Goal: Task Accomplishment & Management: Manage account settings

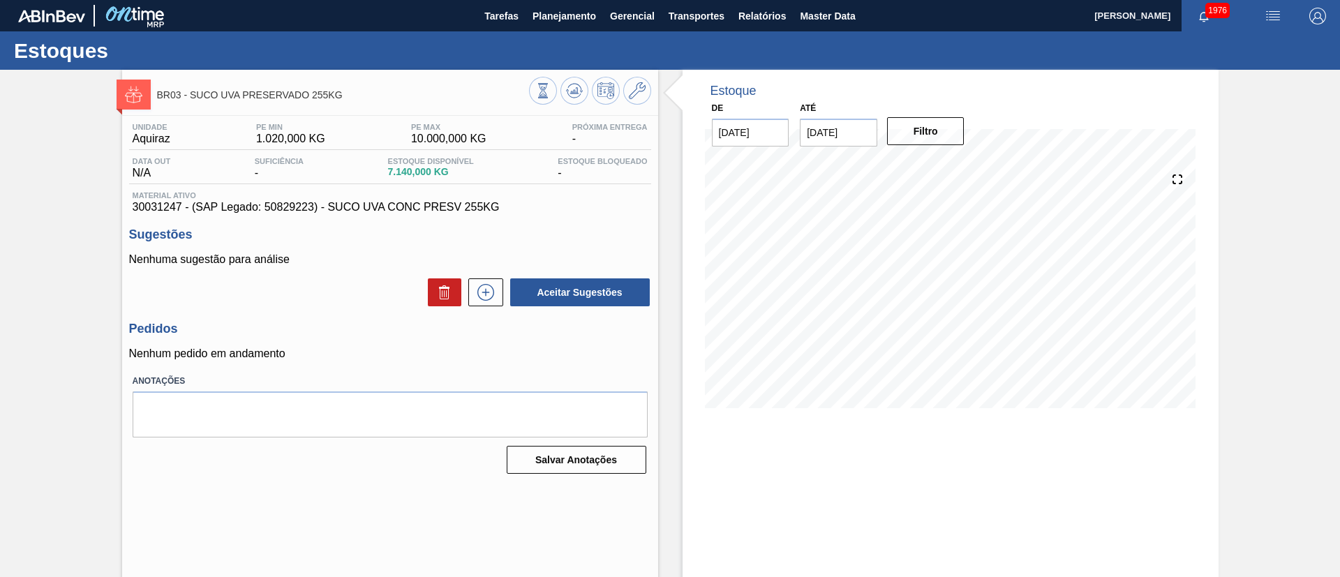
click at [74, 266] on div "BR03 - SUCO UVA PRESERVADO 255KG Unidade Aquiraz PE MIN 1.020,000 KG PE MAX 10.…" at bounding box center [670, 335] width 1340 height 531
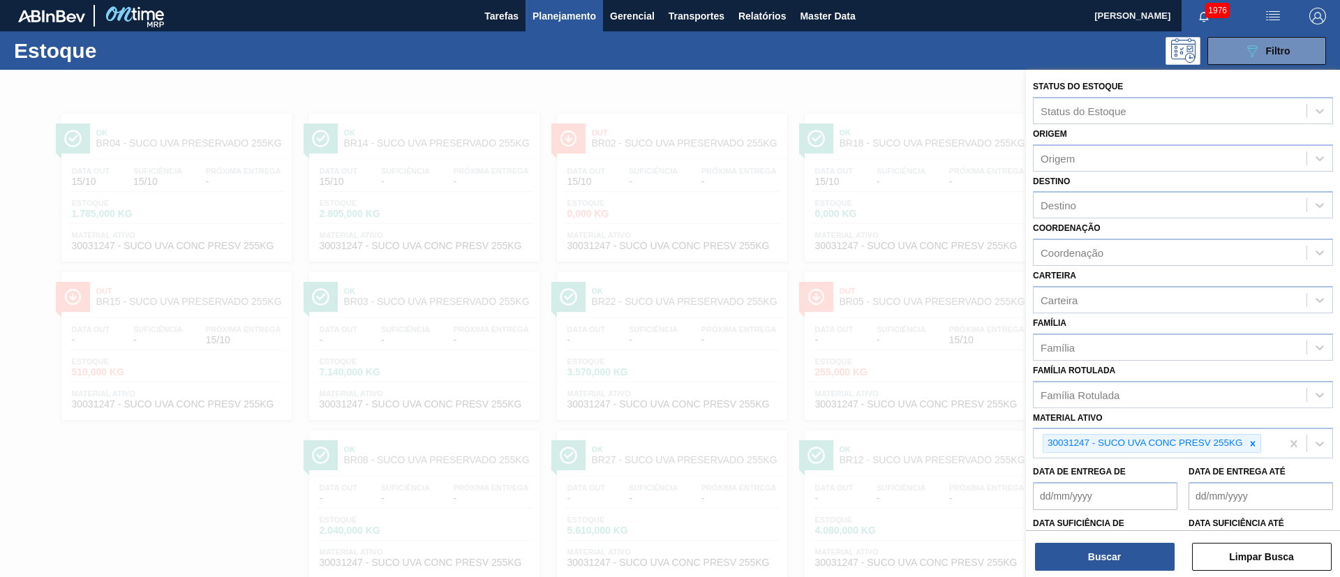
scroll to position [36, 0]
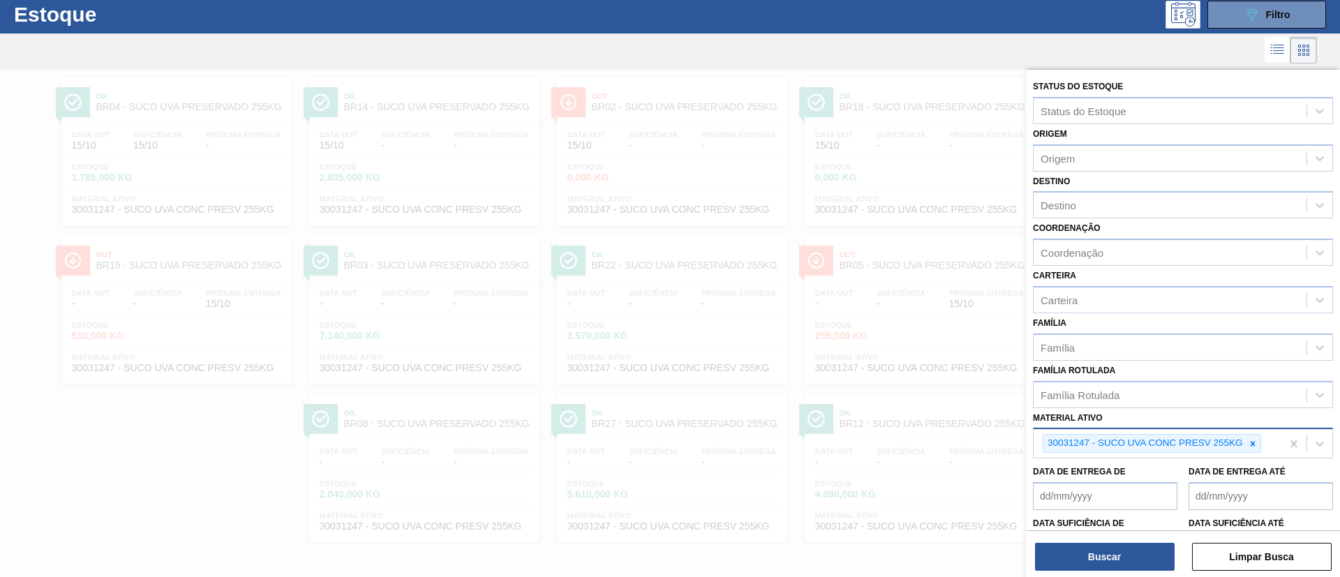
click at [1256, 448] on div at bounding box center [1252, 443] width 15 height 17
paste ativo "30034561"
type ativo "30034561"
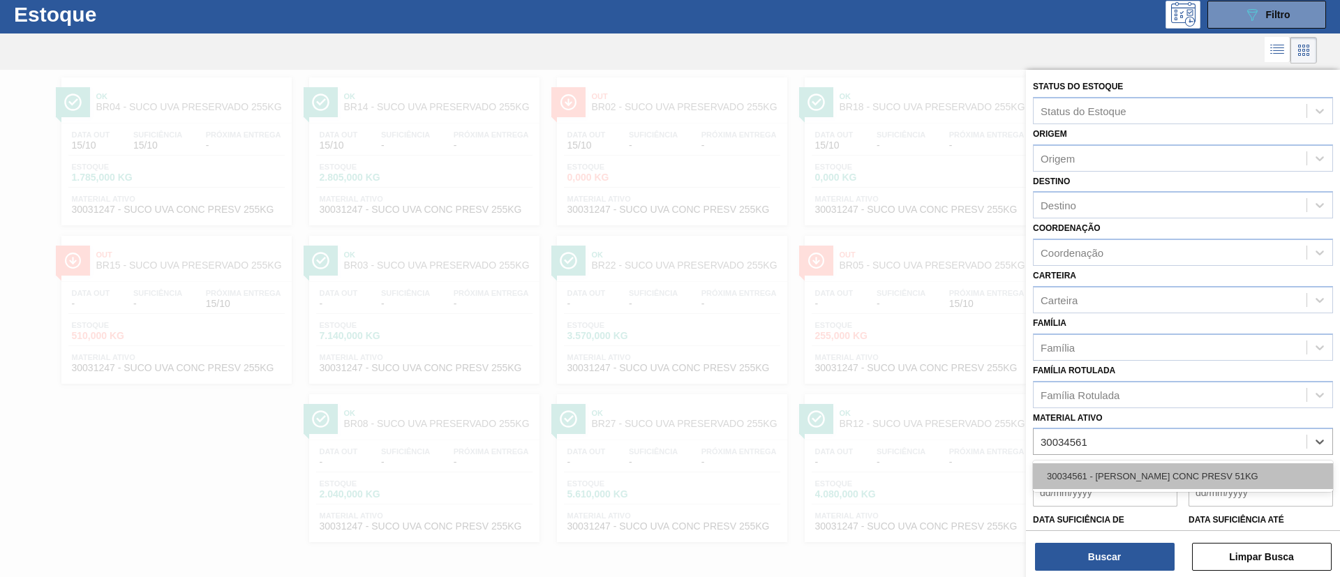
click at [1128, 470] on div "30034561 - SUCO LARANJA CONC PRESV 51KG" at bounding box center [1183, 477] width 300 height 26
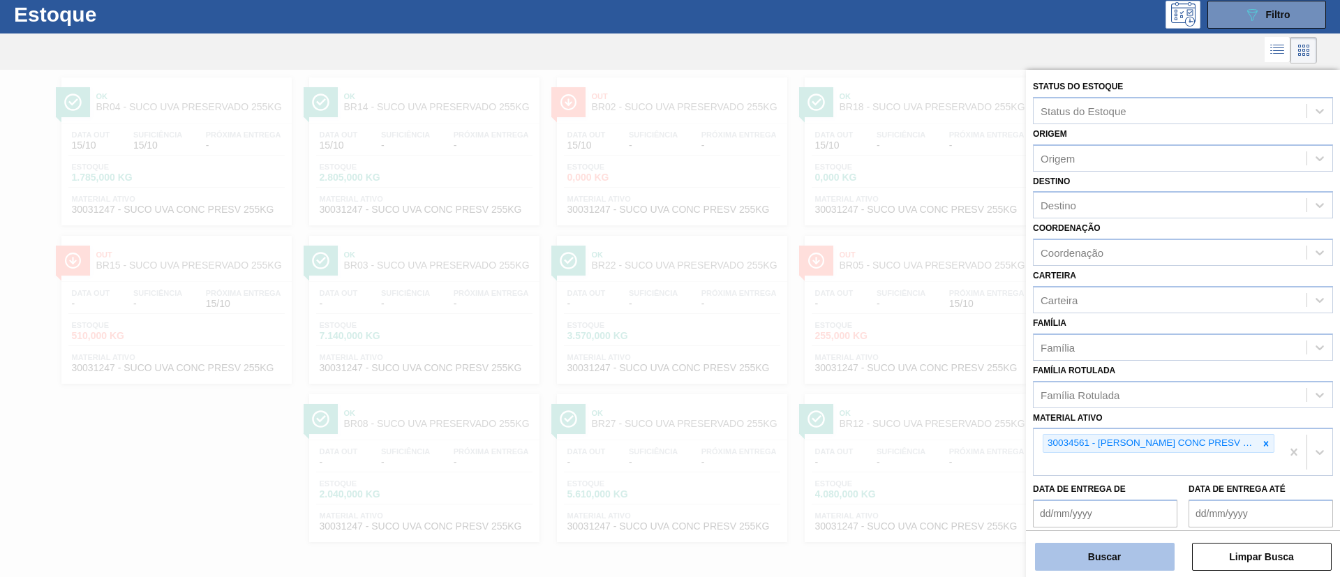
click at [1110, 547] on button "Buscar" at bounding box center [1105, 557] width 140 height 28
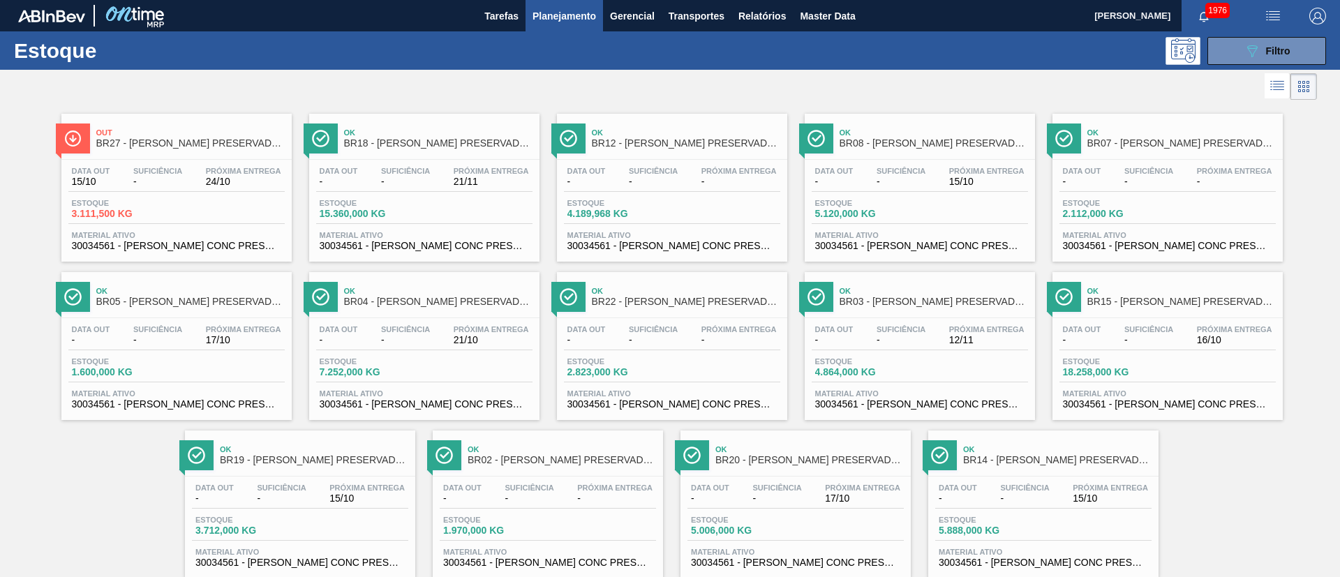
drag, startPoint x: 212, startPoint y: 155, endPoint x: 309, endPoint y: 58, distance: 137.2
click at [309, 58] on div "089F7B8B-B2A5-4AFE-B5C0-19BA573D28AC Filtro" at bounding box center [778, 51] width 1111 height 28
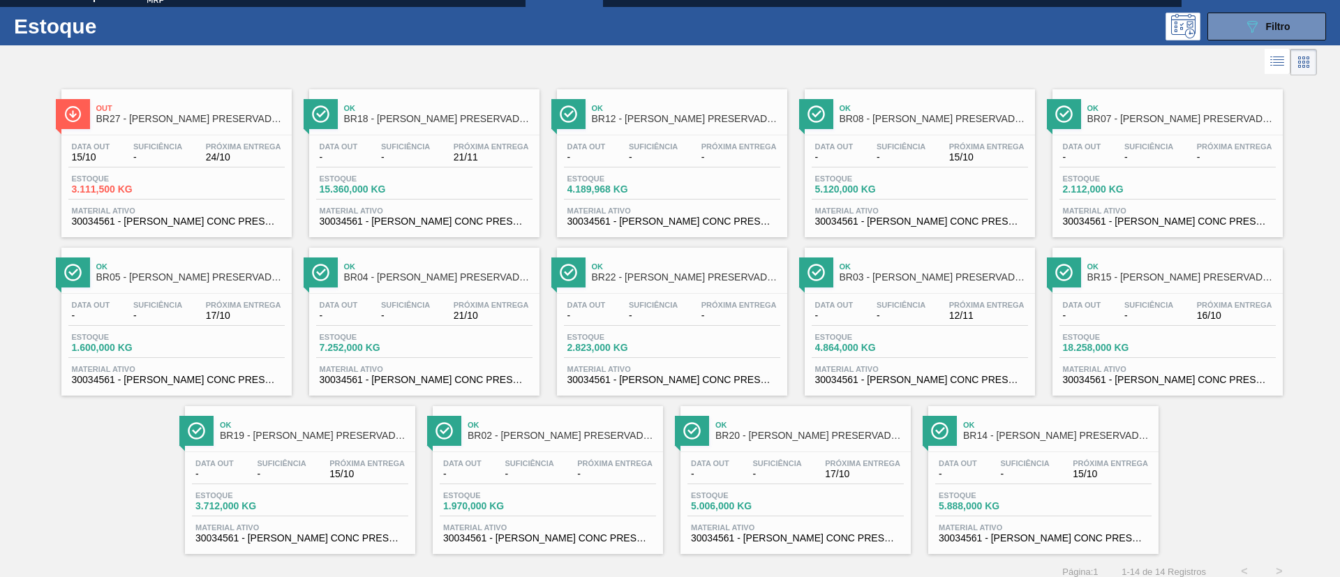
scroll to position [36, 0]
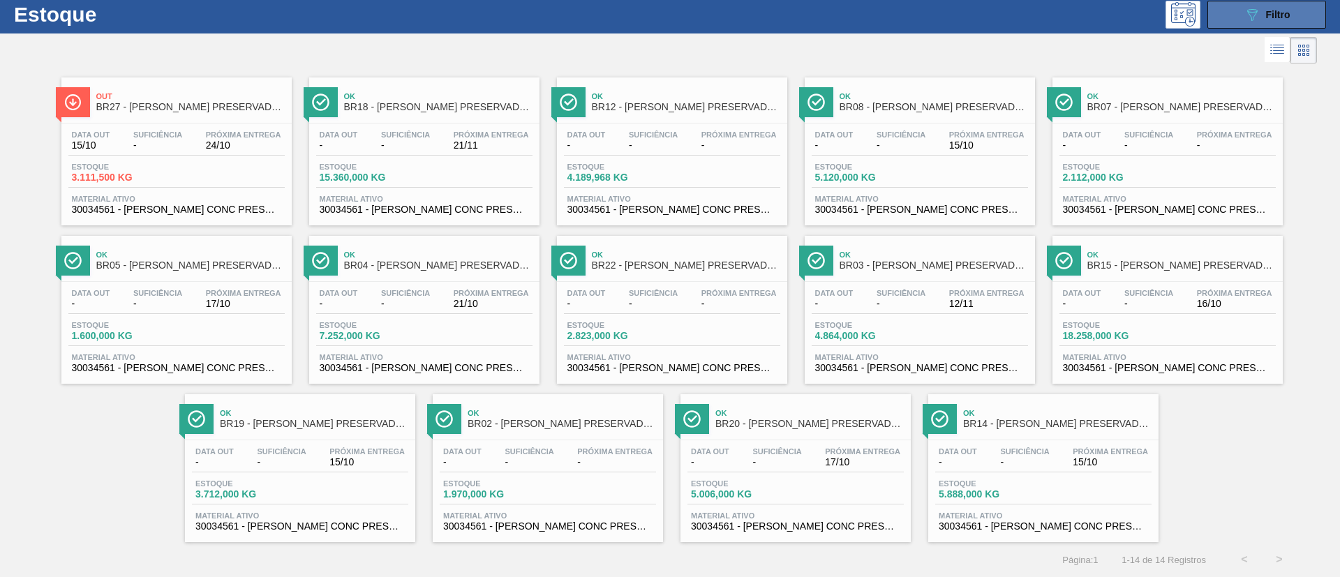
click at [1232, 23] on button "089F7B8B-B2A5-4AFE-B5C0-19BA573D28AC Filtro" at bounding box center [1267, 15] width 119 height 28
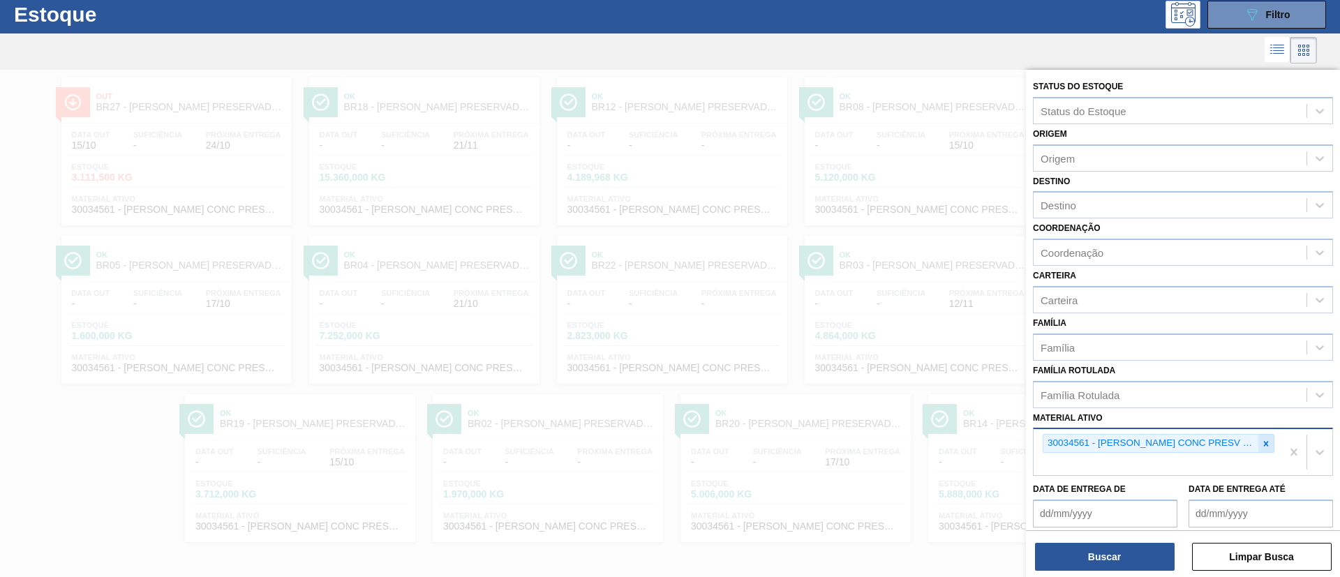
click at [1270, 440] on div at bounding box center [1266, 443] width 15 height 17
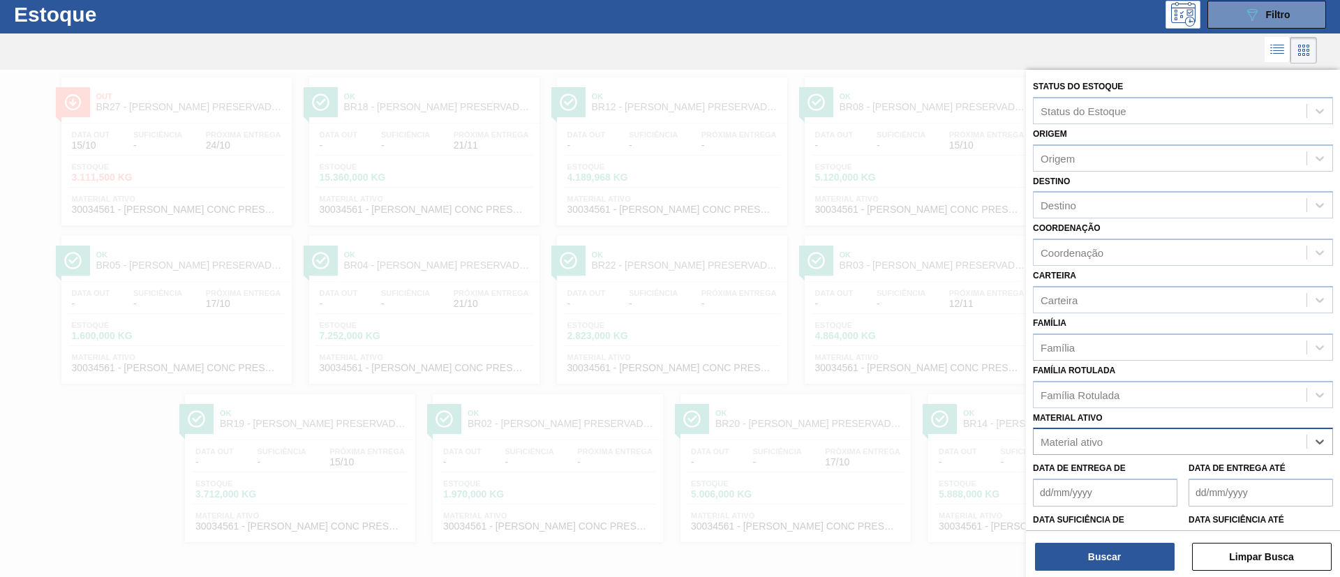
paste ativo "30034560"
type ativo "30034560"
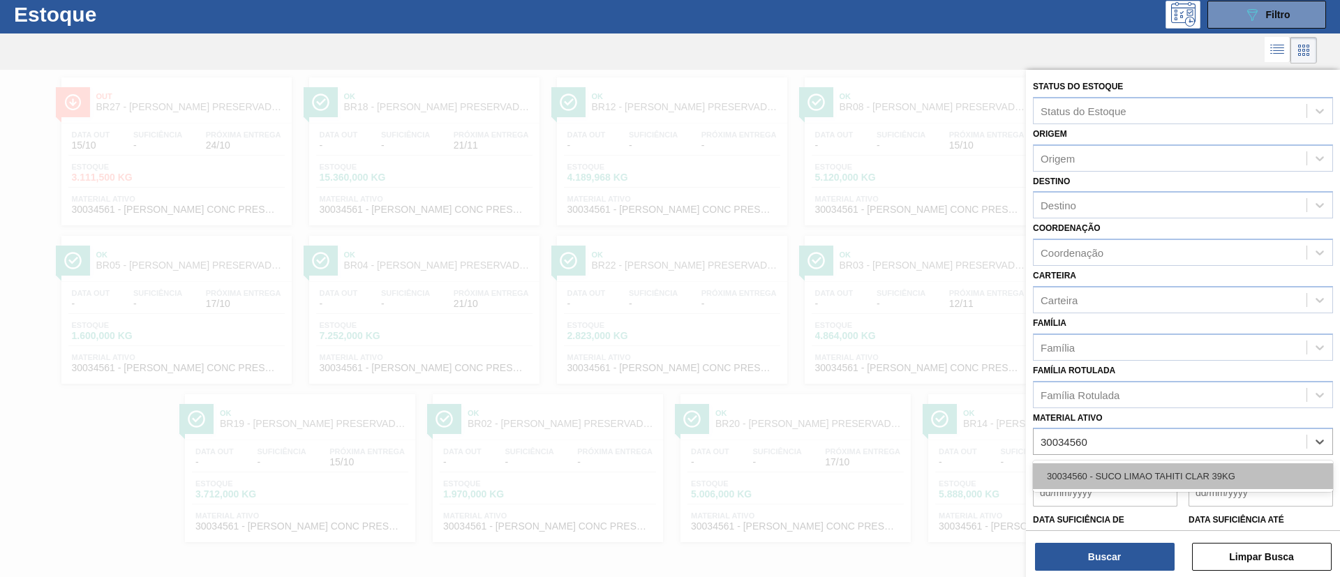
click at [1113, 472] on div "30034560 - SUCO LIMAO TAHITI CLAR 39KG" at bounding box center [1183, 477] width 300 height 26
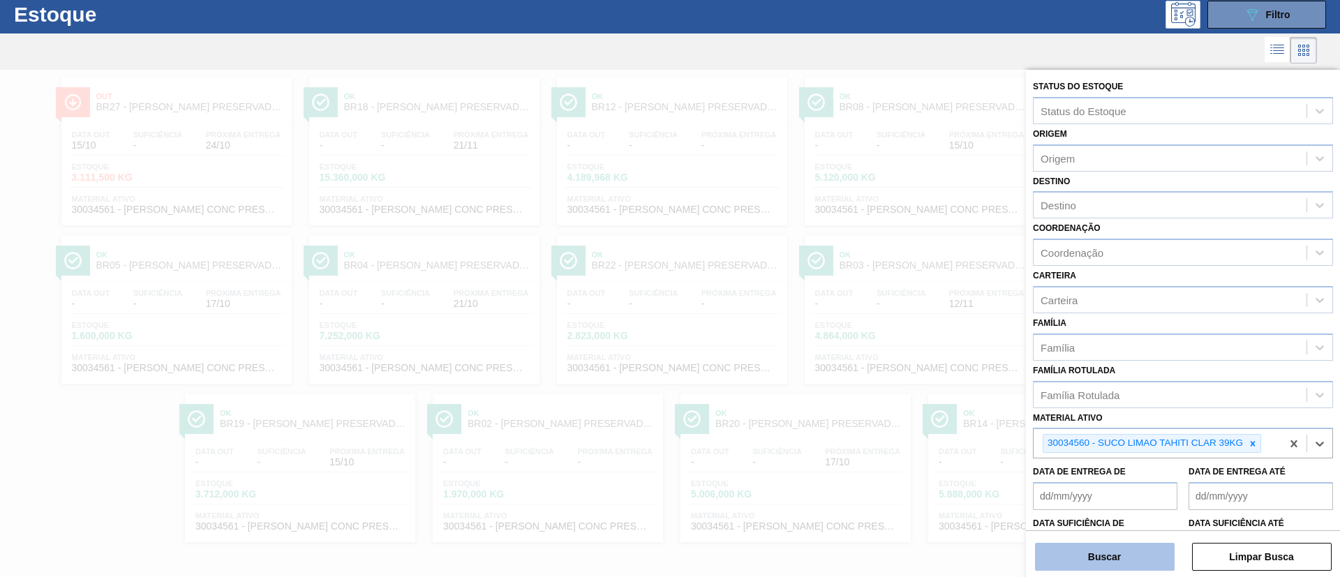
click at [1099, 554] on button "Buscar" at bounding box center [1105, 557] width 140 height 28
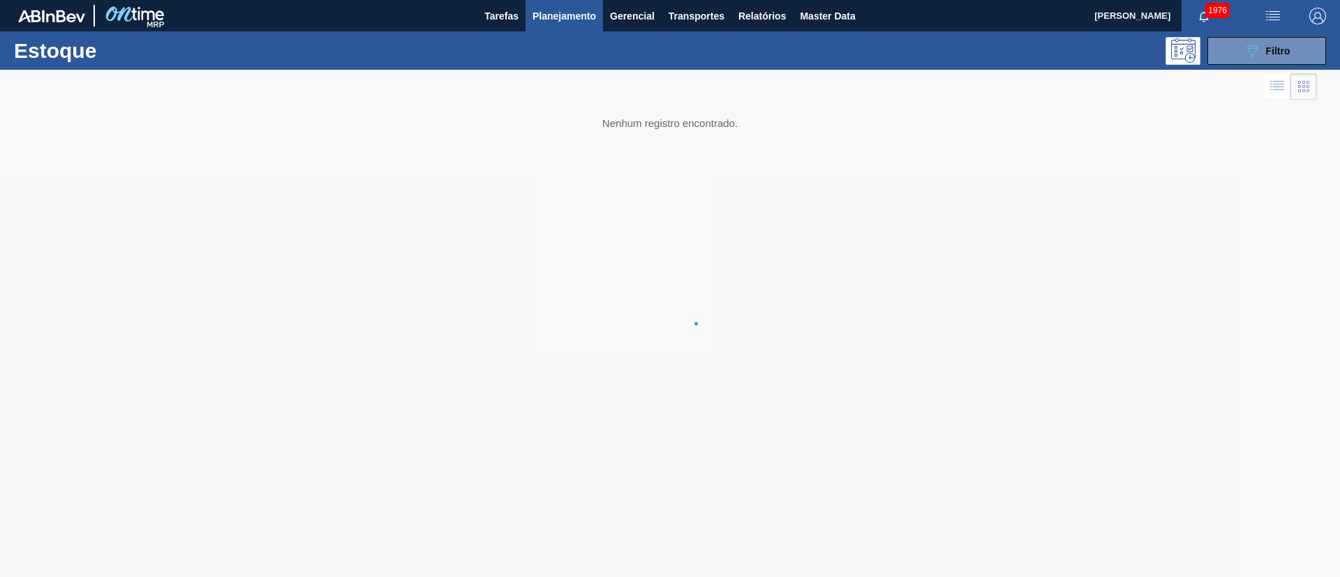
scroll to position [0, 0]
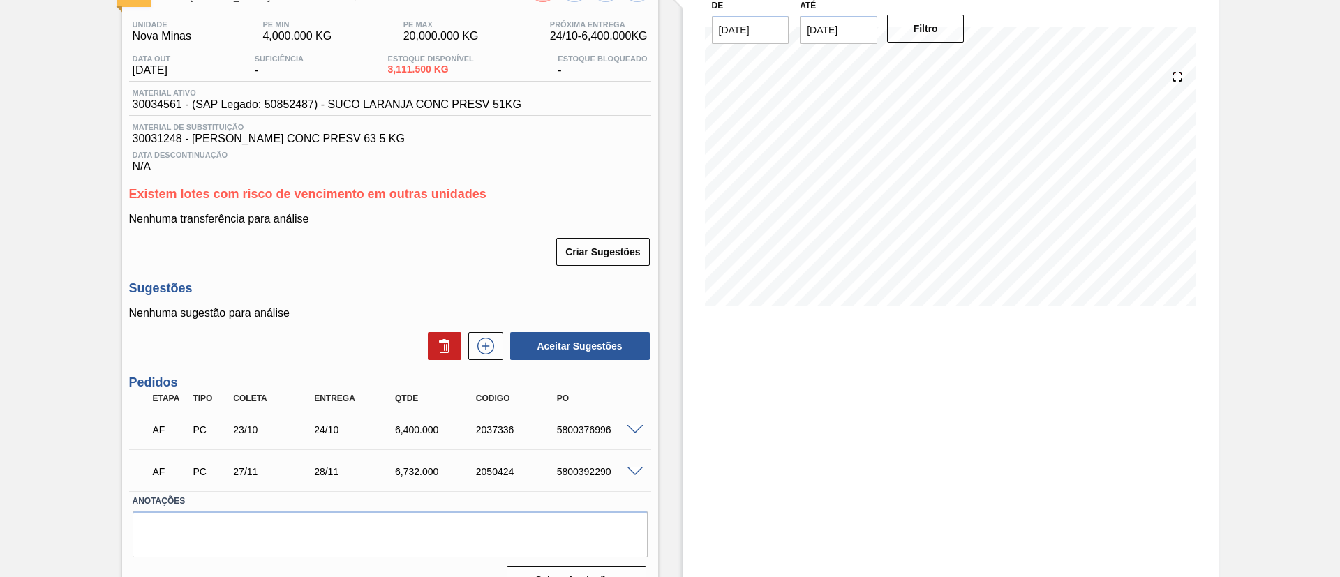
scroll to position [131, 0]
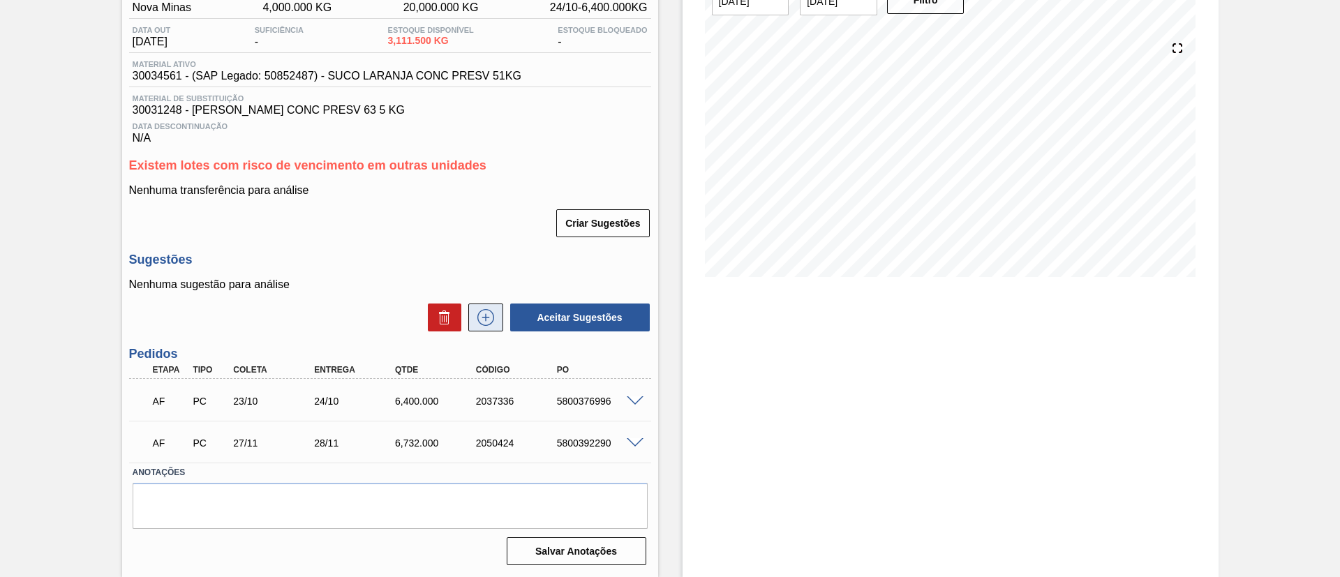
click at [485, 319] on icon at bounding box center [486, 317] width 22 height 17
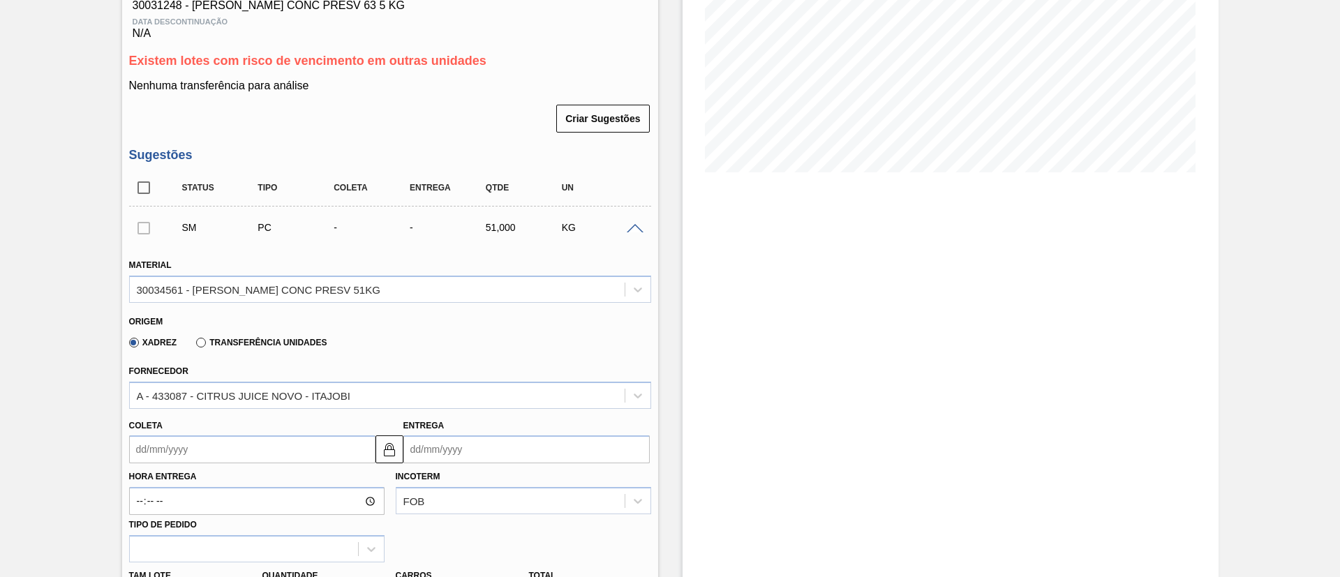
scroll to position [341, 0]
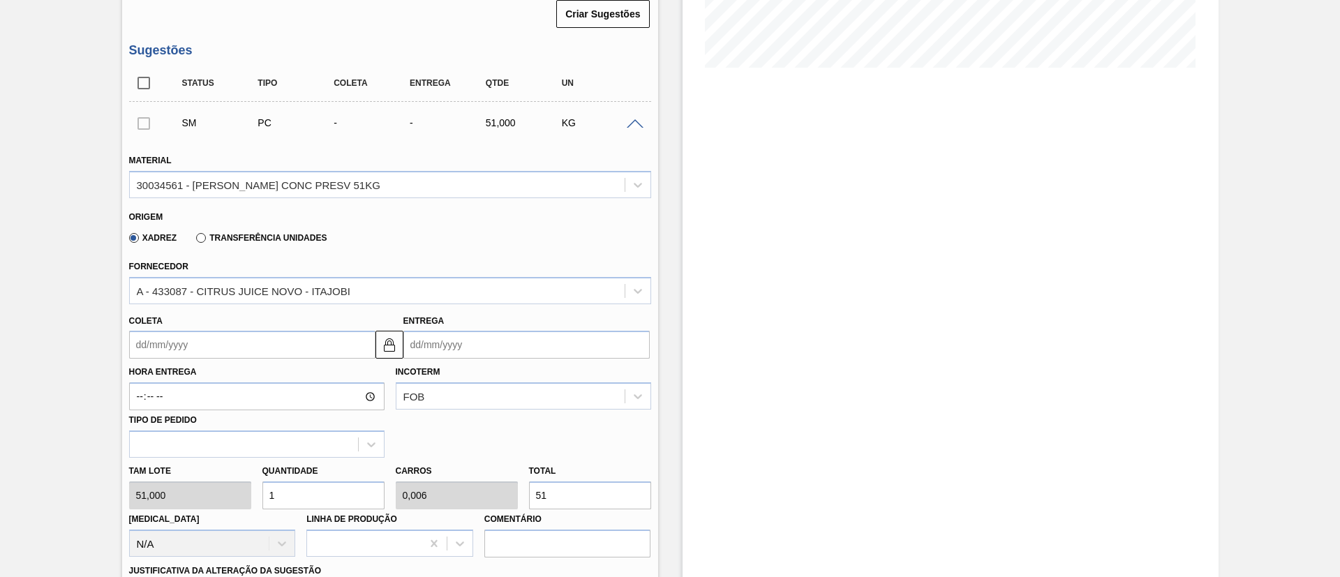
click at [255, 348] on input "Coleta" at bounding box center [252, 345] width 246 height 28
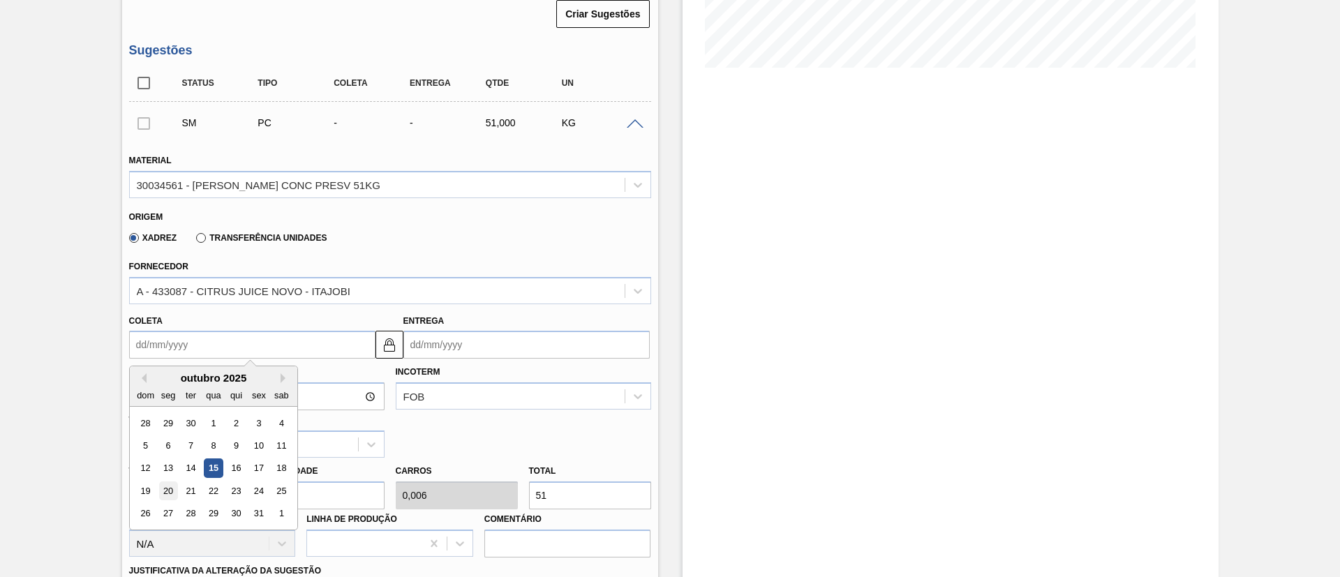
click at [168, 492] on div "20" at bounding box center [167, 491] width 19 height 19
type input "20/10/2025"
type input "21/10/2025"
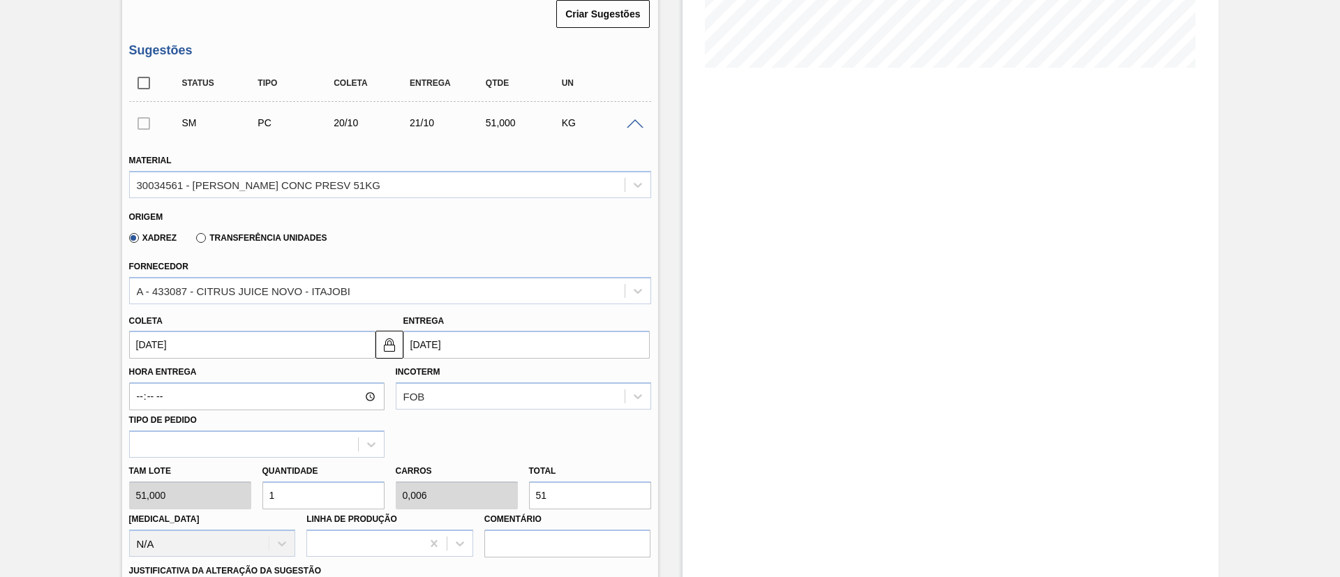
click at [496, 499] on div "Tam lote 51,000 Quantidade 1 Carros 0,006 Total 51 Doca N/A Linha de Produção C…" at bounding box center [390, 508] width 533 height 100
type input "0,098"
type input "0,001"
type input "5"
type input "1"
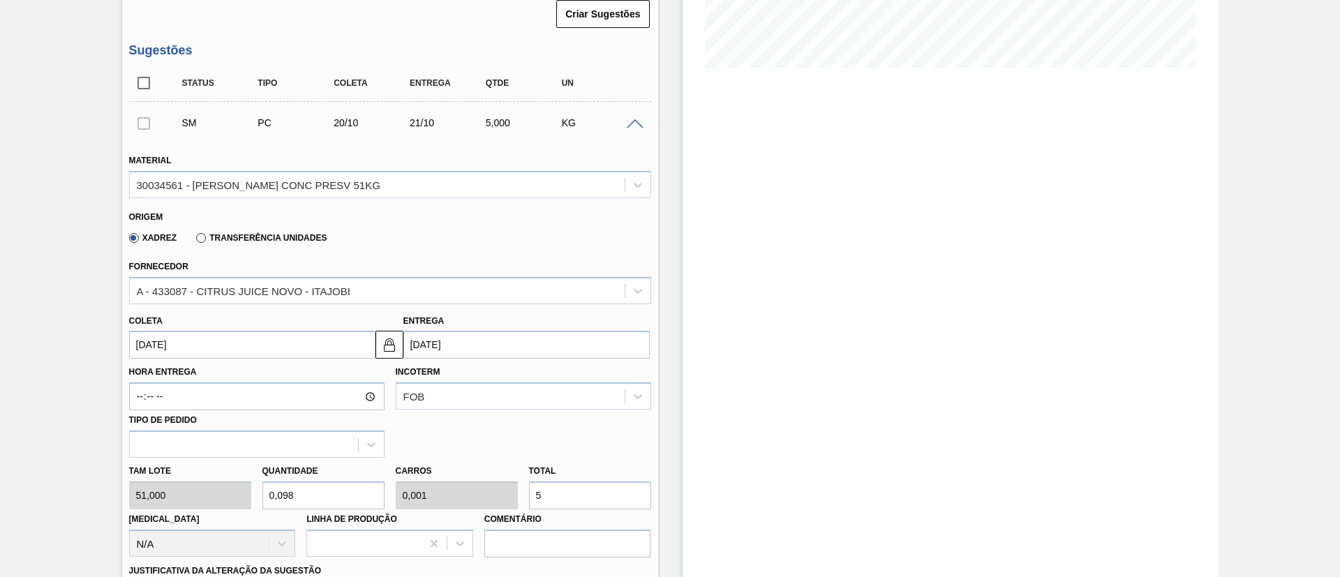
type input "0,006"
type input "51"
type input "10"
type input "0,056"
type input "510"
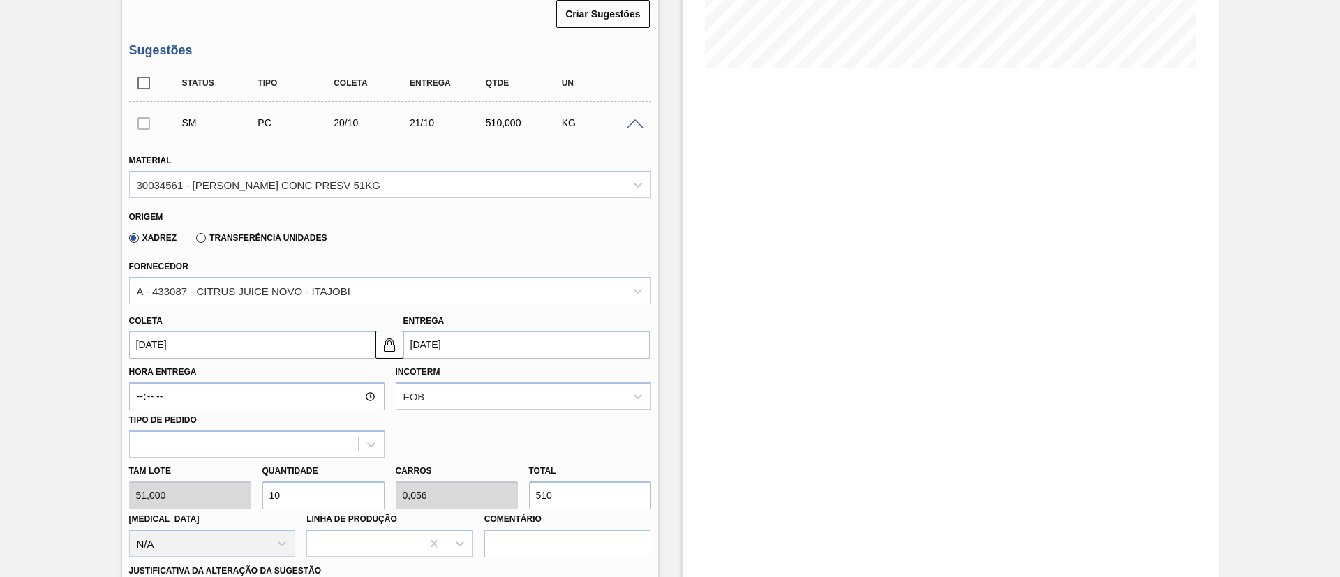
type input "100"
type input "0,556"
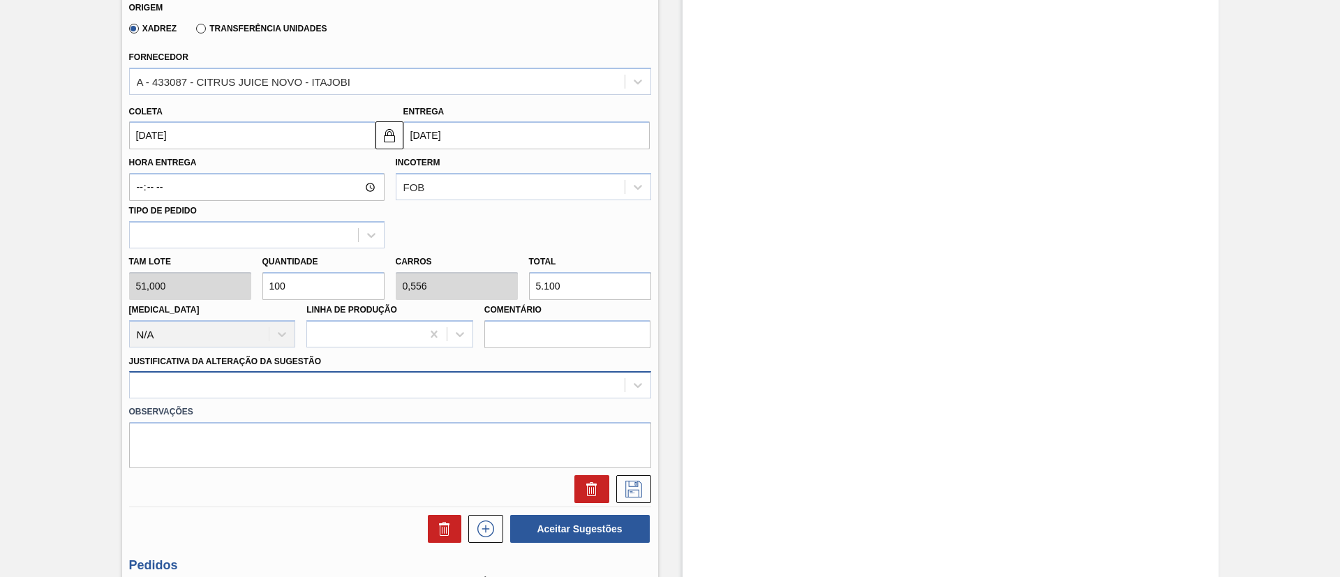
type input "5.100"
click at [328, 390] on div at bounding box center [390, 384] width 522 height 27
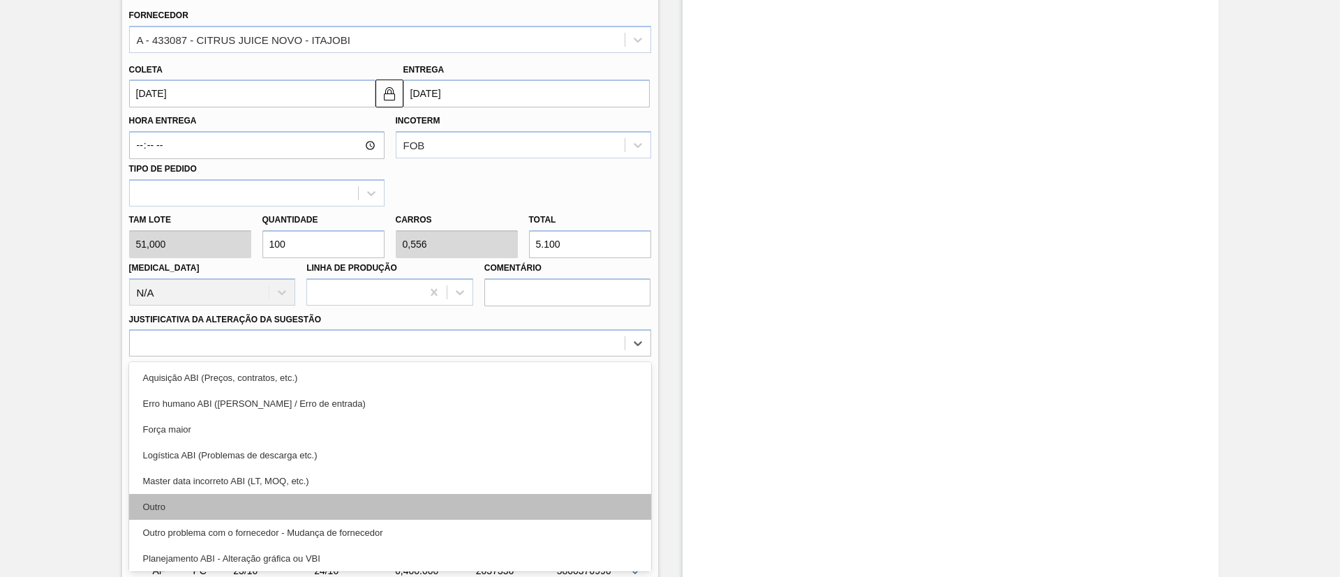
click at [254, 505] on div "Outro" at bounding box center [390, 507] width 522 height 26
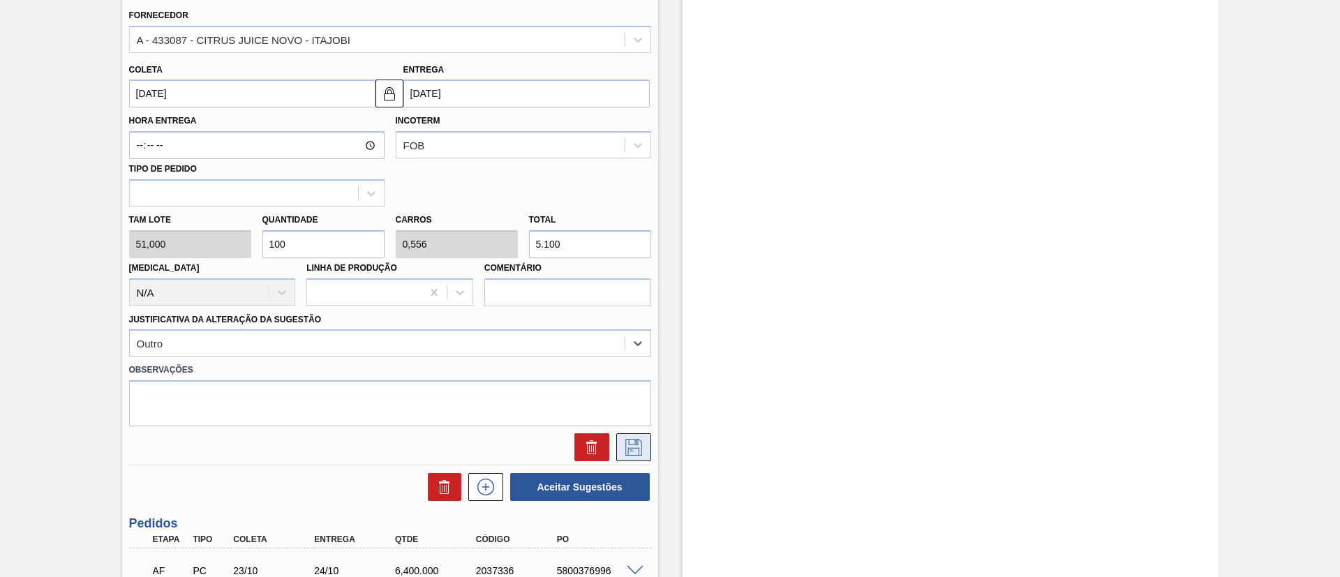
click at [624, 447] on icon at bounding box center [634, 447] width 22 height 17
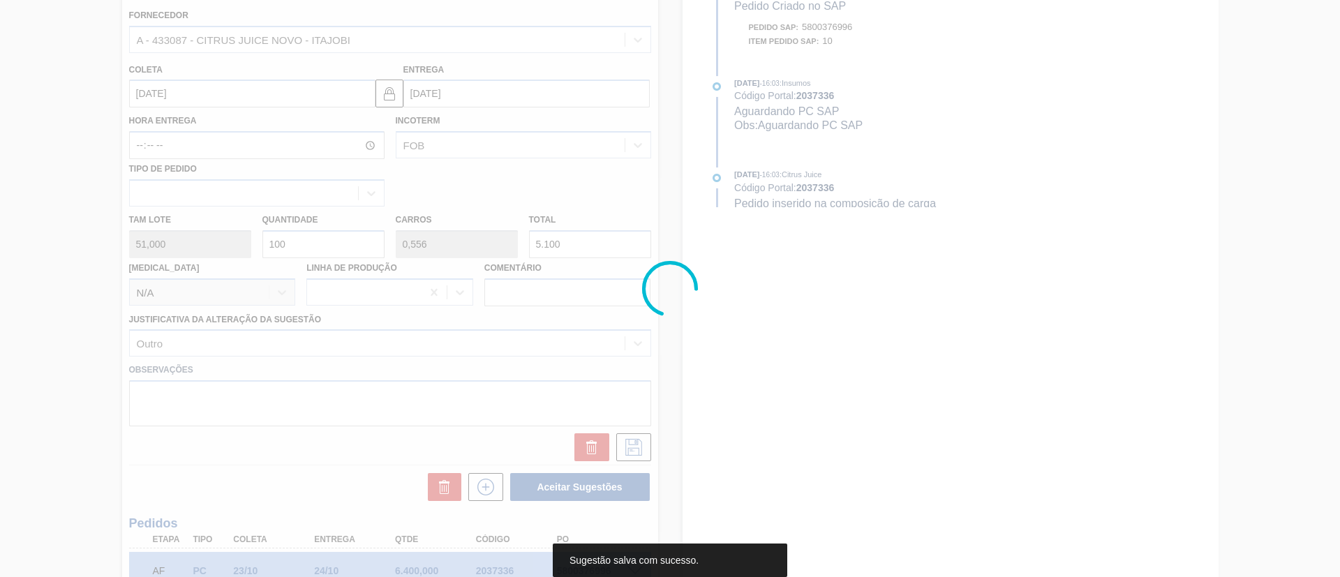
scroll to position [189, 0]
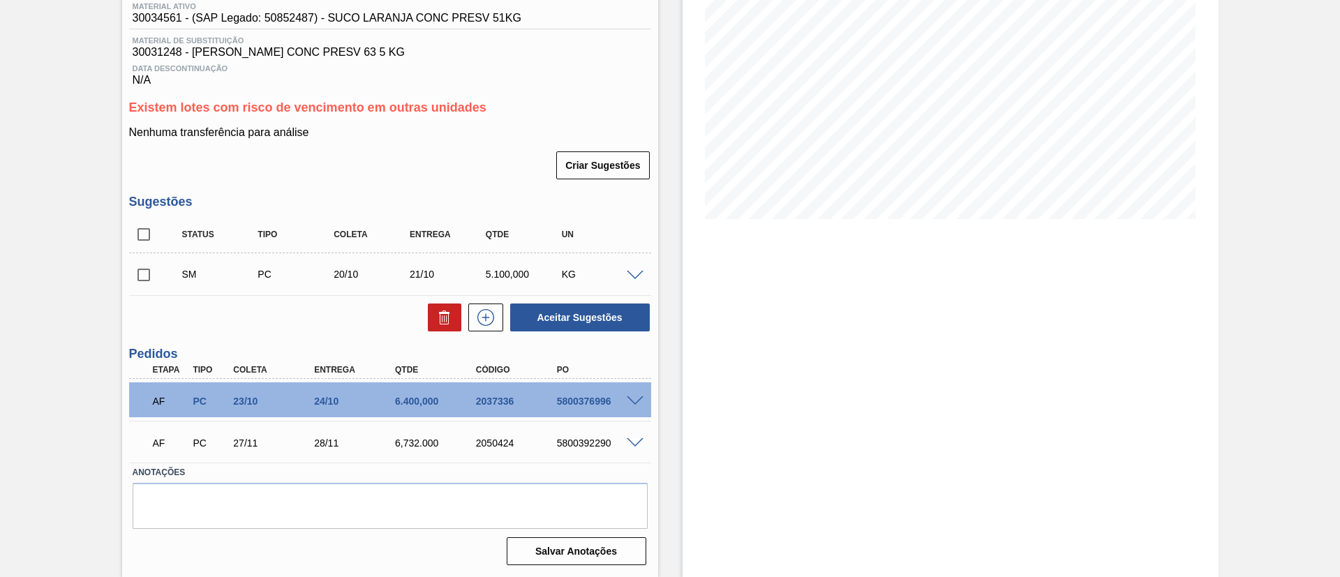
click at [140, 274] on input "checkbox" at bounding box center [143, 274] width 29 height 29
click at [533, 325] on button "Aceitar Sugestões" at bounding box center [580, 318] width 140 height 28
checkbox input "false"
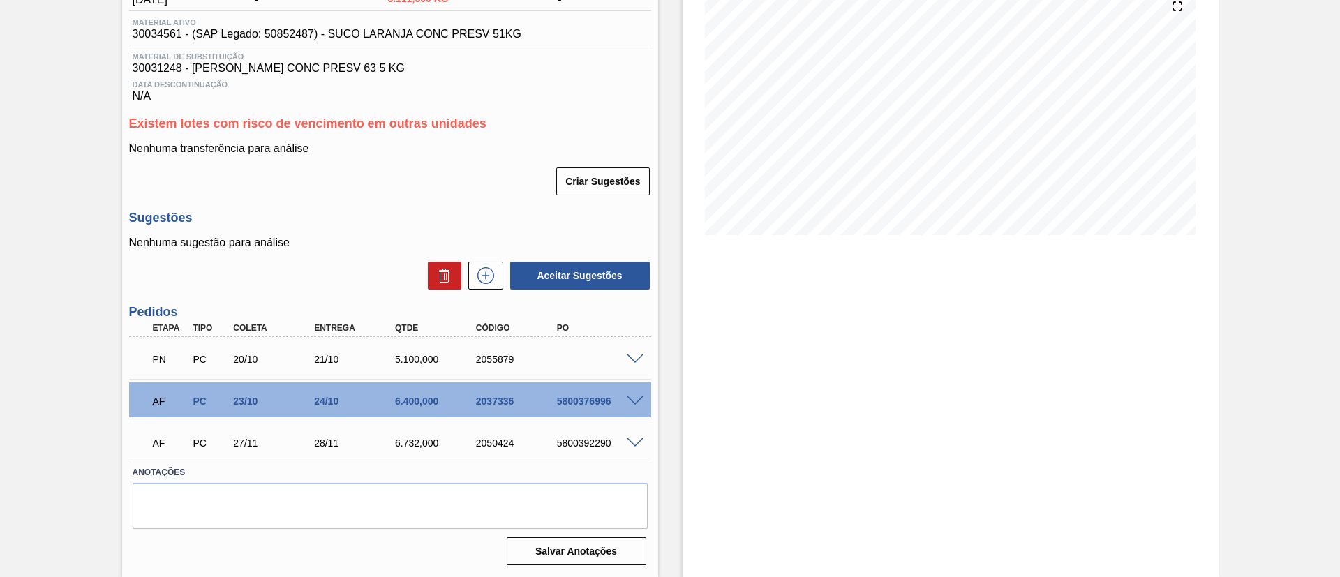
scroll to position [173, 0]
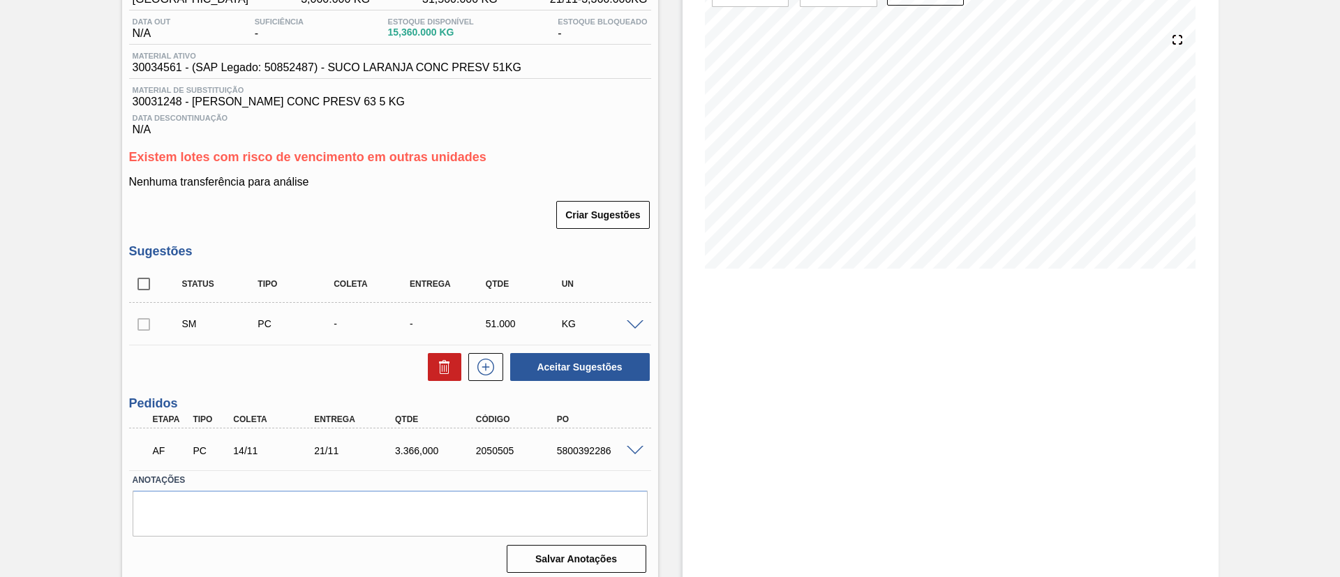
scroll to position [147, 0]
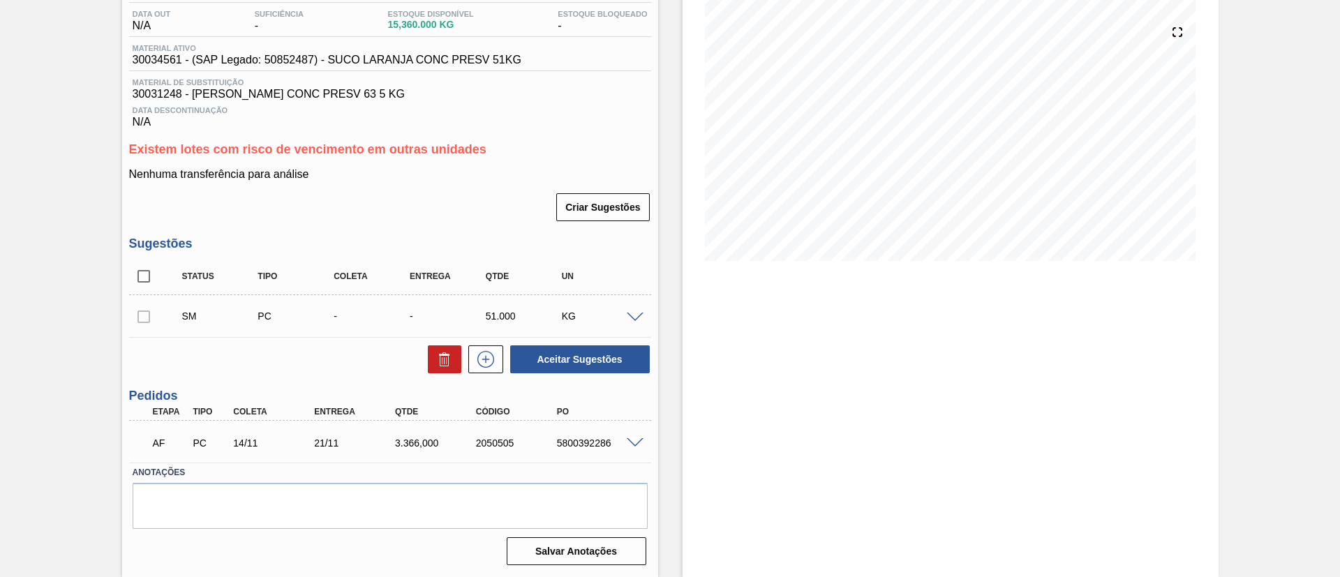
click at [631, 316] on span at bounding box center [635, 318] width 17 height 10
type input "51,000"
type input "0,01"
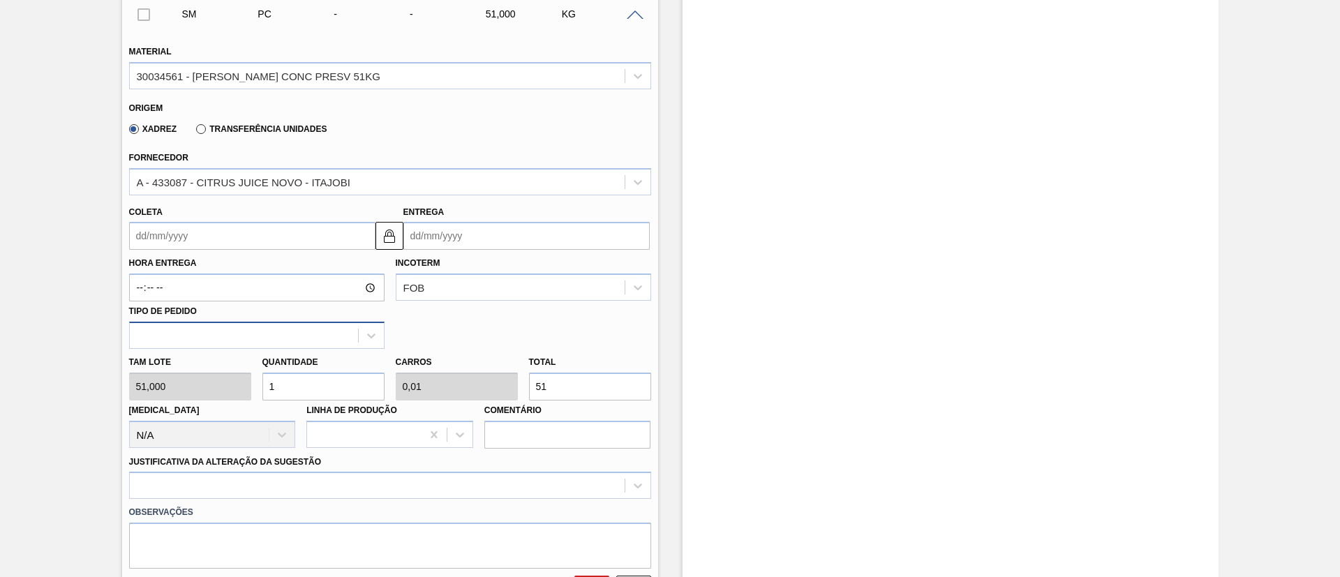
scroll to position [461, 0]
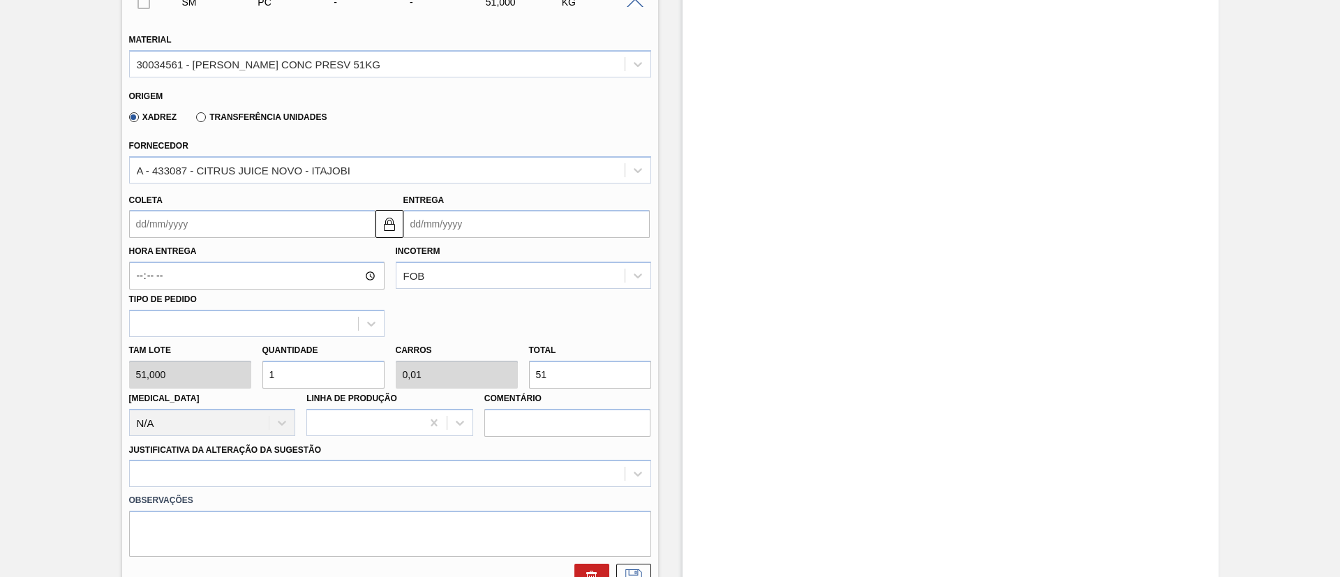
click at [190, 237] on input "Coleta" at bounding box center [252, 224] width 246 height 28
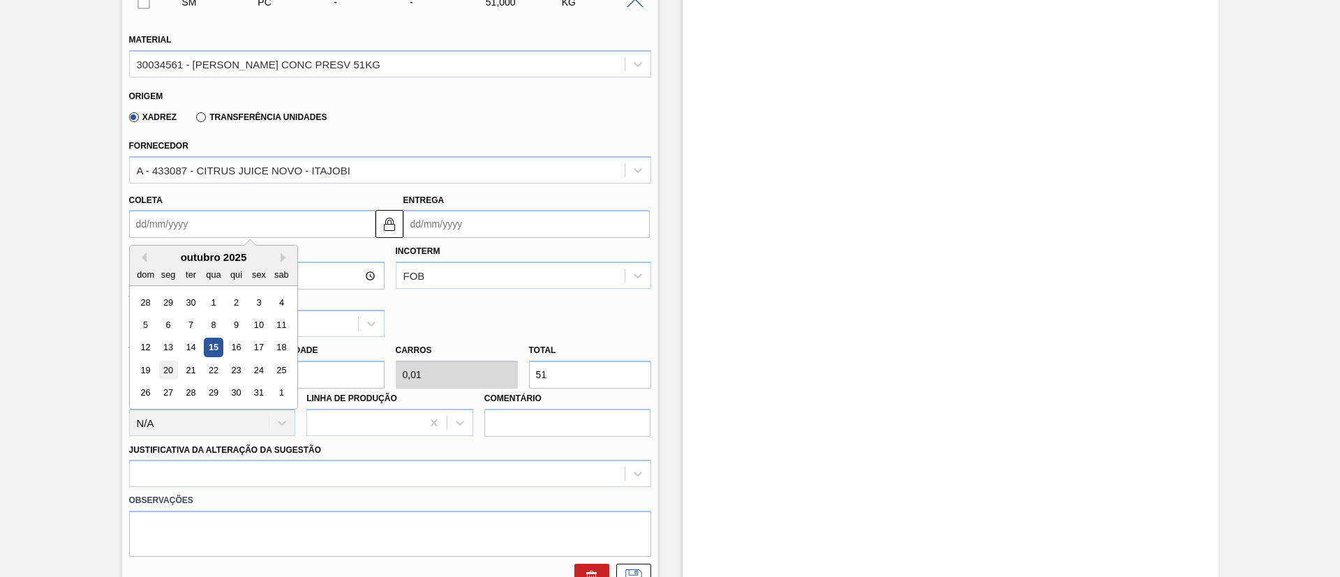
click at [170, 366] on div "20" at bounding box center [167, 370] width 19 height 19
type input "20/10/2025"
type input "27/10/2025"
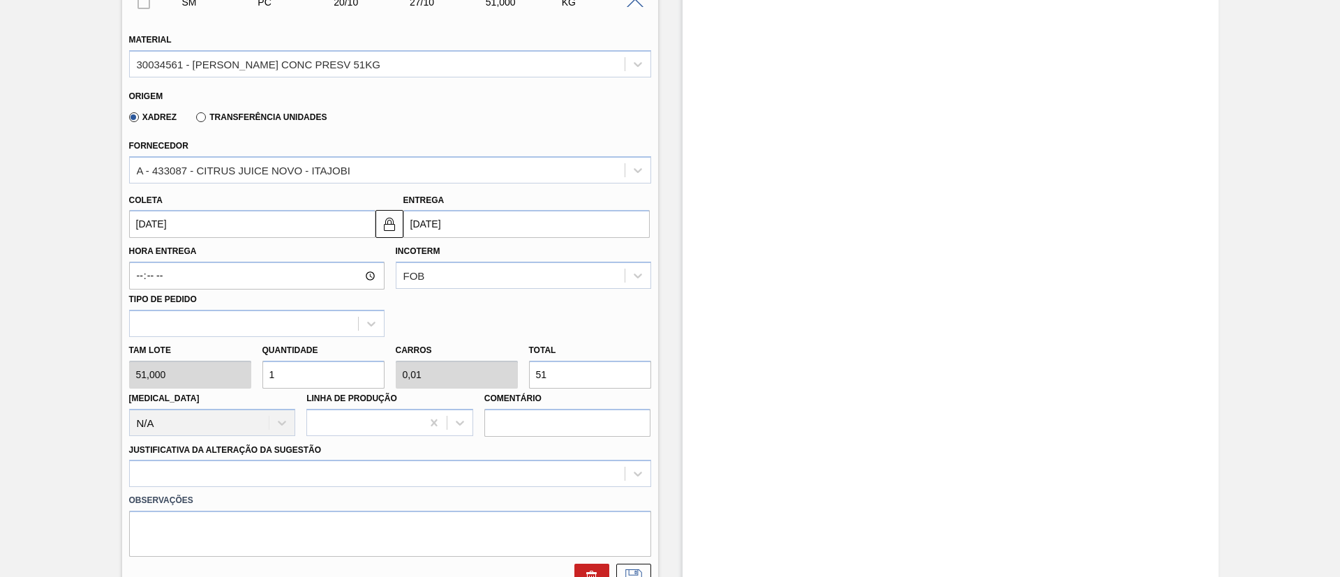
click at [465, 373] on div "Tam lote 51,000 Quantidade 1 Carros 0,01 Total 51 Doca N/A Linha de Produção Co…" at bounding box center [390, 387] width 533 height 100
type input "0,039"
type input "0"
type input "2"
type input "0,49"
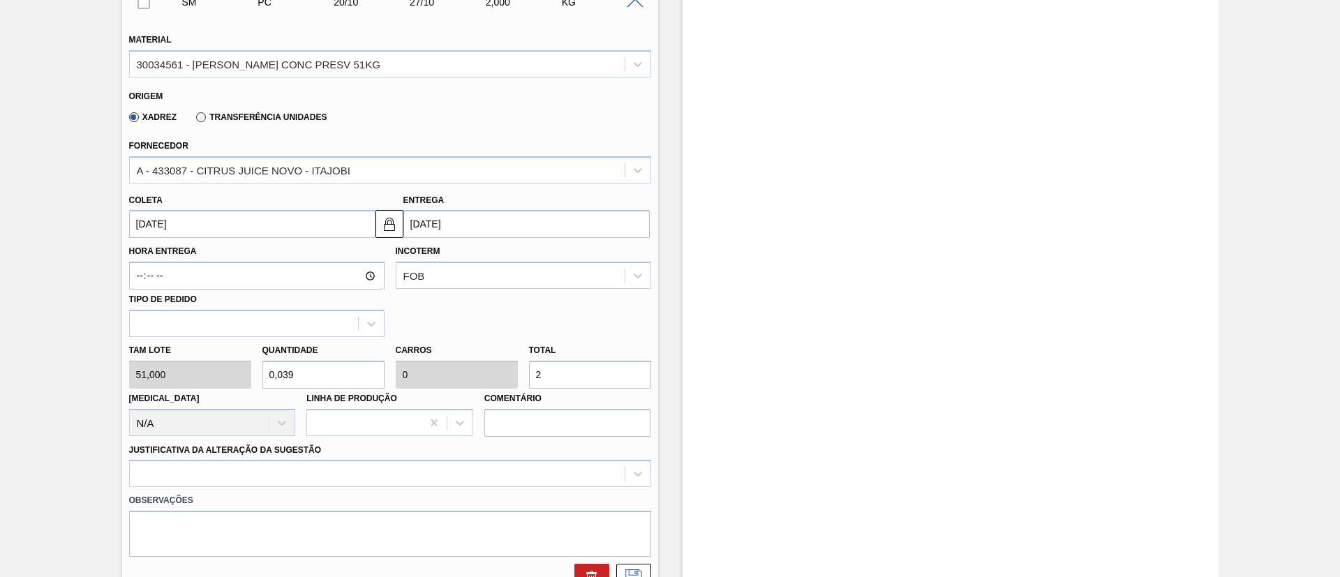
type input "0,005"
type input "25"
type input "5"
type input "0,05"
type input "255"
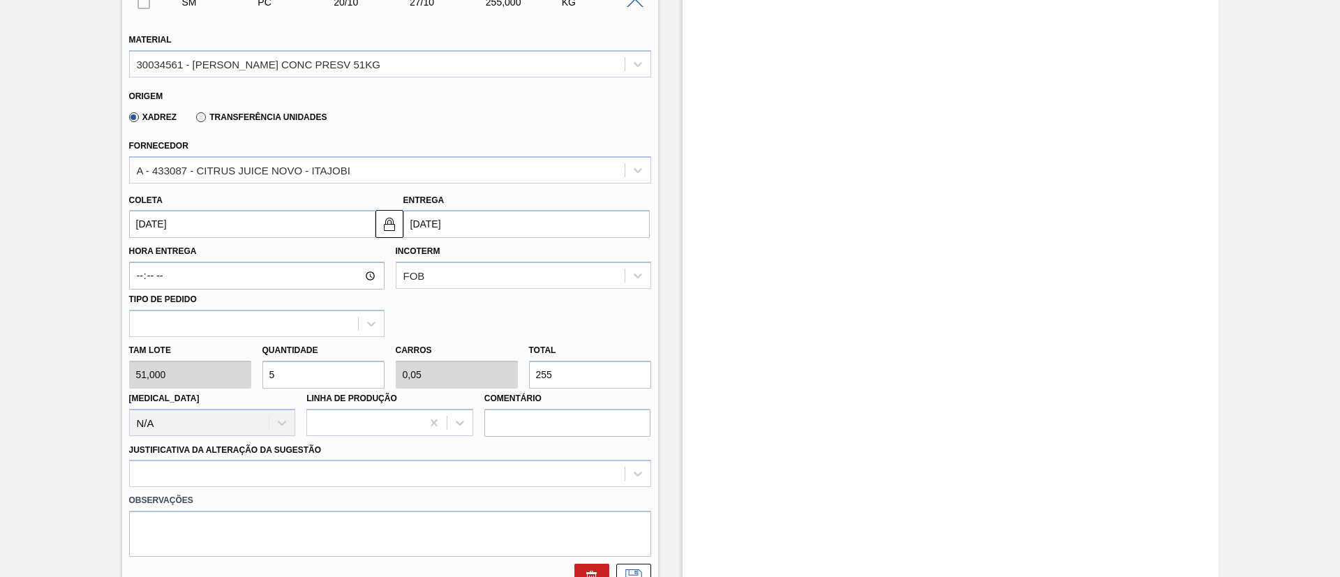
type input "50"
type input "0,5"
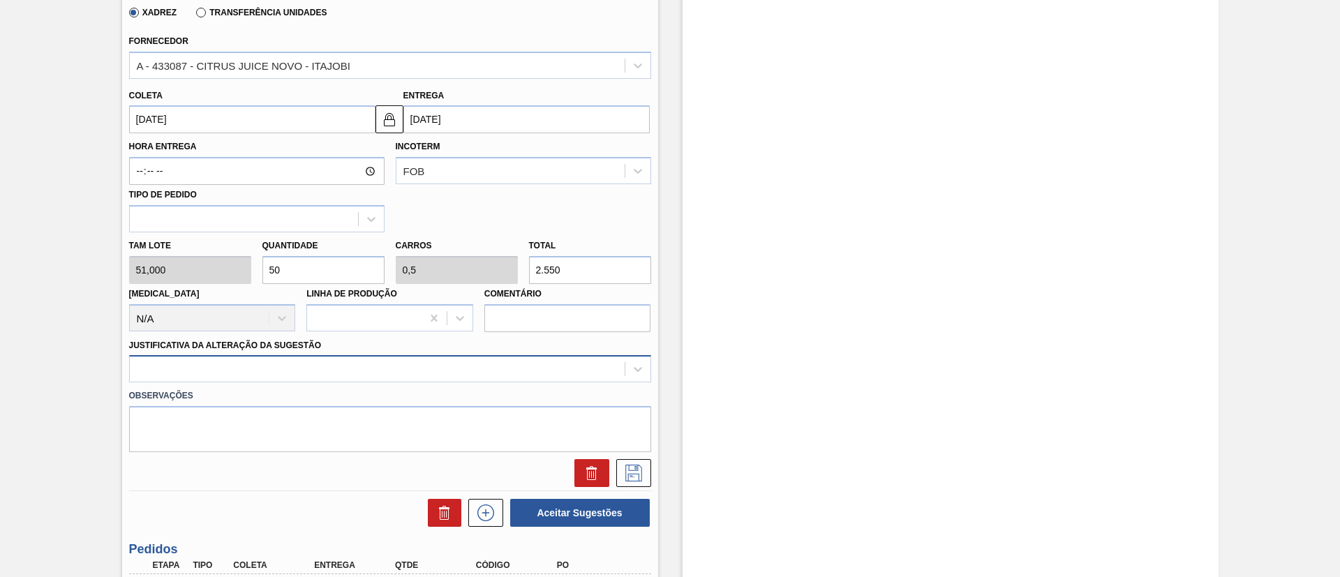
type input "2.550"
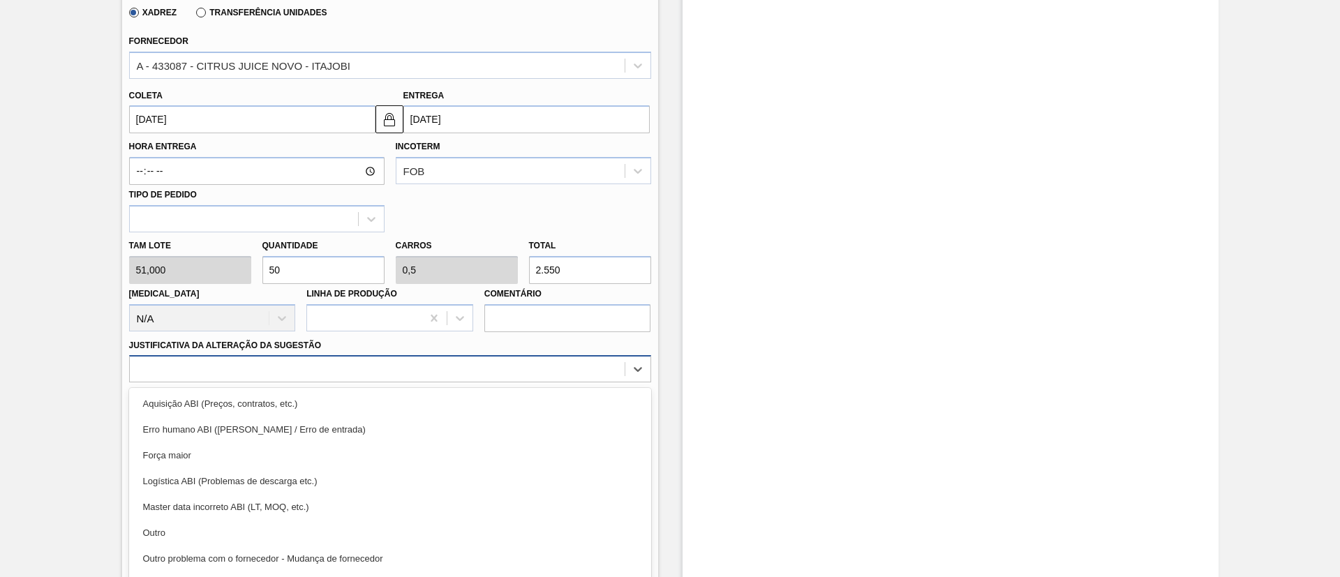
click at [497, 367] on div "option Aquisição ABI (Preços, contratos, etc.) focused, 1 of 18. 18 results ava…" at bounding box center [390, 368] width 522 height 27
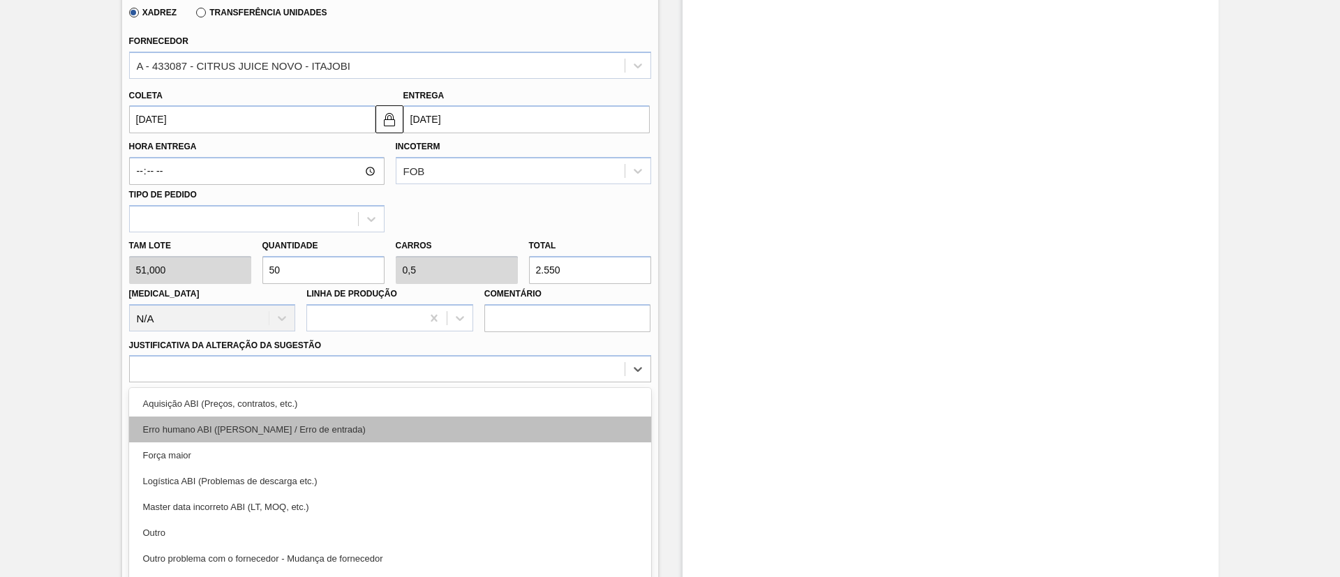
scroll to position [592, 0]
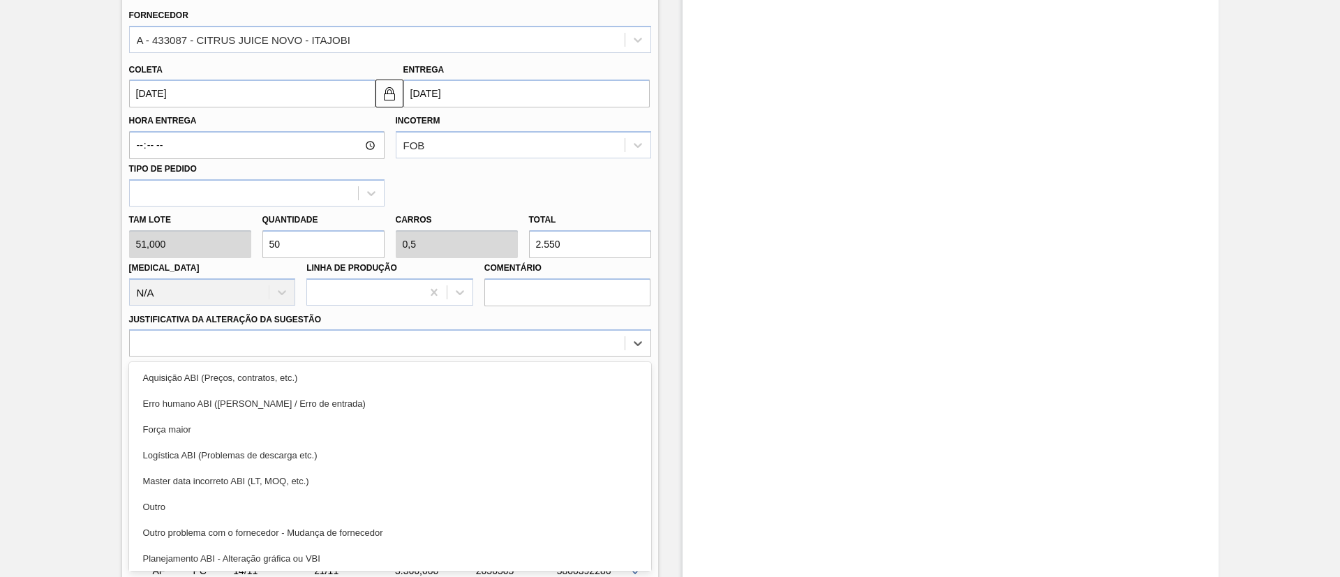
click at [243, 495] on div "Outro" at bounding box center [390, 507] width 522 height 26
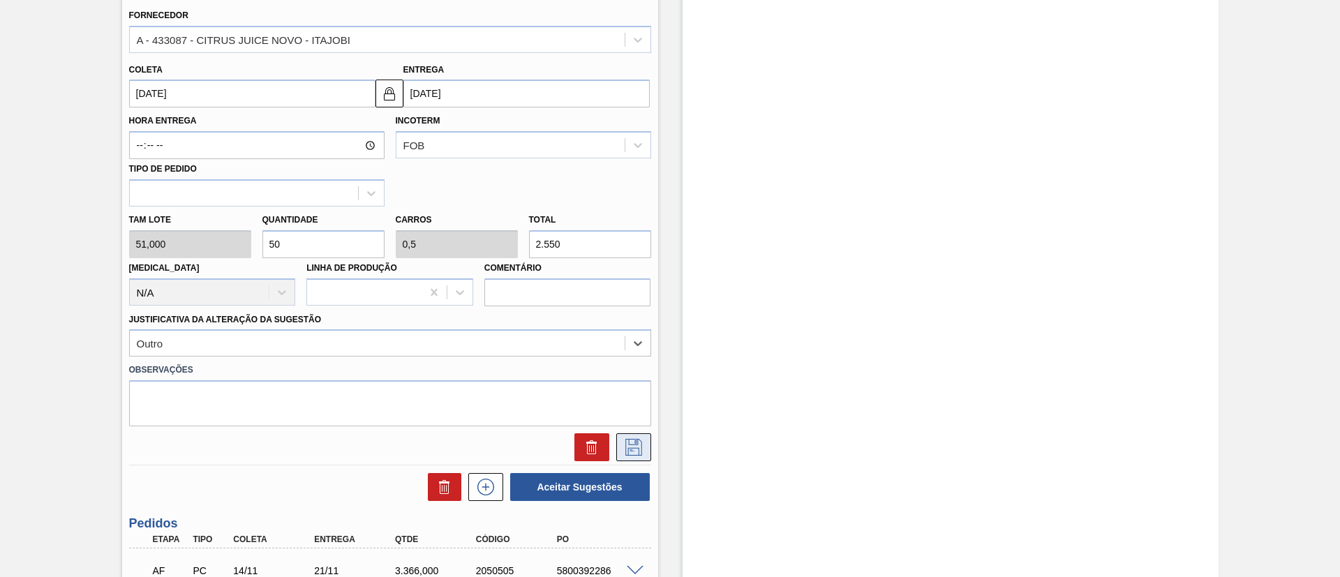
click at [623, 440] on icon at bounding box center [634, 447] width 22 height 17
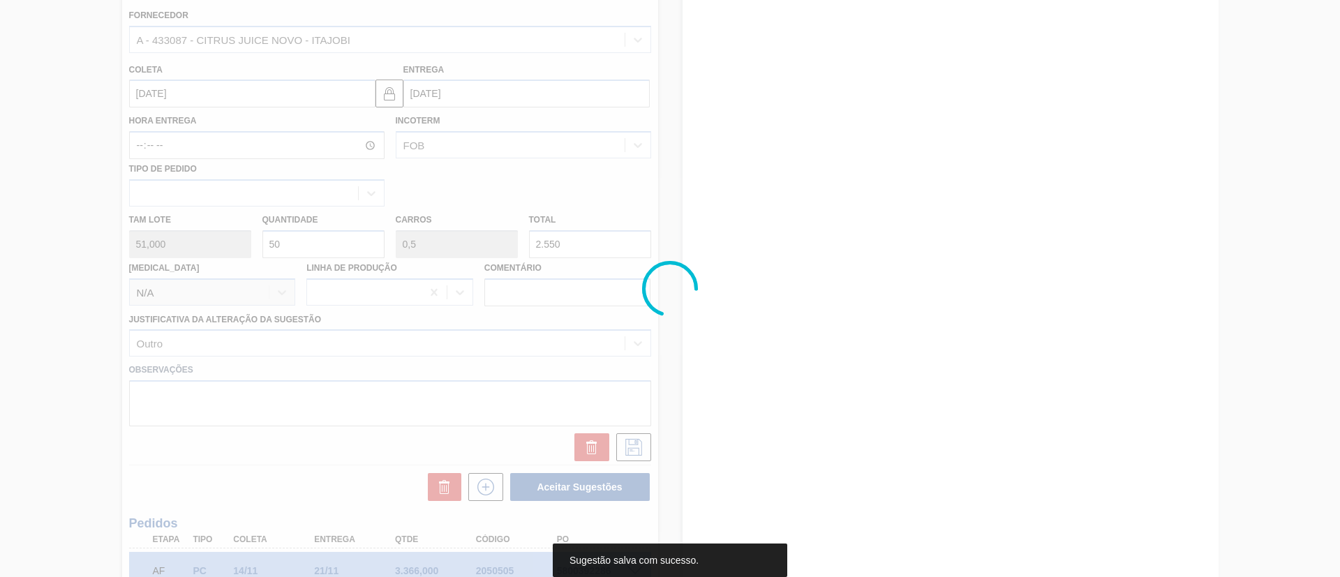
scroll to position [147, 0]
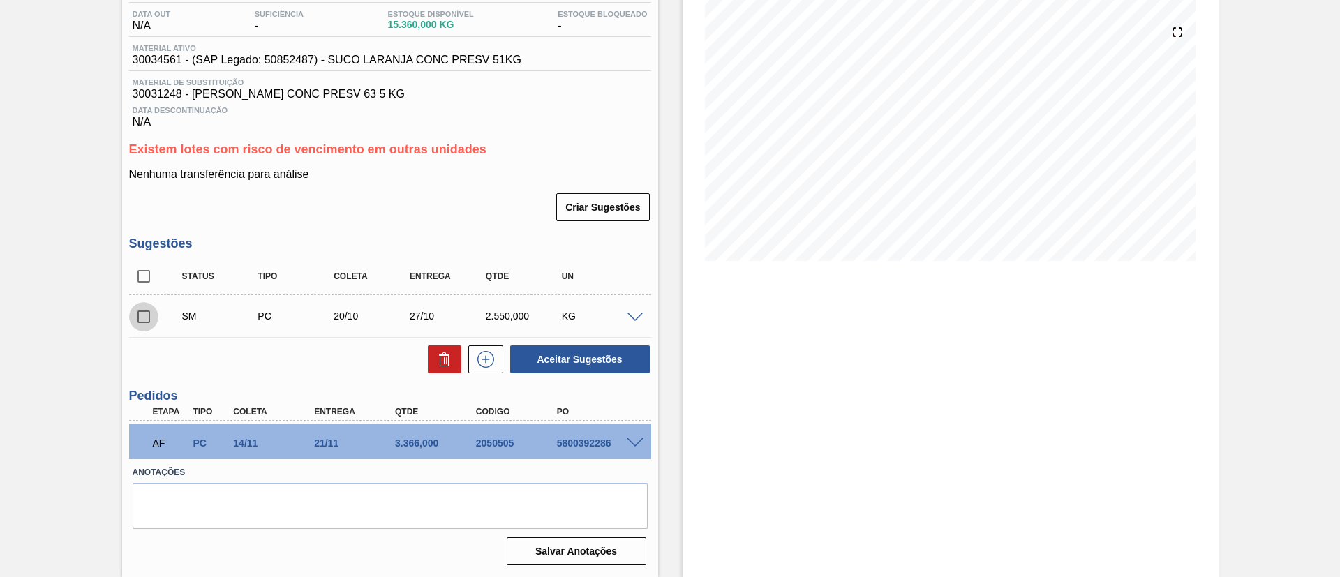
click at [150, 314] on input "checkbox" at bounding box center [143, 316] width 29 height 29
click at [561, 359] on button "Aceitar Sugestões" at bounding box center [580, 360] width 140 height 28
checkbox input "false"
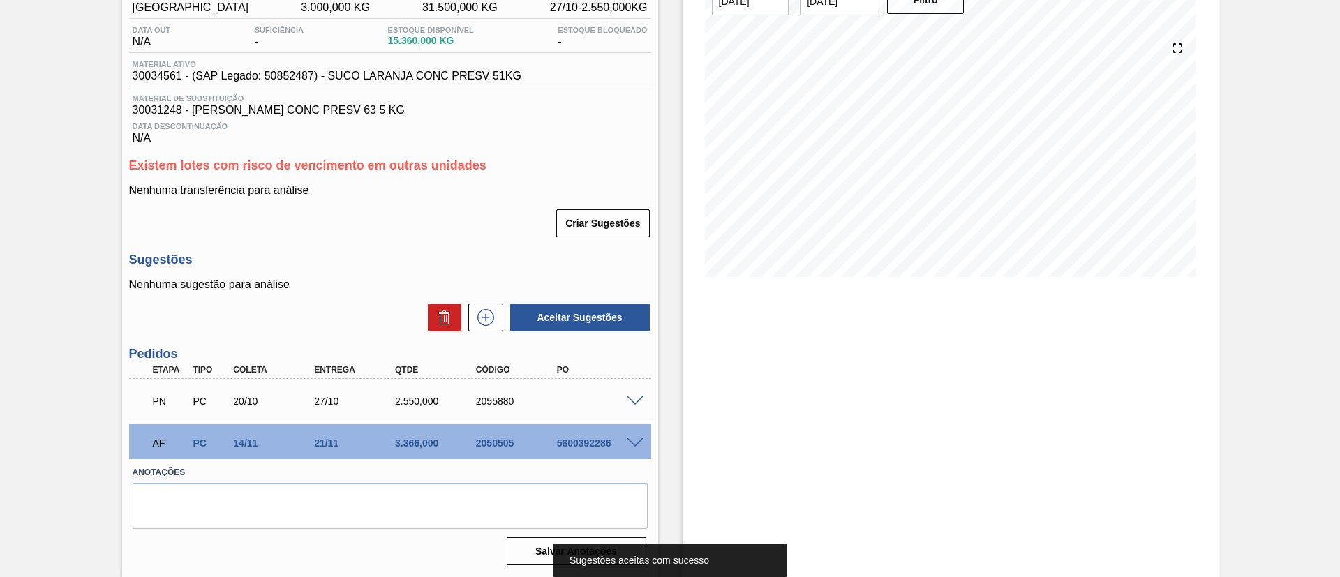
scroll to position [131, 0]
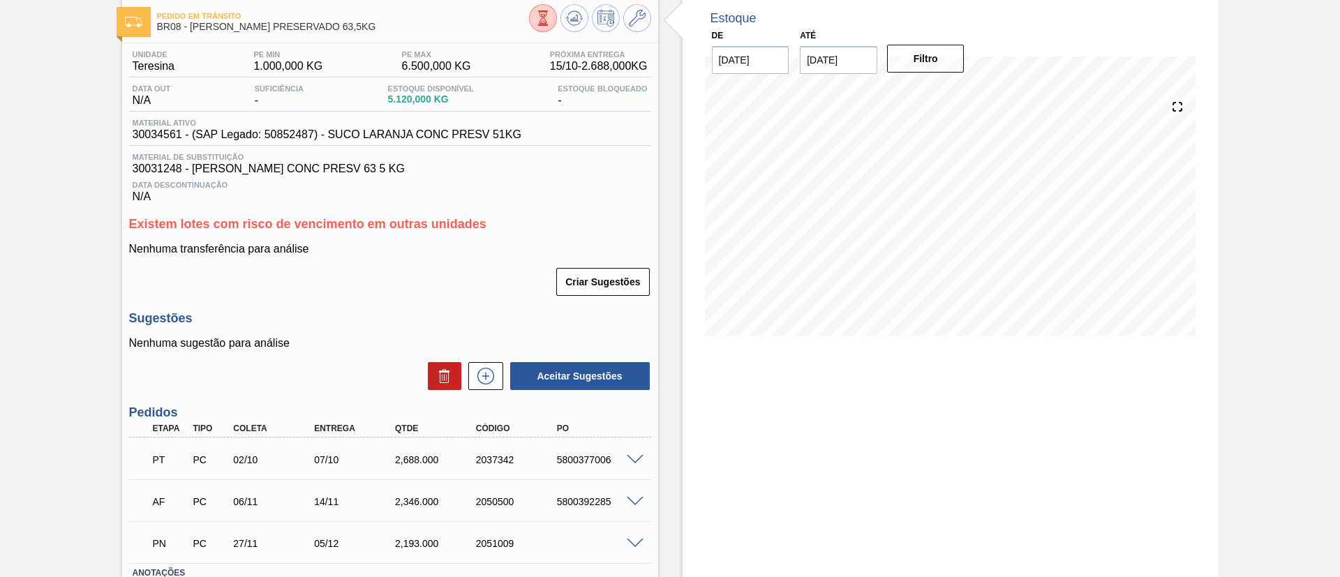
scroll to position [105, 0]
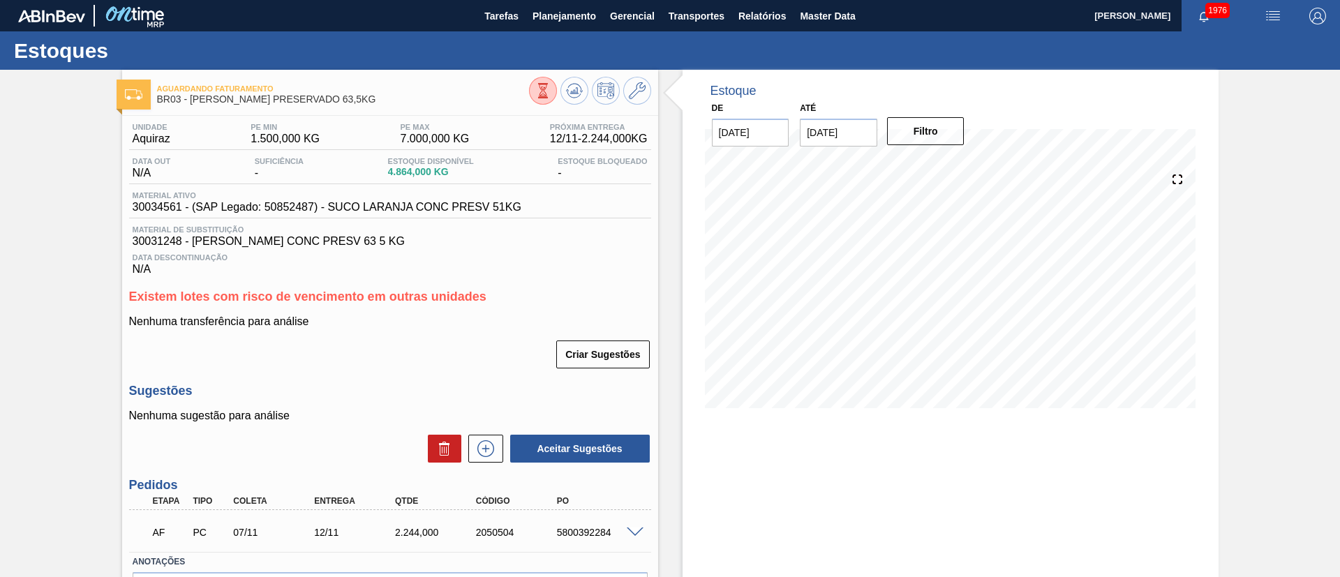
scroll to position [89, 0]
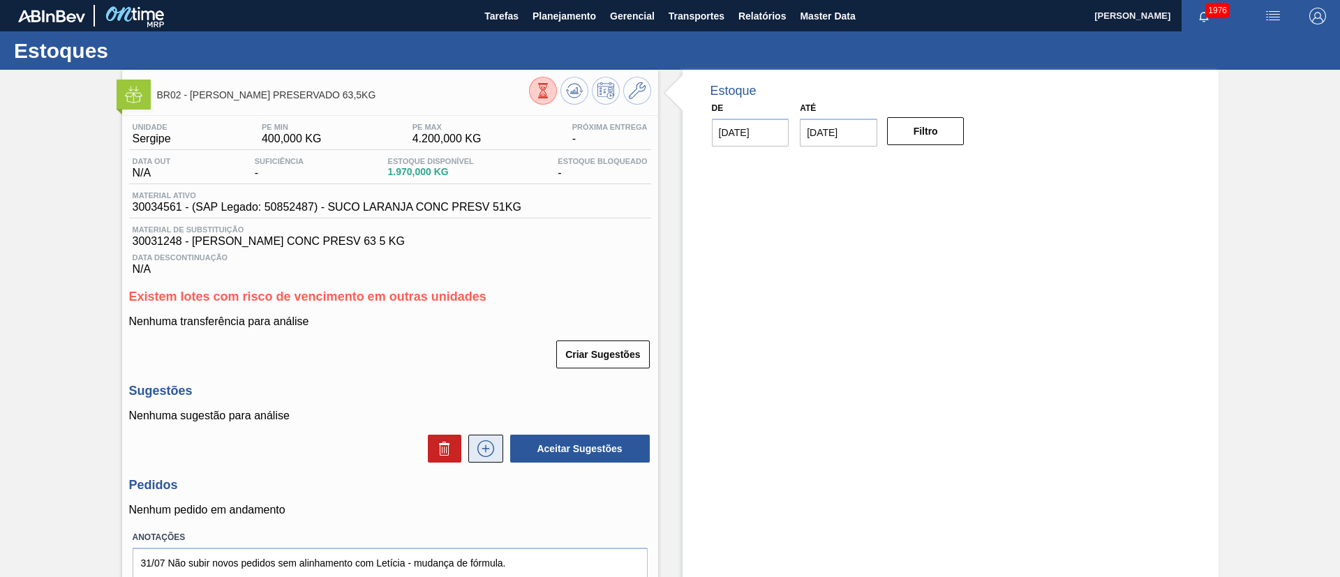
click at [470, 449] on button at bounding box center [485, 449] width 35 height 28
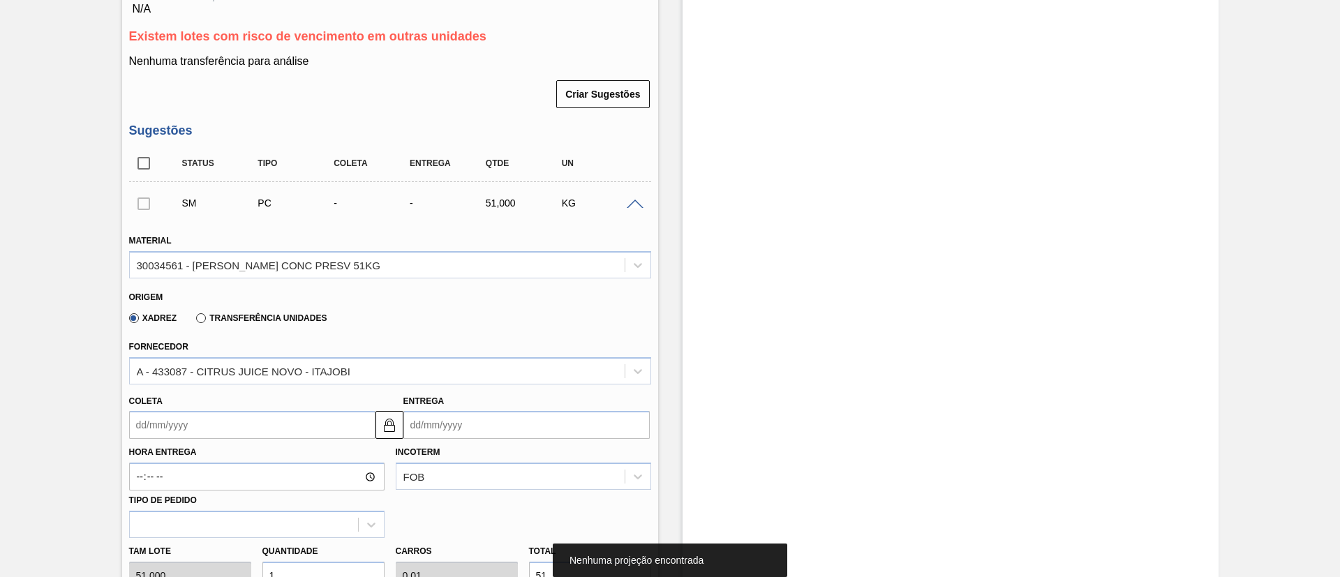
scroll to position [314, 0]
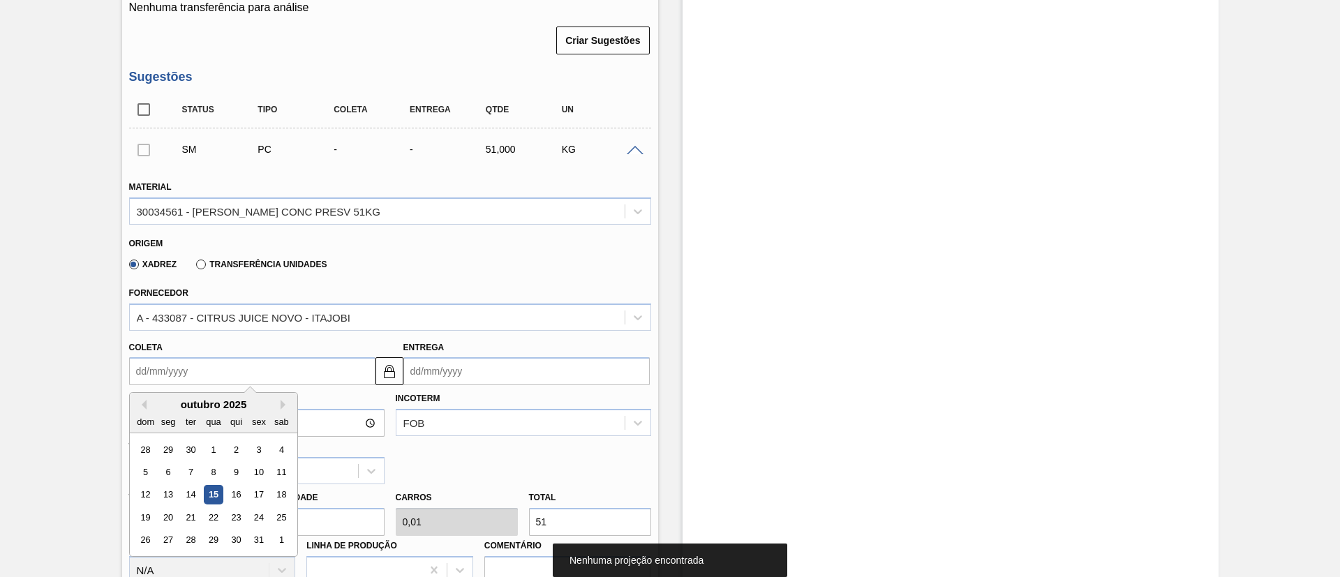
click at [170, 370] on input "Coleta" at bounding box center [252, 371] width 246 height 28
click at [253, 517] on div "24" at bounding box center [258, 517] width 19 height 19
type input "[DATE]"
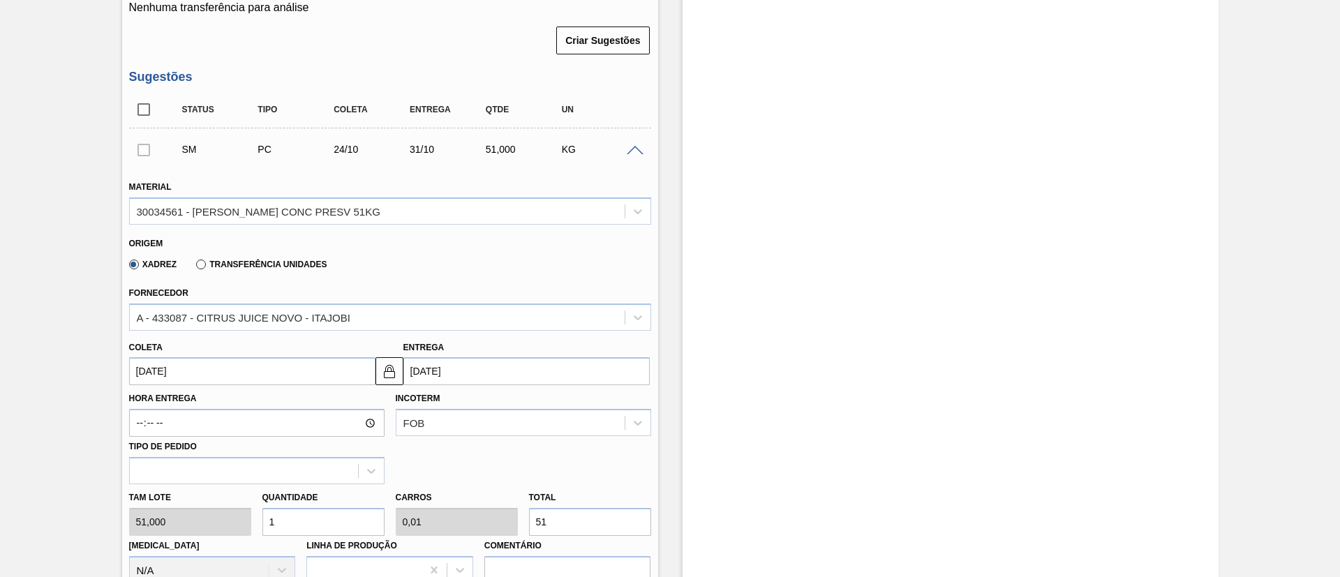
click at [489, 526] on div "Tam lote 51,000 Quantidade 1 Carros 0,01 Total 51 [MEDICAL_DATA] N/A Linha de P…" at bounding box center [390, 534] width 533 height 100
type input "0,02"
type input "0"
type input "1"
type input "0,196"
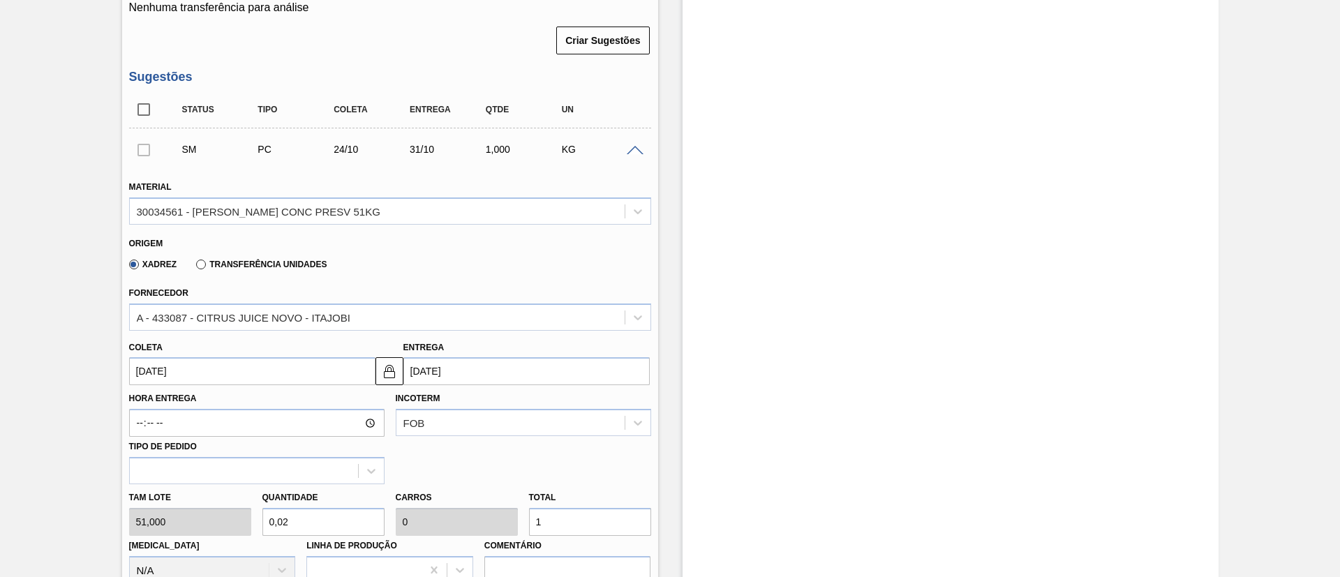
type input "0,002"
type input "10"
type input "2"
type input "0,02"
type input "102"
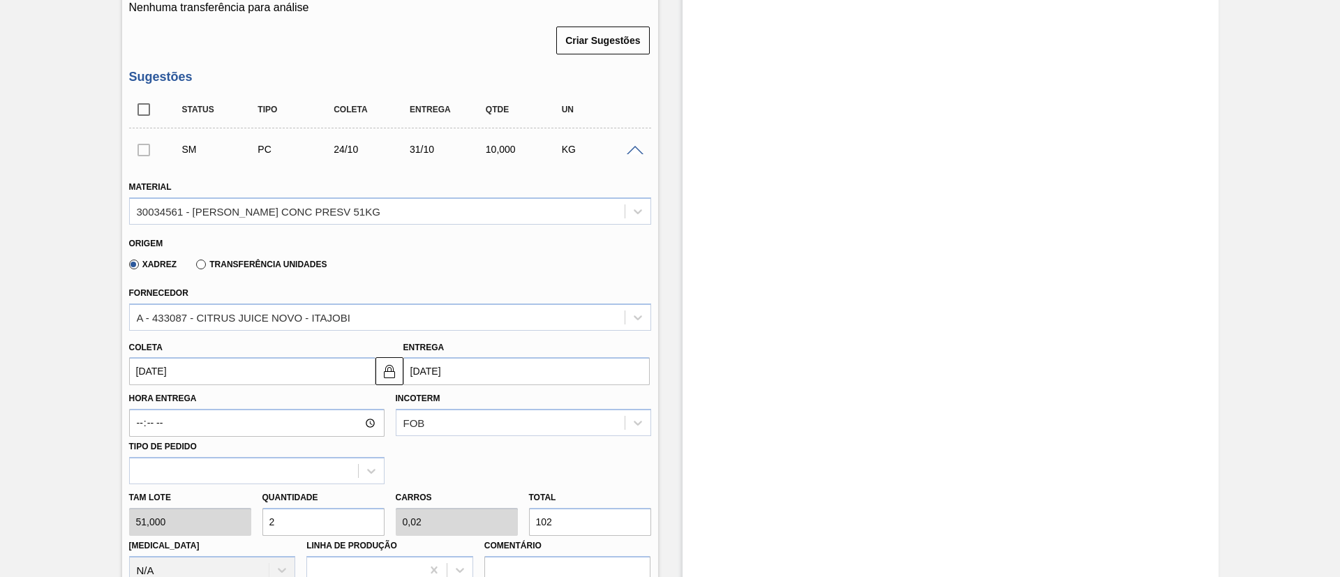
type input "20"
type input "0,2"
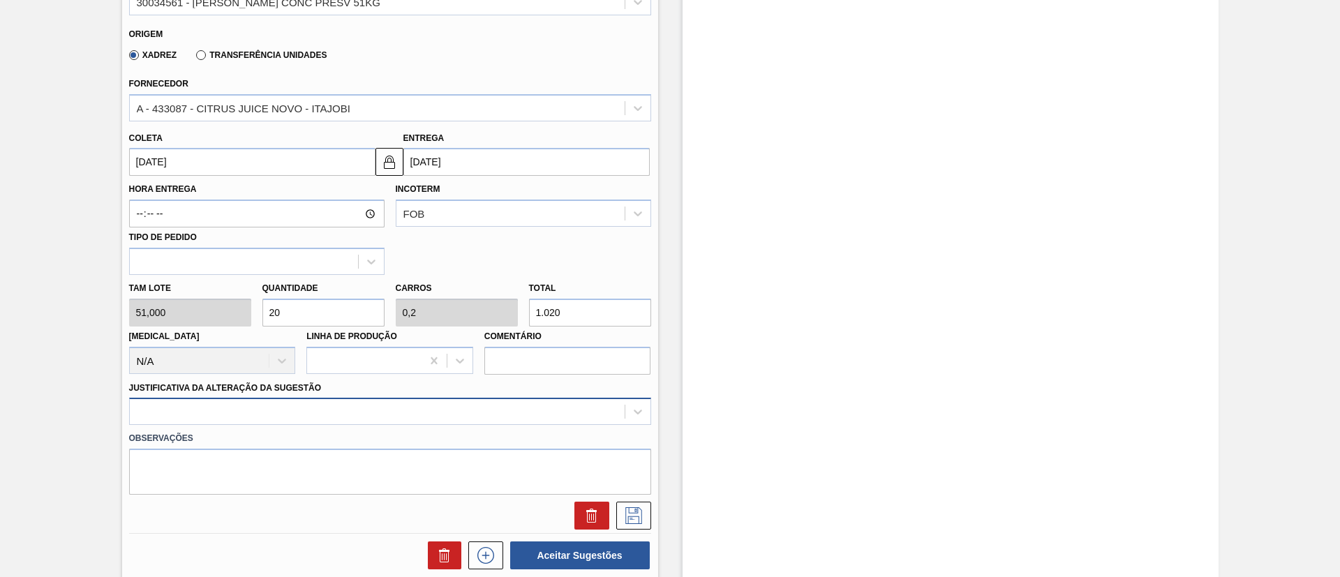
type input "1.020"
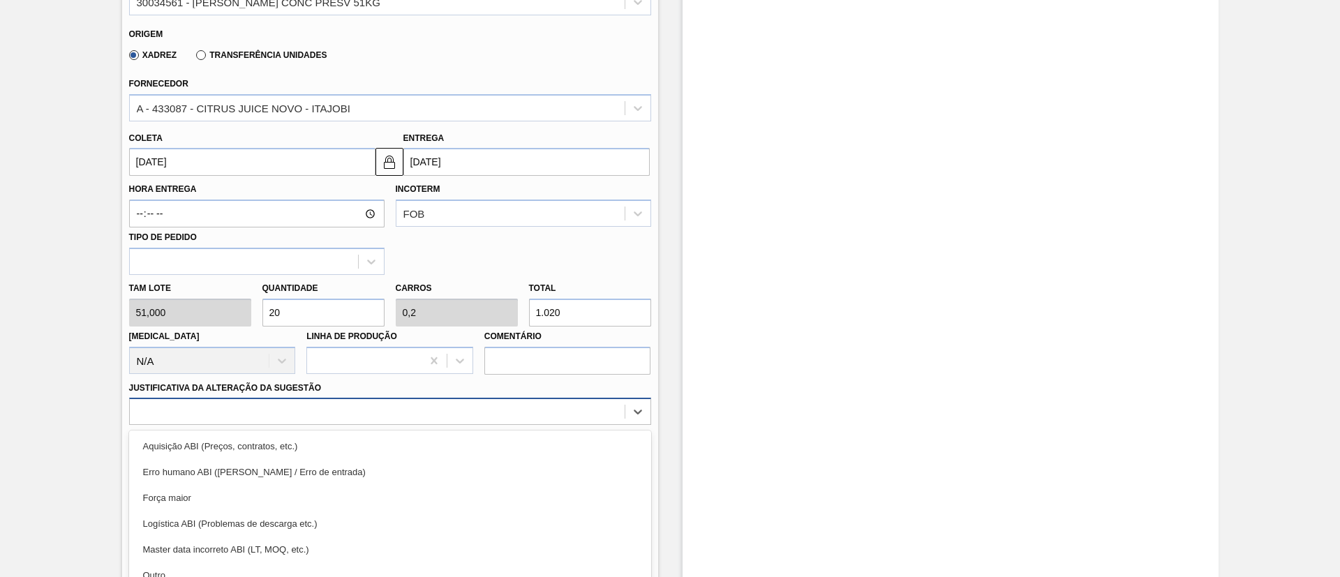
click at [367, 412] on div "option Erro humano ABI (Cálculo / Erro de entrada) focused, 2 of 18. 18 results…" at bounding box center [390, 411] width 522 height 27
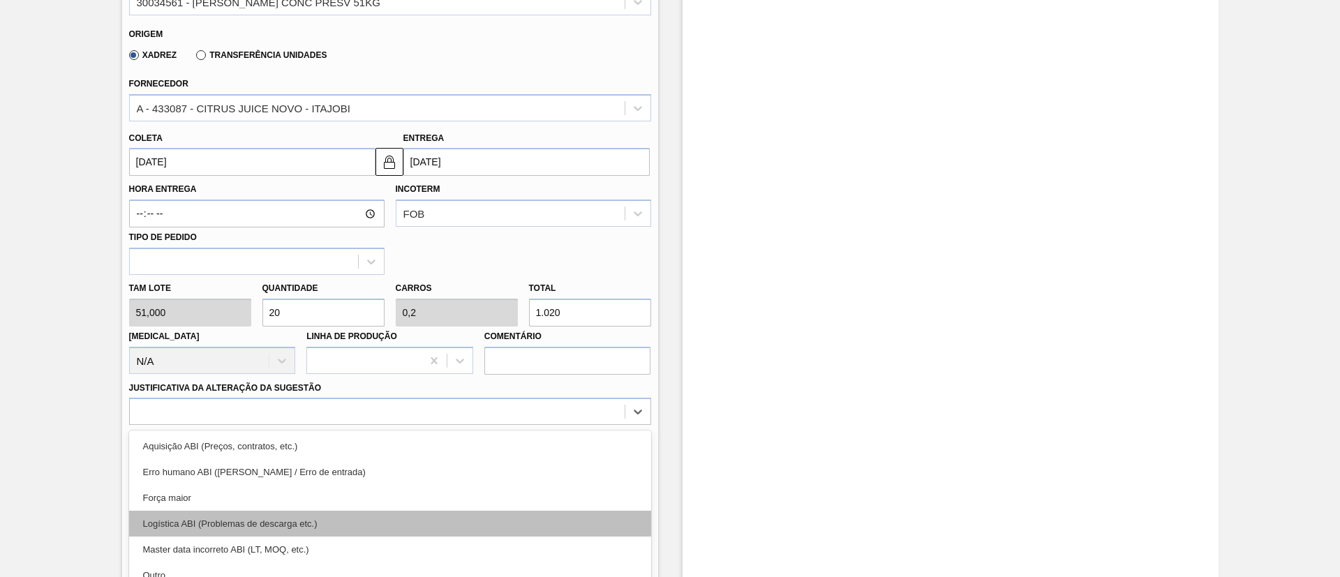
scroll to position [592, 0]
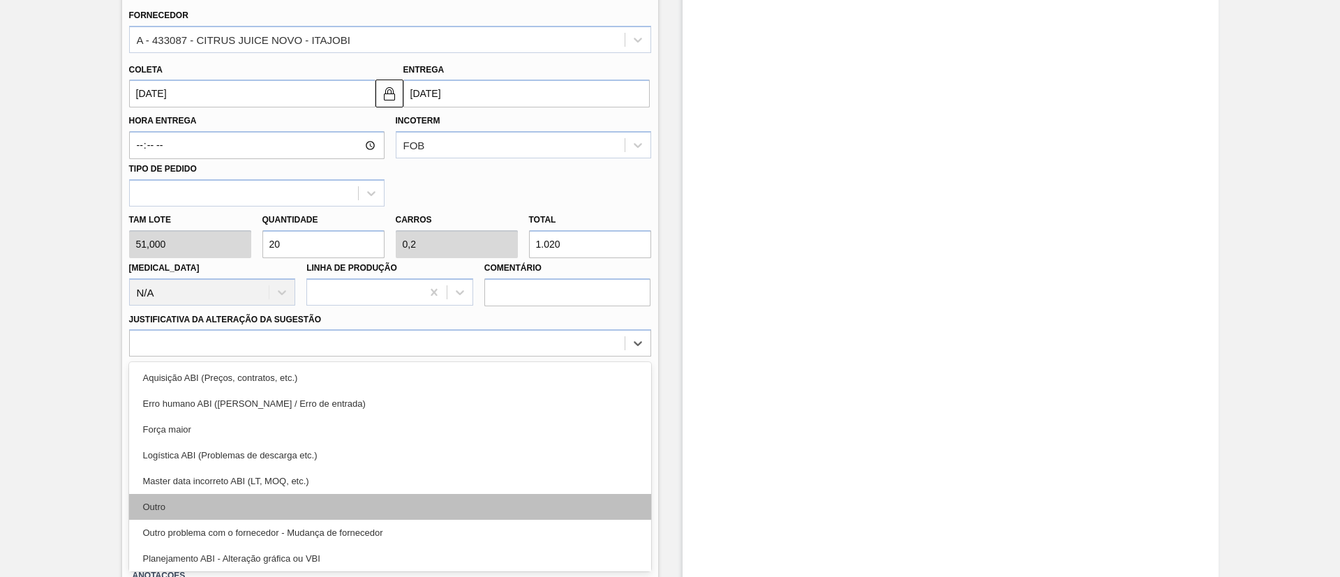
click at [249, 512] on div "Outro" at bounding box center [390, 507] width 522 height 26
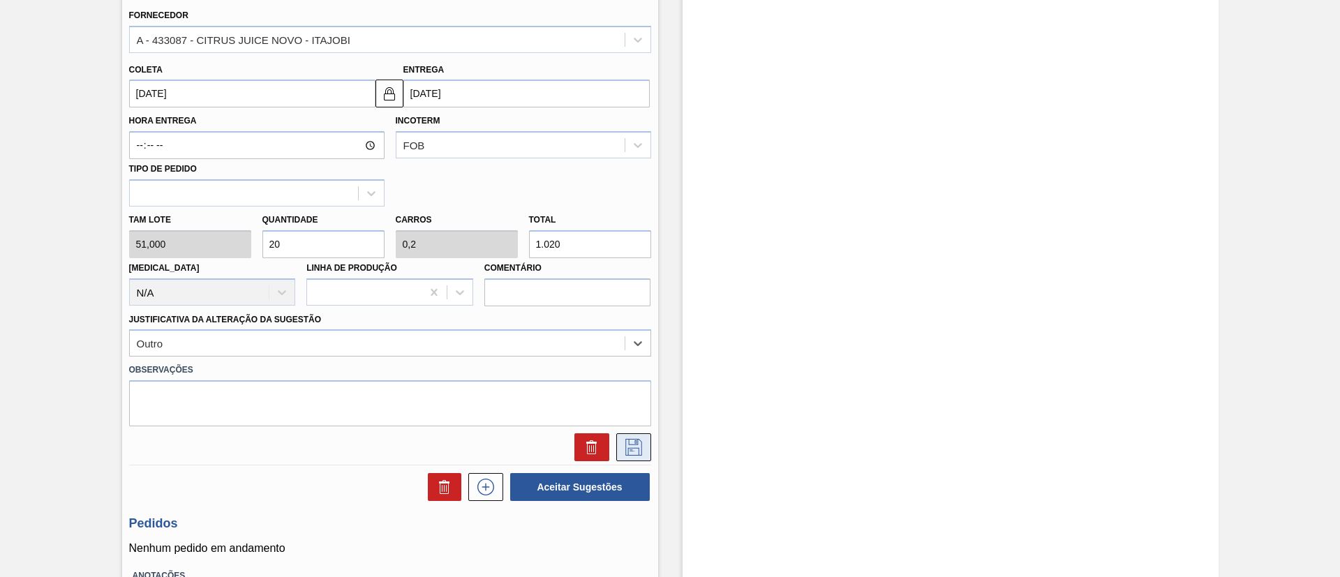
click at [639, 452] on icon at bounding box center [634, 447] width 22 height 17
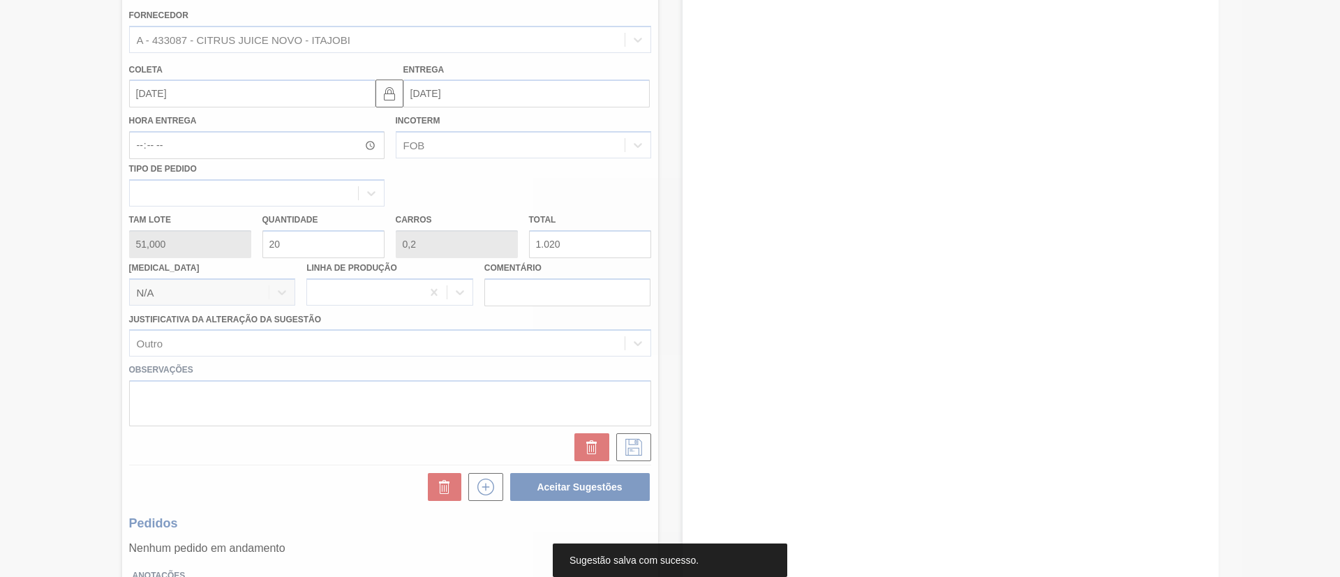
scroll to position [123, 0]
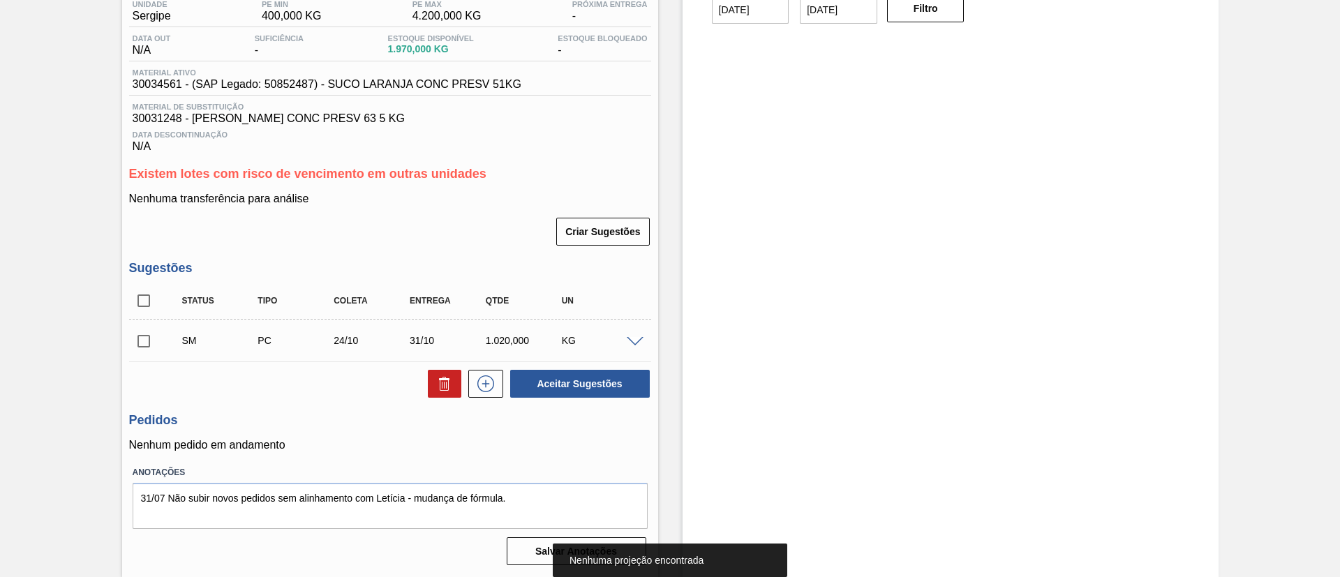
click at [137, 341] on input "checkbox" at bounding box center [143, 341] width 29 height 29
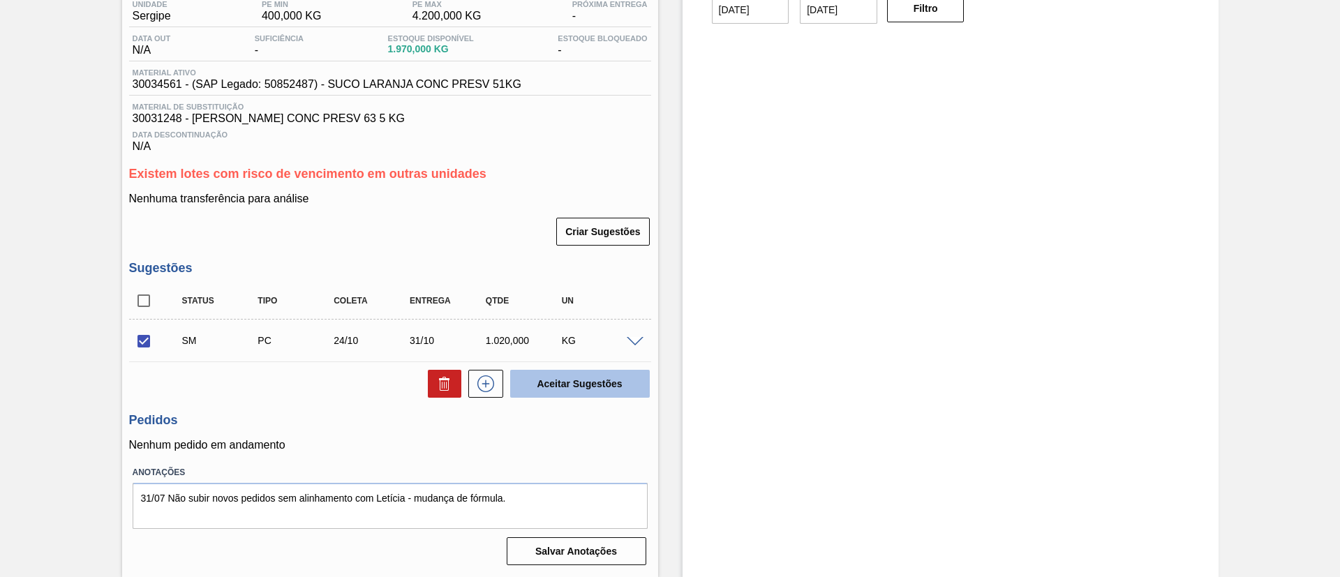
click at [569, 381] on button "Aceitar Sugestões" at bounding box center [580, 384] width 140 height 28
checkbox input "false"
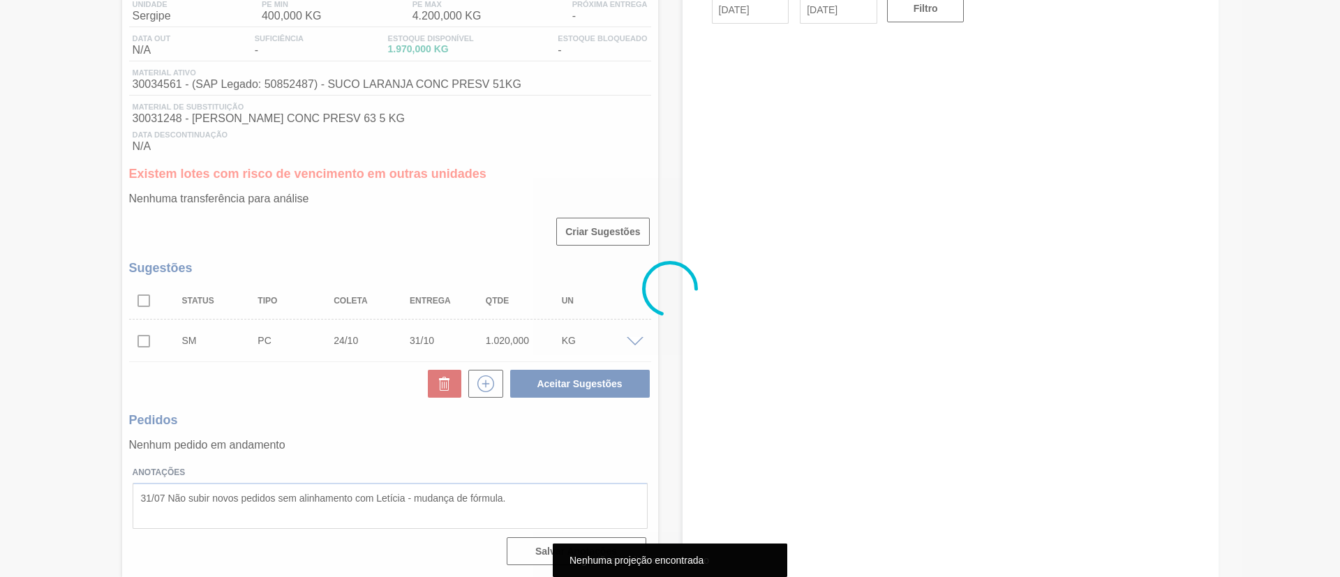
scroll to position [89, 0]
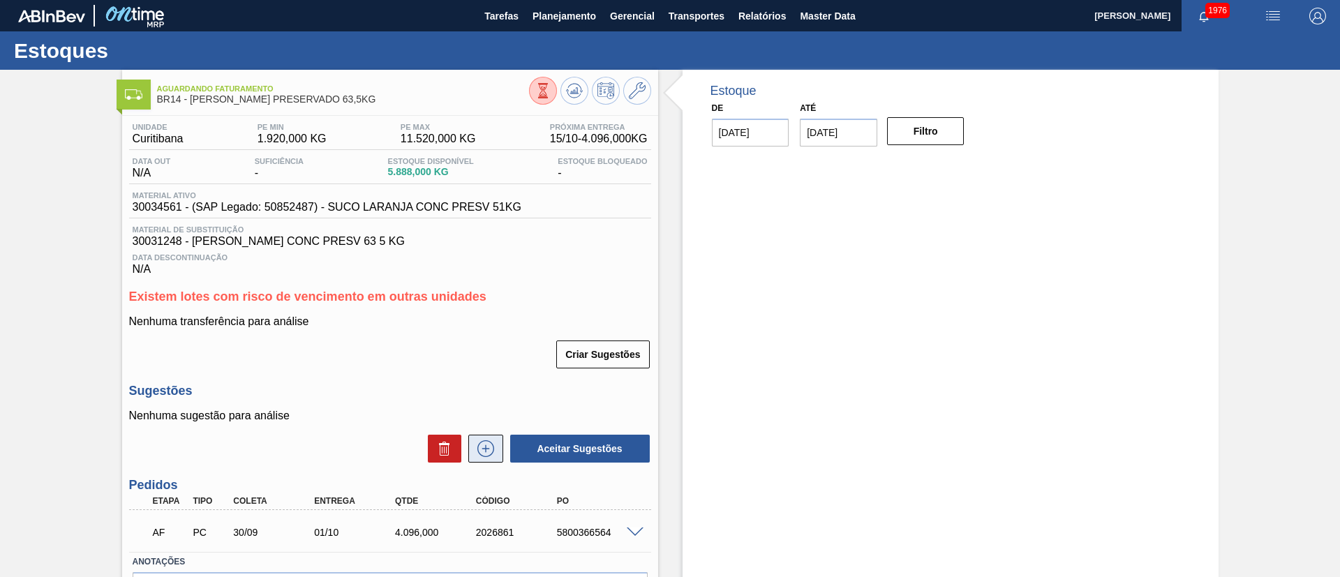
click at [477, 440] on icon at bounding box center [486, 448] width 22 height 17
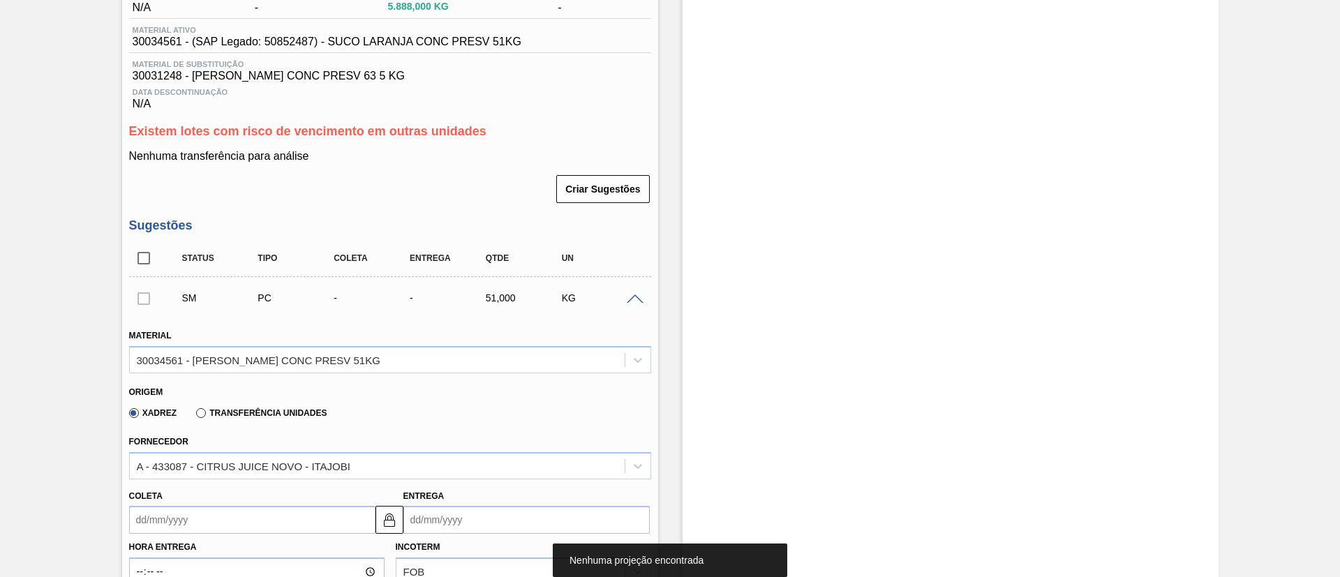
scroll to position [314, 0]
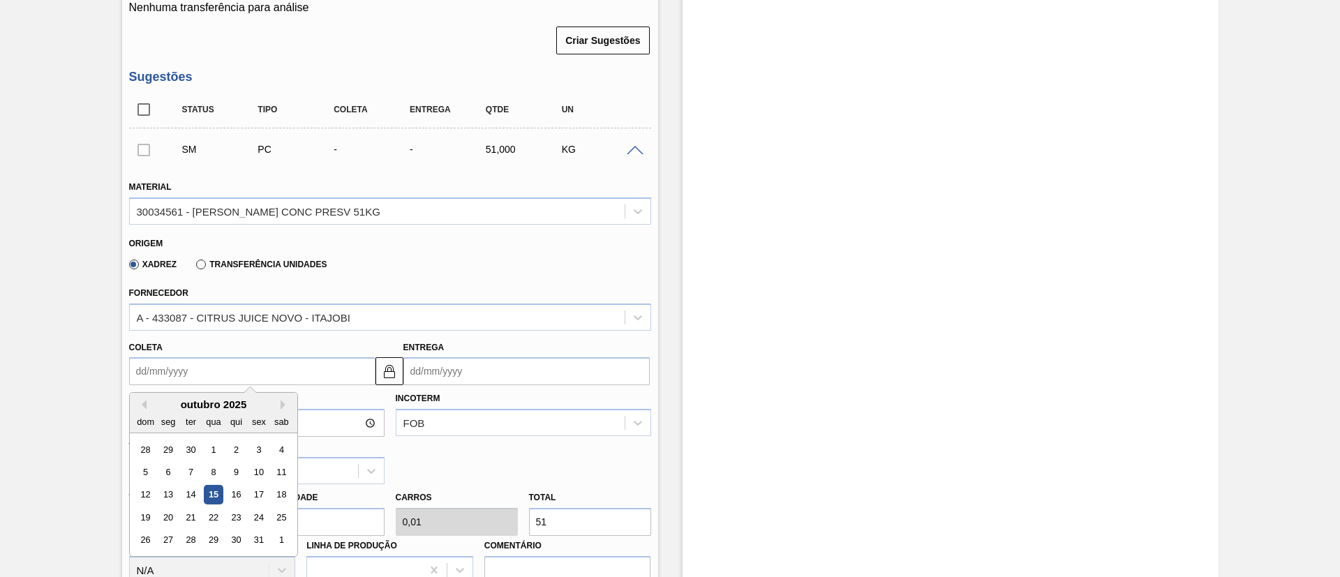
click at [234, 380] on input "Coleta" at bounding box center [252, 371] width 246 height 28
click at [183, 516] on div "21" at bounding box center [190, 517] width 19 height 19
type input "21/10/2025"
type input "23/10/2025"
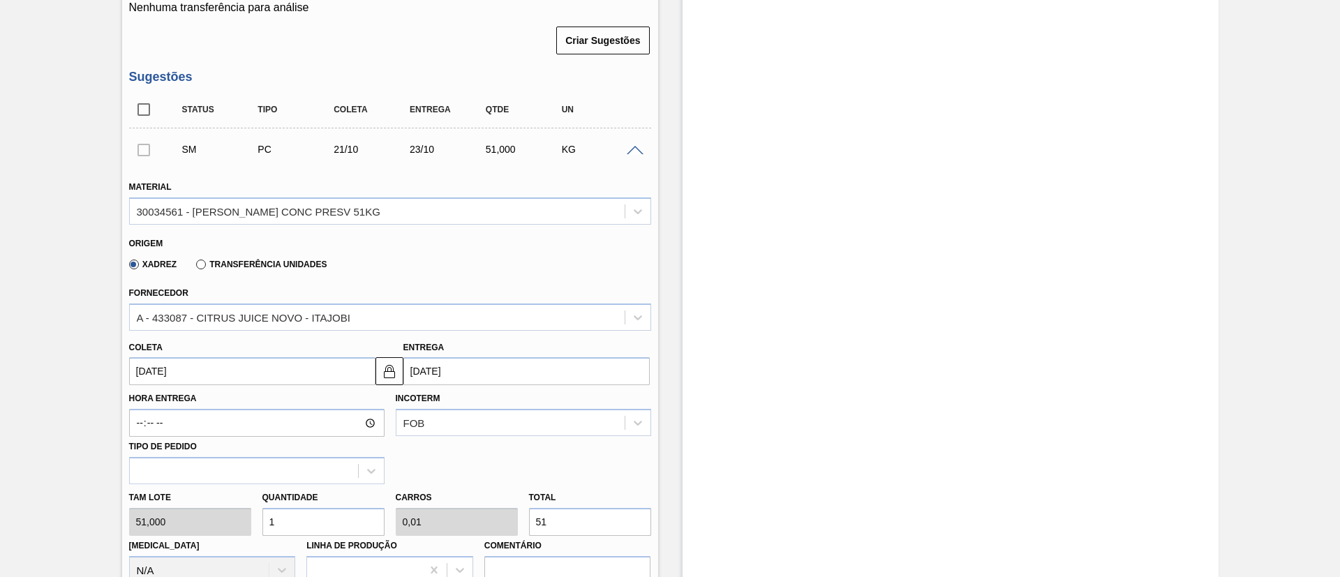
scroll to position [524, 0]
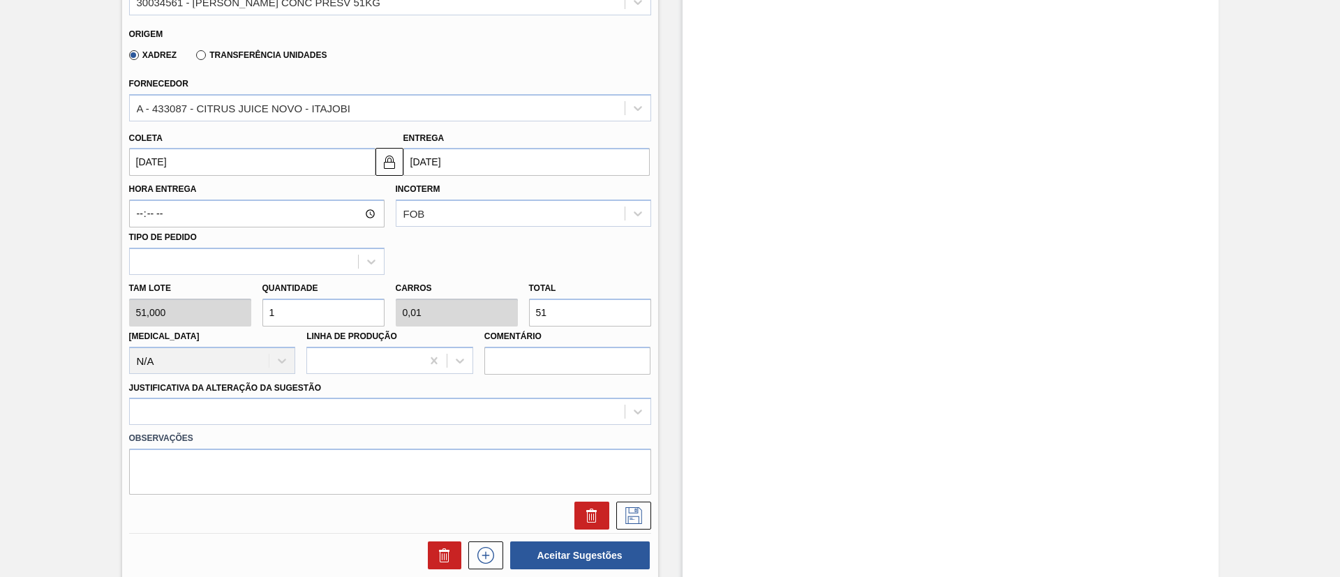
click at [482, 313] on div "Tam lote 51,000 Quantidade 1 Carros 0,01 Total 51 [MEDICAL_DATA] N/A Linha de P…" at bounding box center [390, 325] width 533 height 100
type input "0,039"
type input "0"
type input "2"
type input "0,451"
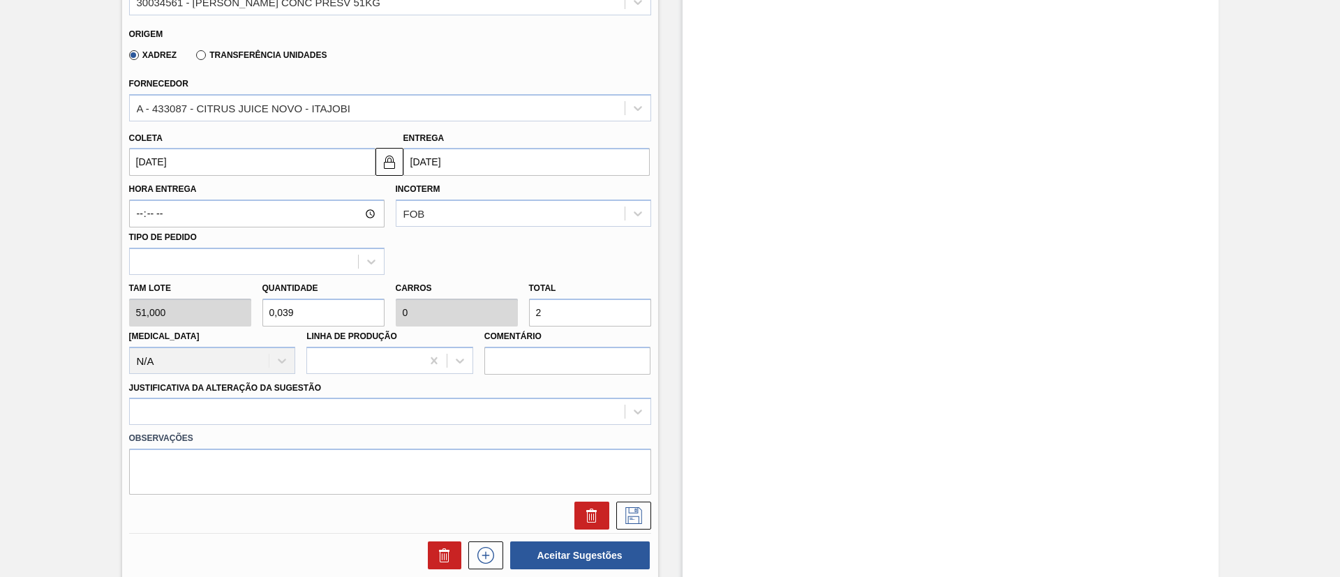
type input "0,005"
type input "23"
type input "4,588"
type input "0,046"
type input "234"
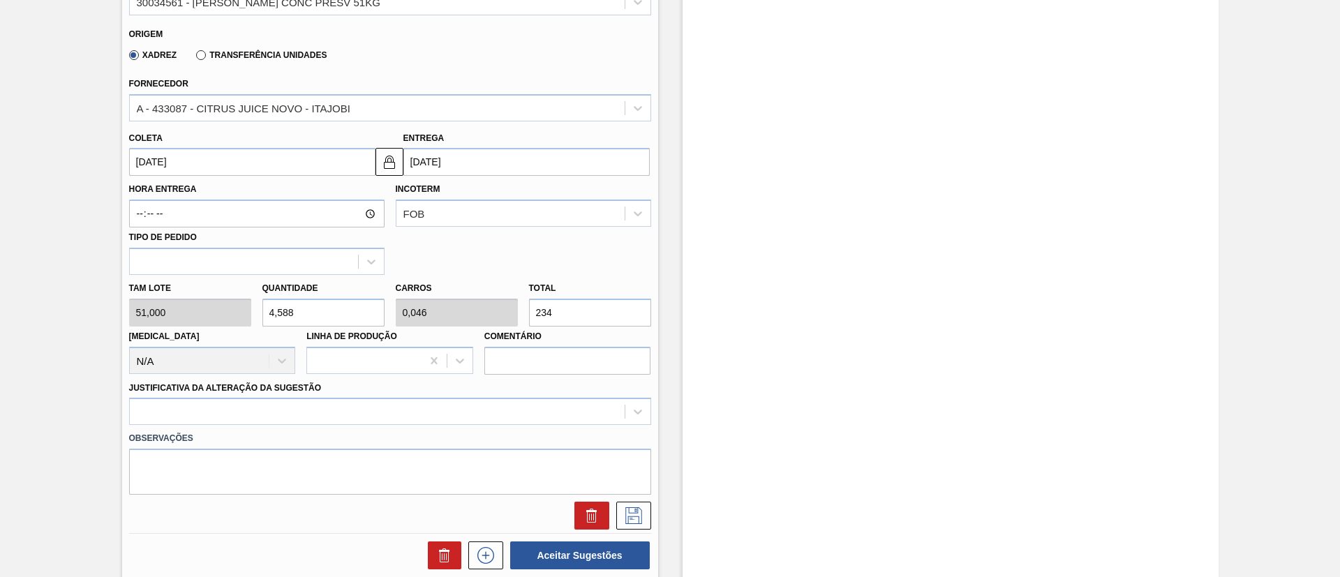
type input "45,882"
type input "0,459"
type input "2.340"
click at [484, 306] on div "Tam lote 51,000 Quantidade 45,882 Carros 0,459 Total 2.340 Doca N/A Linha de Pr…" at bounding box center [390, 325] width 533 height 100
type input "0,039"
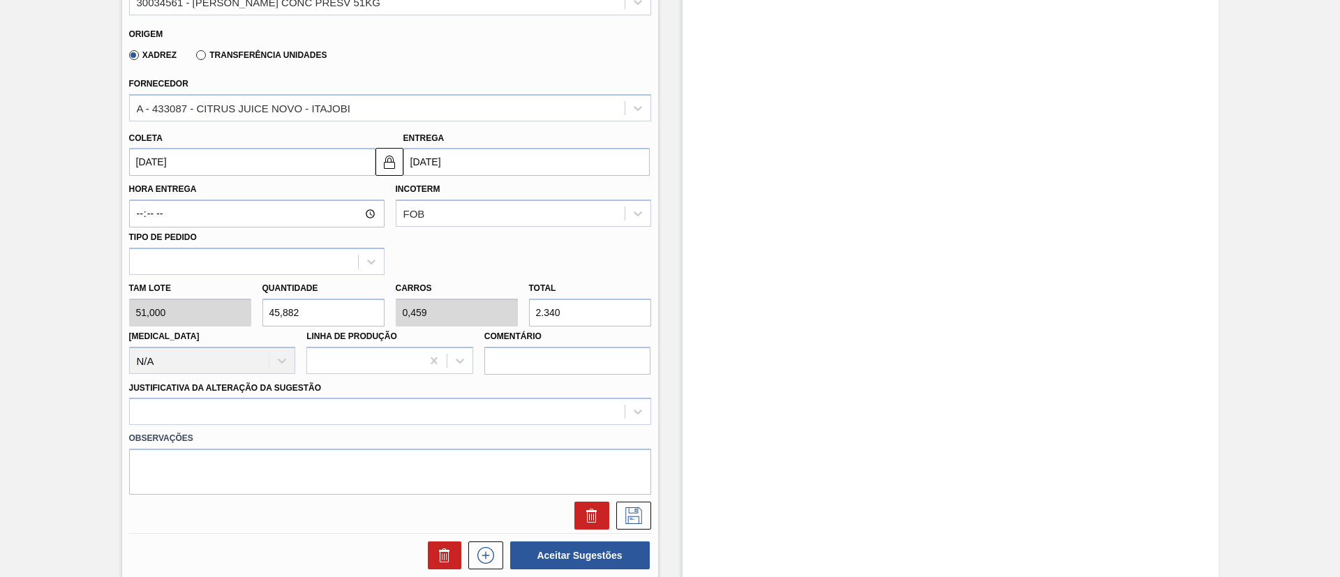
type input "0"
type input "2"
type input "0,49"
type input "0,005"
type input "25"
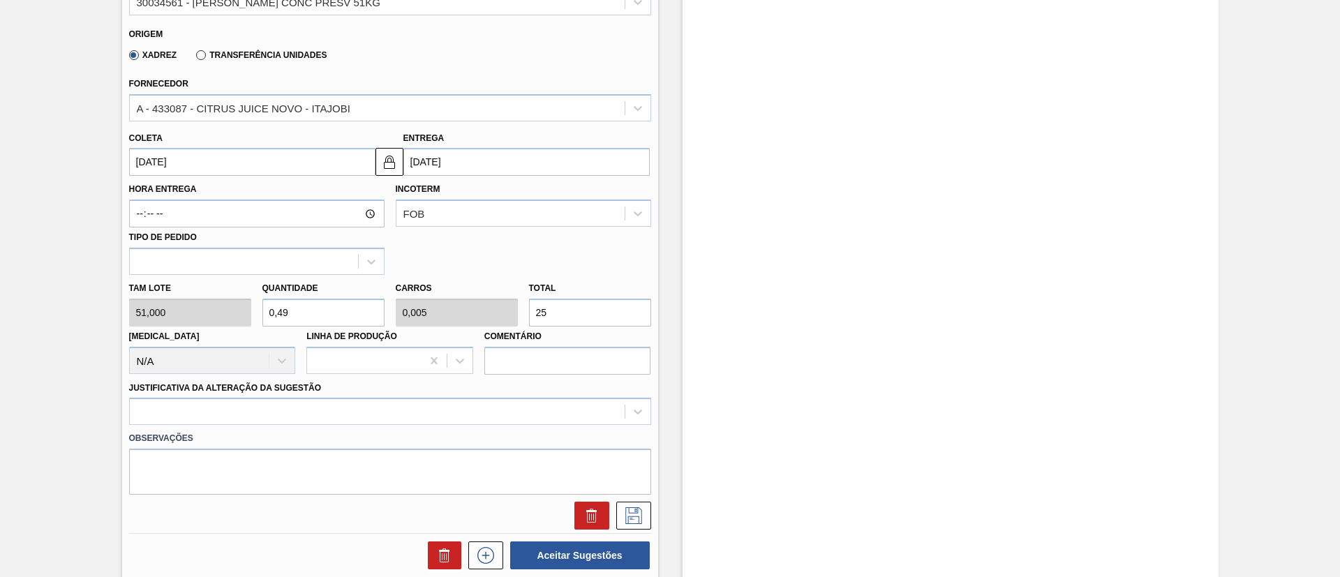
type input "5"
type input "0,05"
type input "255"
type input "50"
type input "0,5"
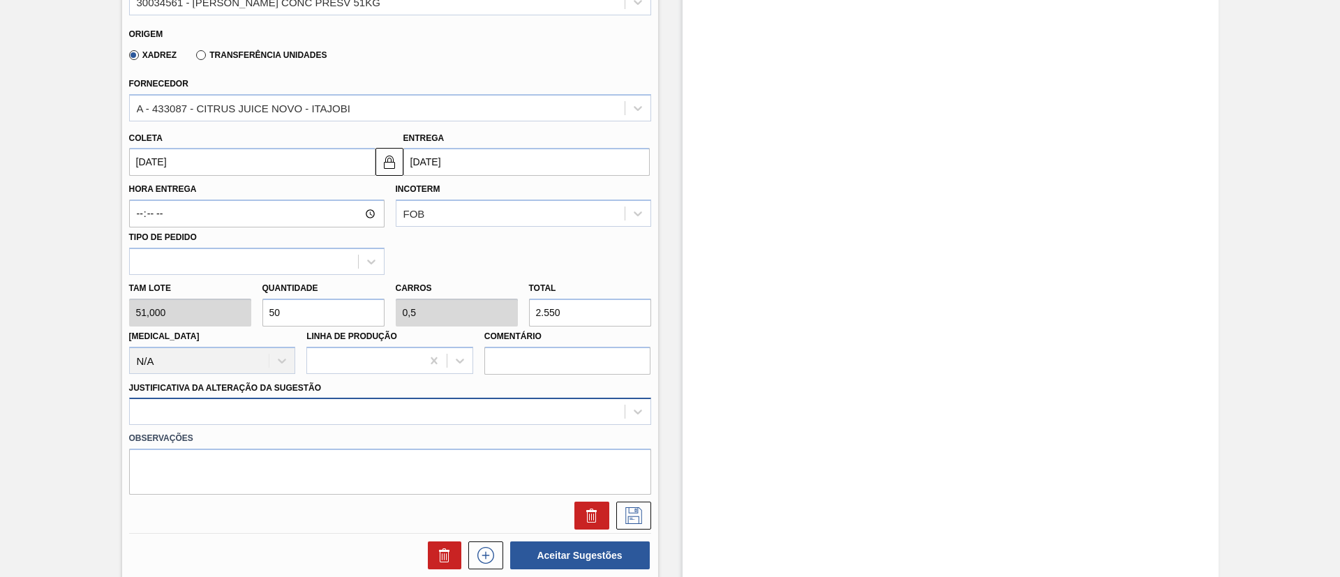
type input "2.550"
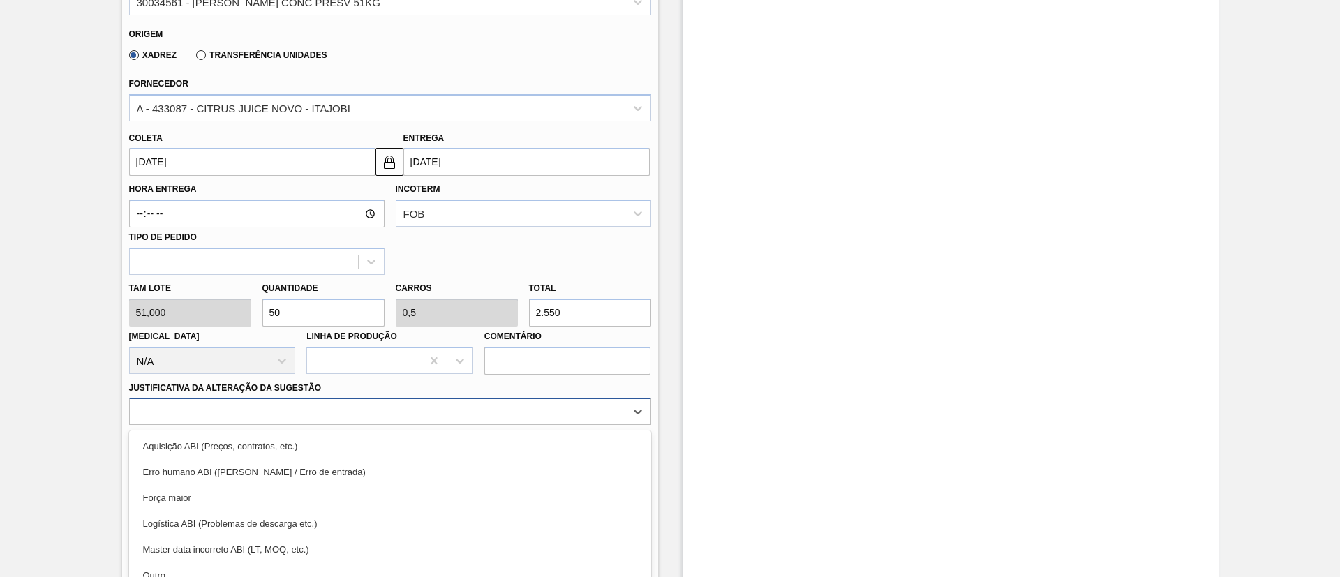
click at [396, 406] on div "option Erro humano ABI (Cálculo / Erro de entrada) focused, 2 of 18. 18 results…" at bounding box center [390, 411] width 522 height 27
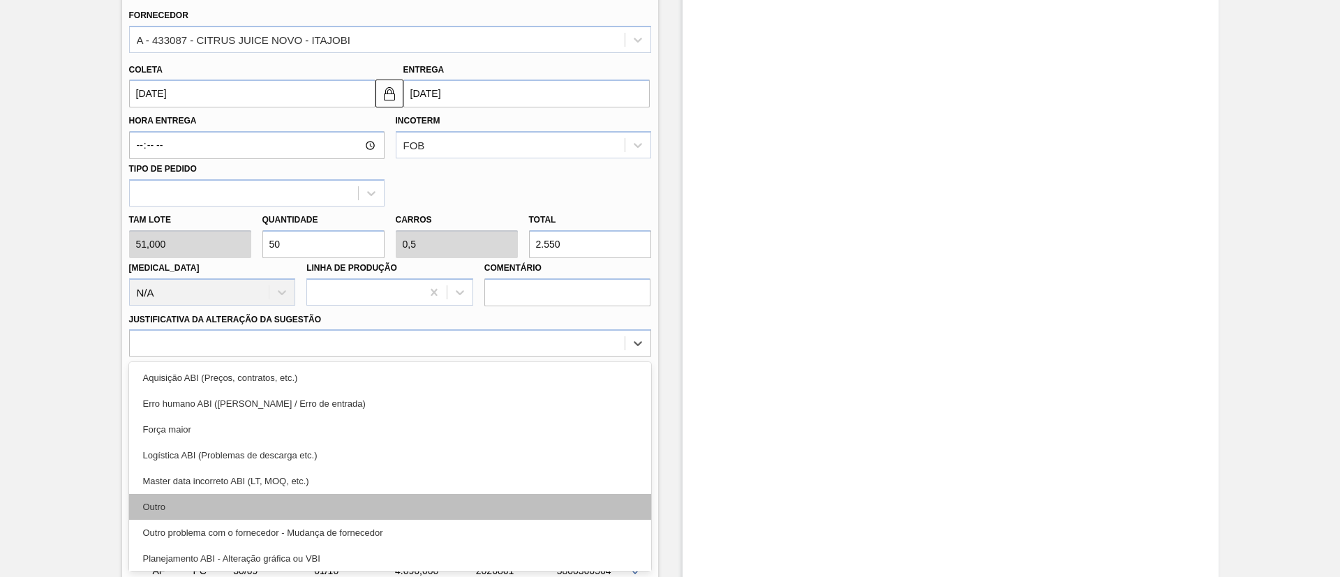
click at [285, 509] on div "Outro" at bounding box center [390, 507] width 522 height 26
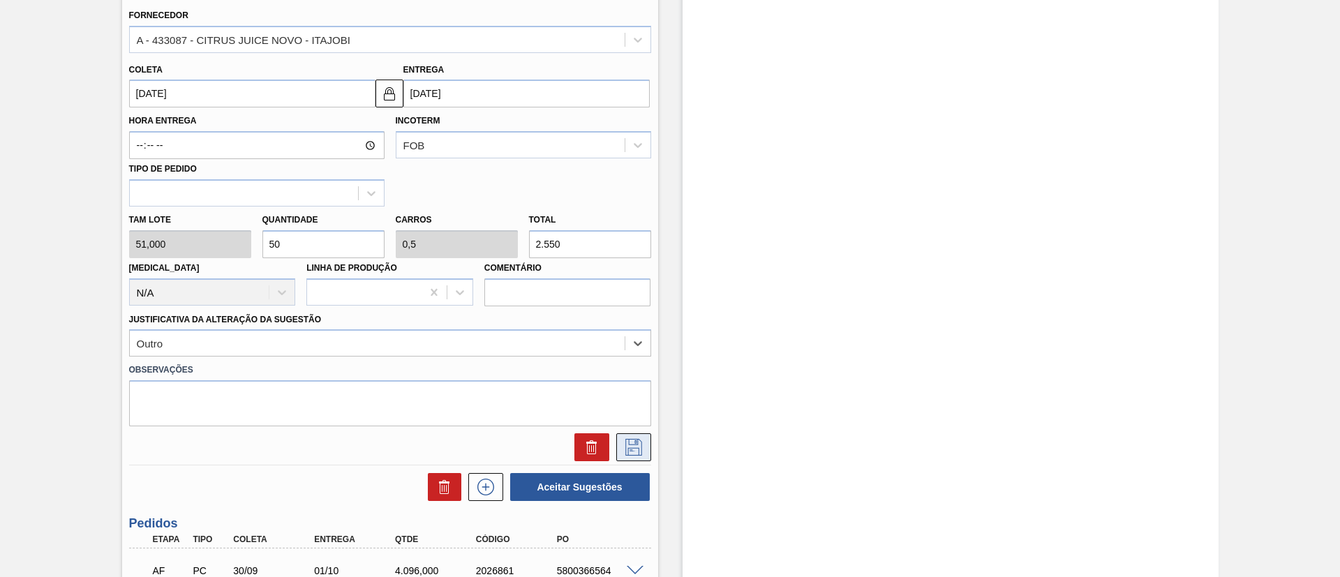
click at [621, 440] on button at bounding box center [633, 447] width 35 height 28
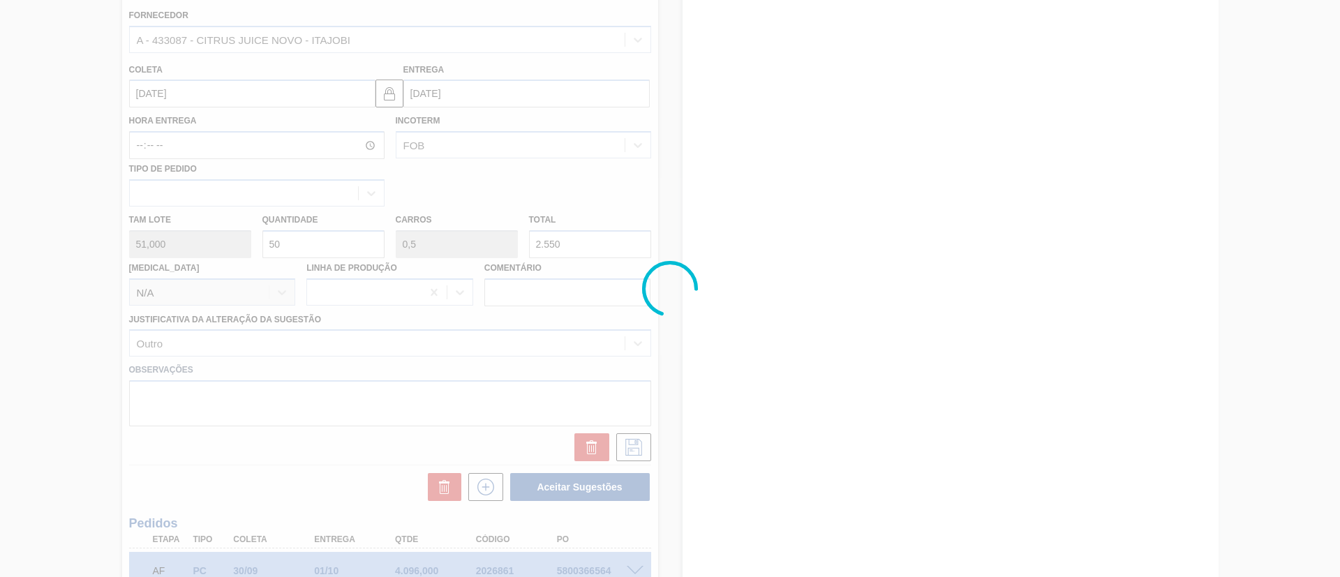
scroll to position [147, 0]
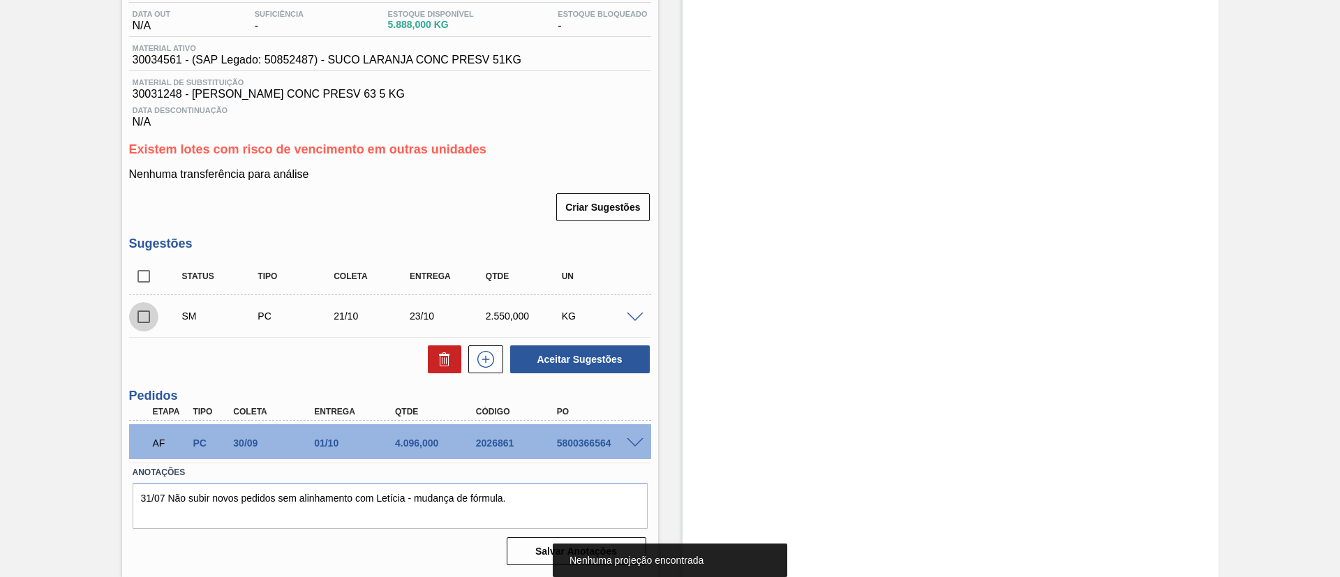
click at [136, 309] on input "checkbox" at bounding box center [143, 316] width 29 height 29
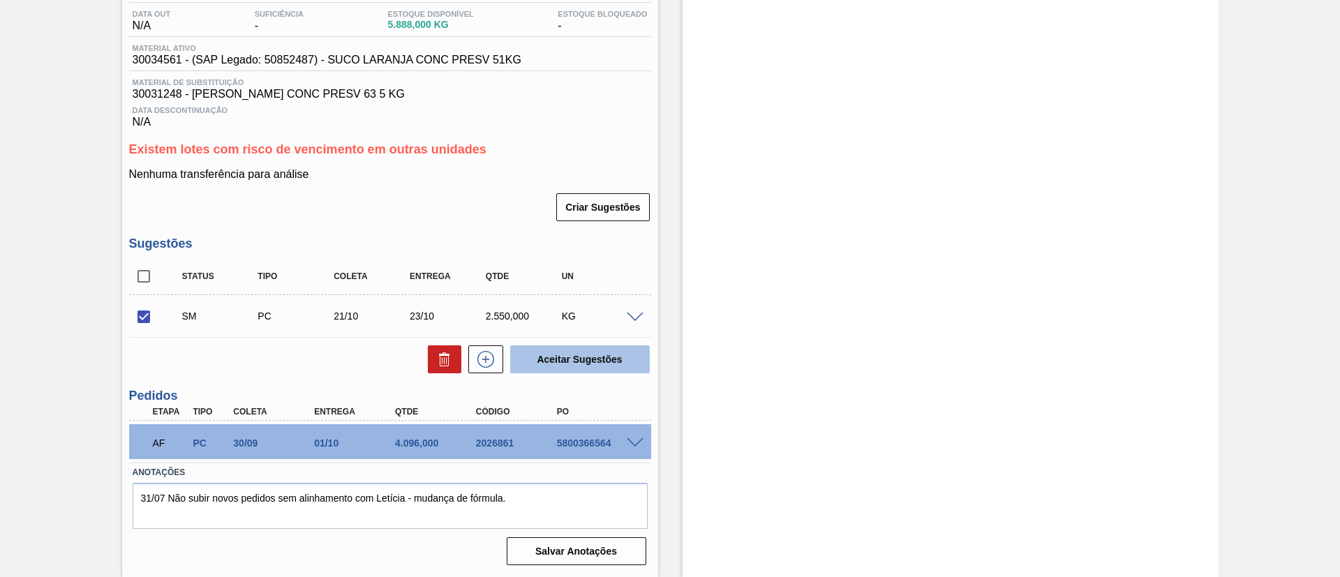
click at [558, 354] on button "Aceitar Sugestões" at bounding box center [580, 360] width 140 height 28
checkbox input "false"
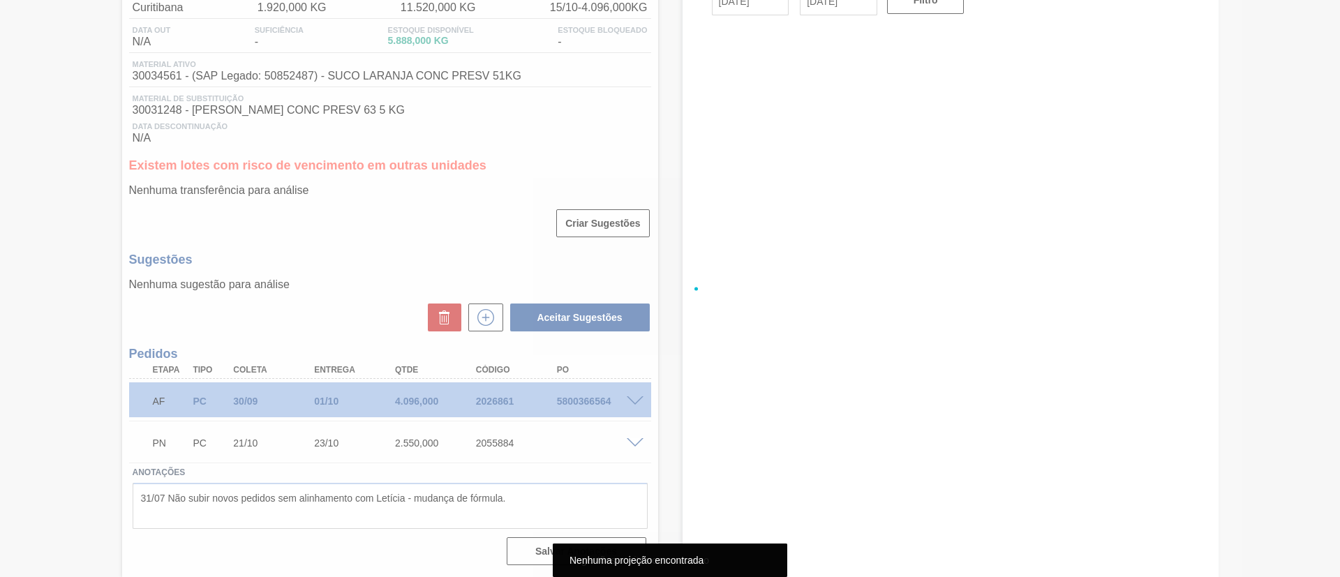
scroll to position [131, 0]
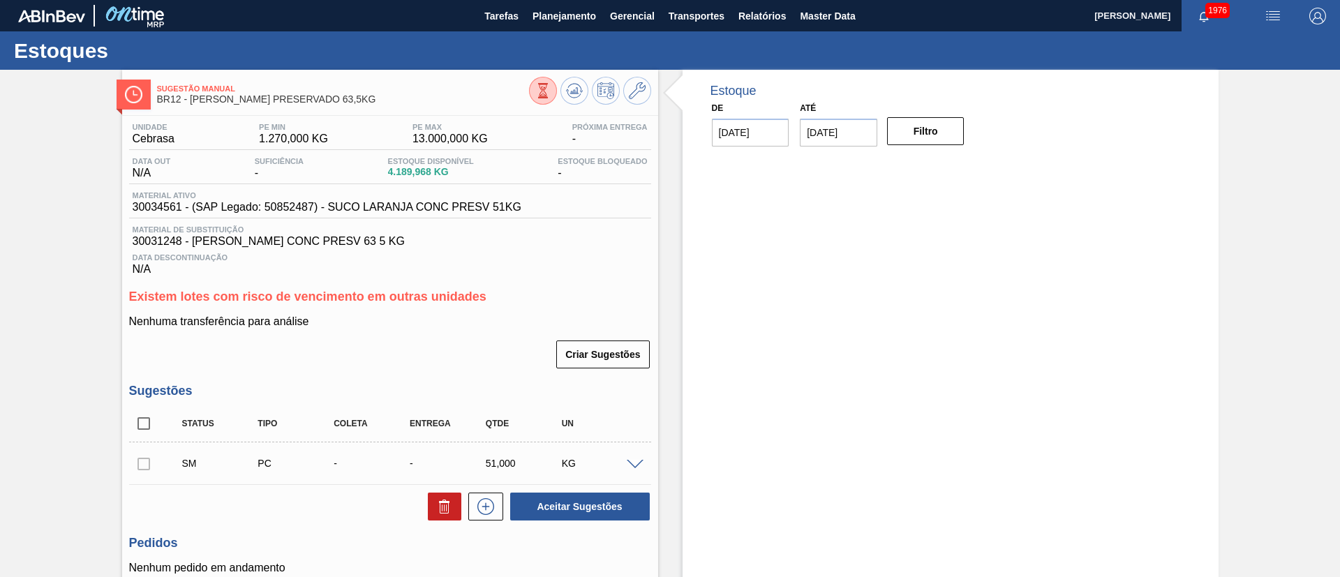
click at [632, 466] on span at bounding box center [635, 465] width 17 height 10
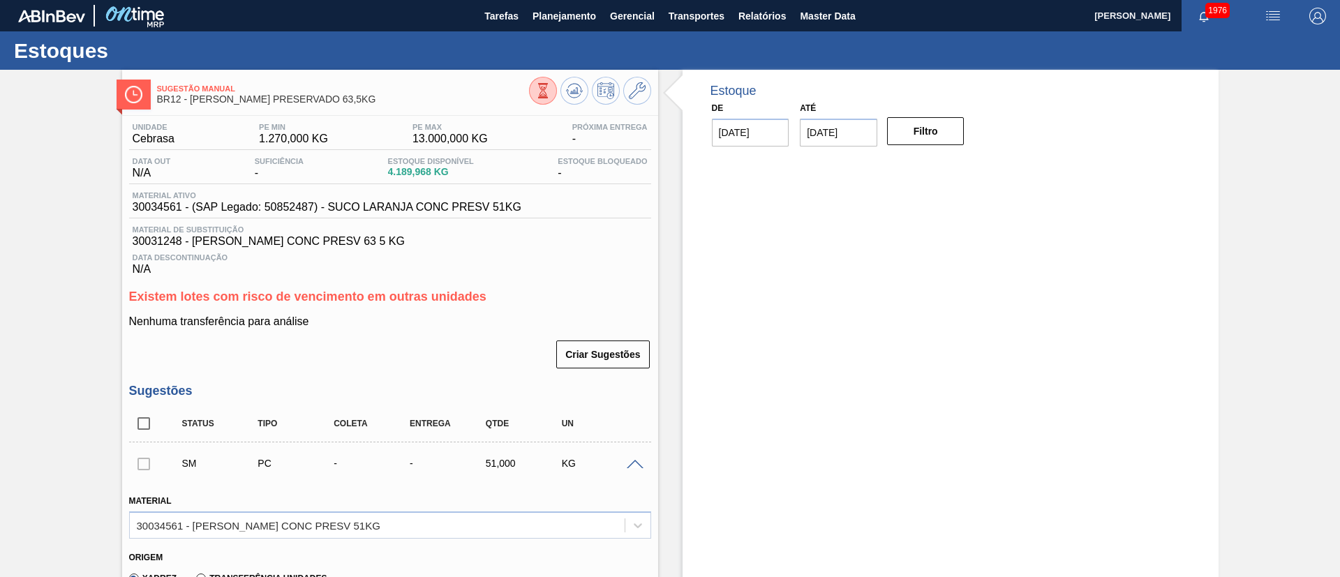
scroll to position [314, 0]
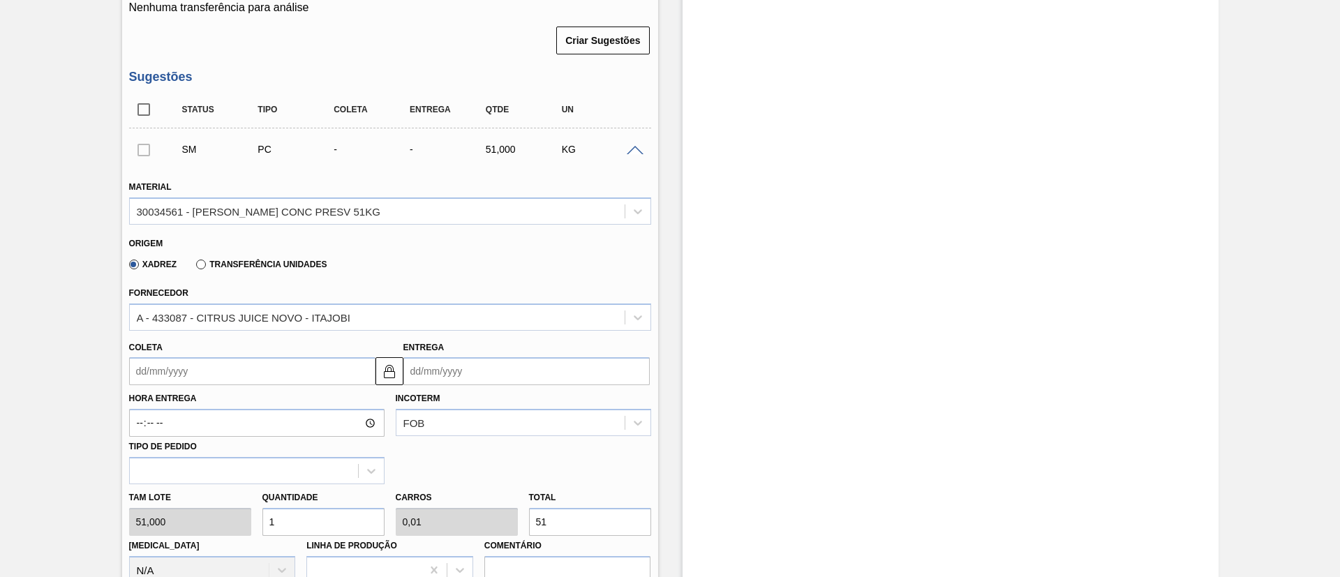
click at [172, 359] on input "Coleta" at bounding box center [252, 371] width 246 height 28
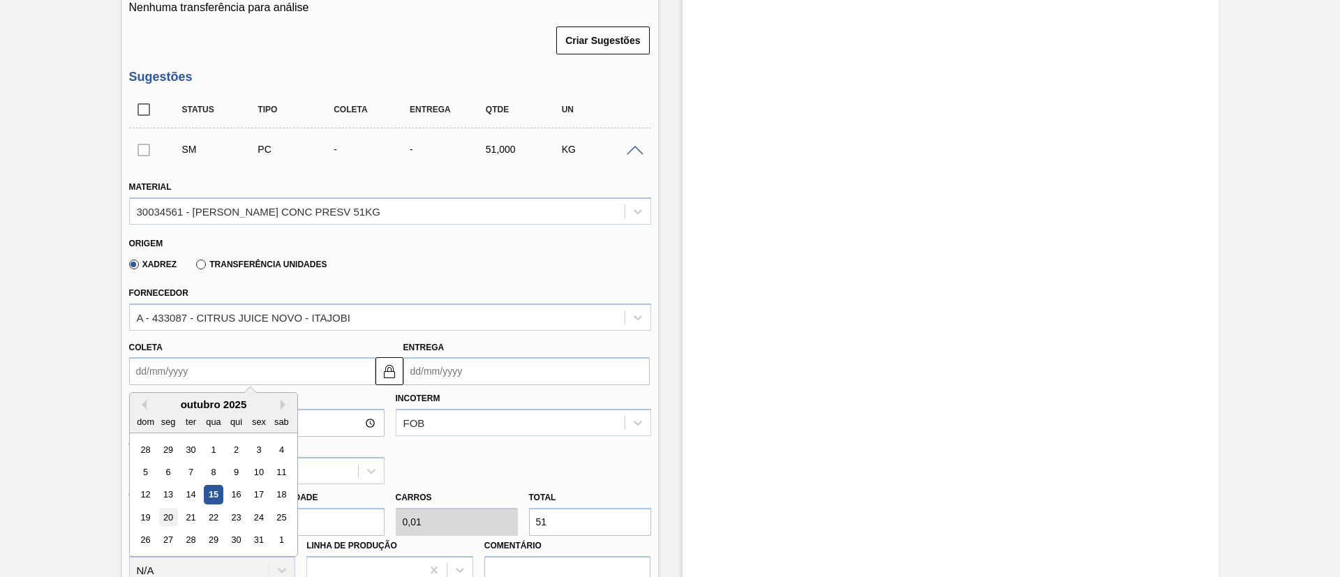
click at [170, 517] on div "20" at bounding box center [167, 517] width 19 height 19
type input "[DATE]"
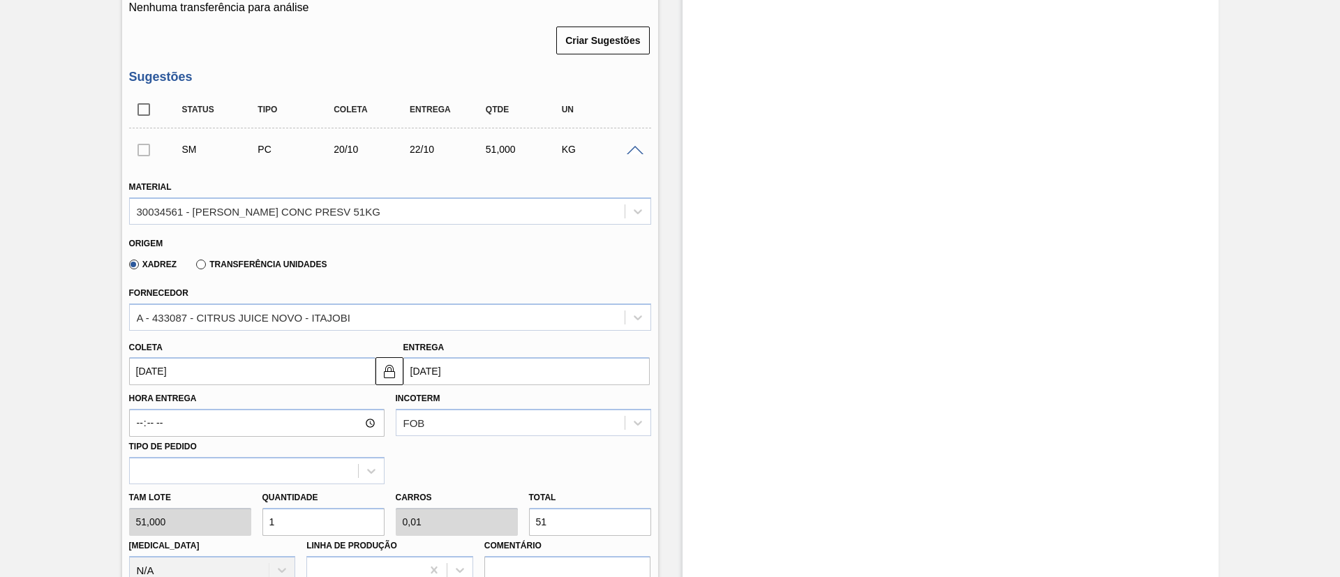
click at [494, 519] on div "Tam lote 51,000 Quantidade 1 Carros 0,01 Total 51 [MEDICAL_DATA] N/A Linha de P…" at bounding box center [390, 534] width 533 height 100
type input "0,098"
type input "0,001"
type input "5"
type input "1"
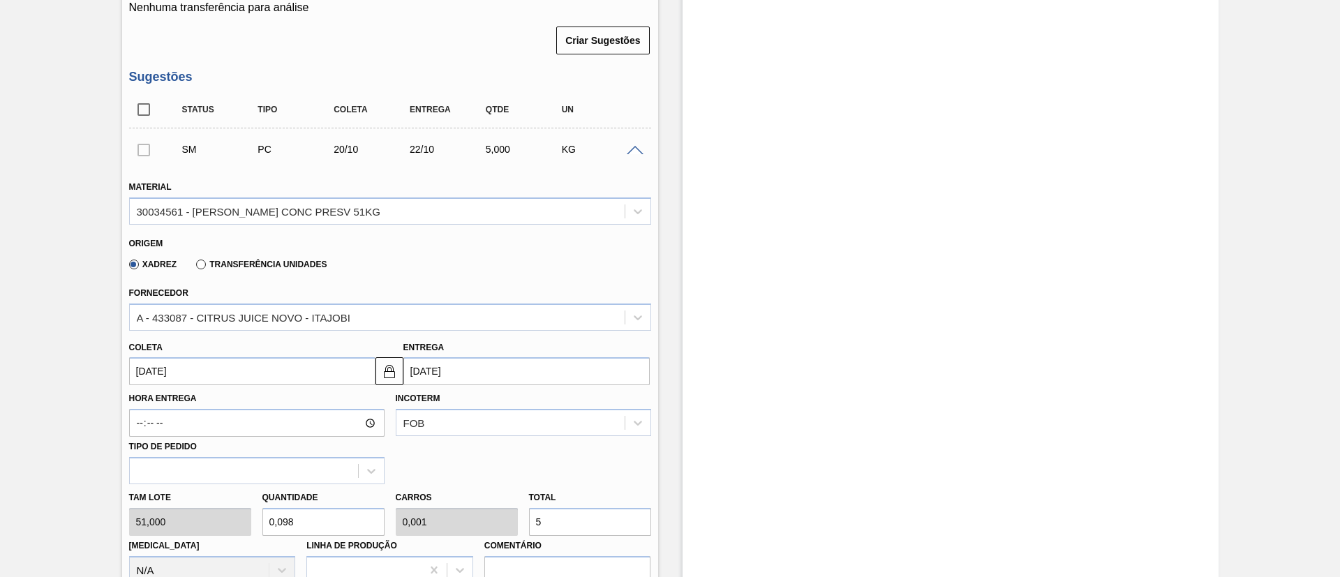
type input "0,01"
type input "51"
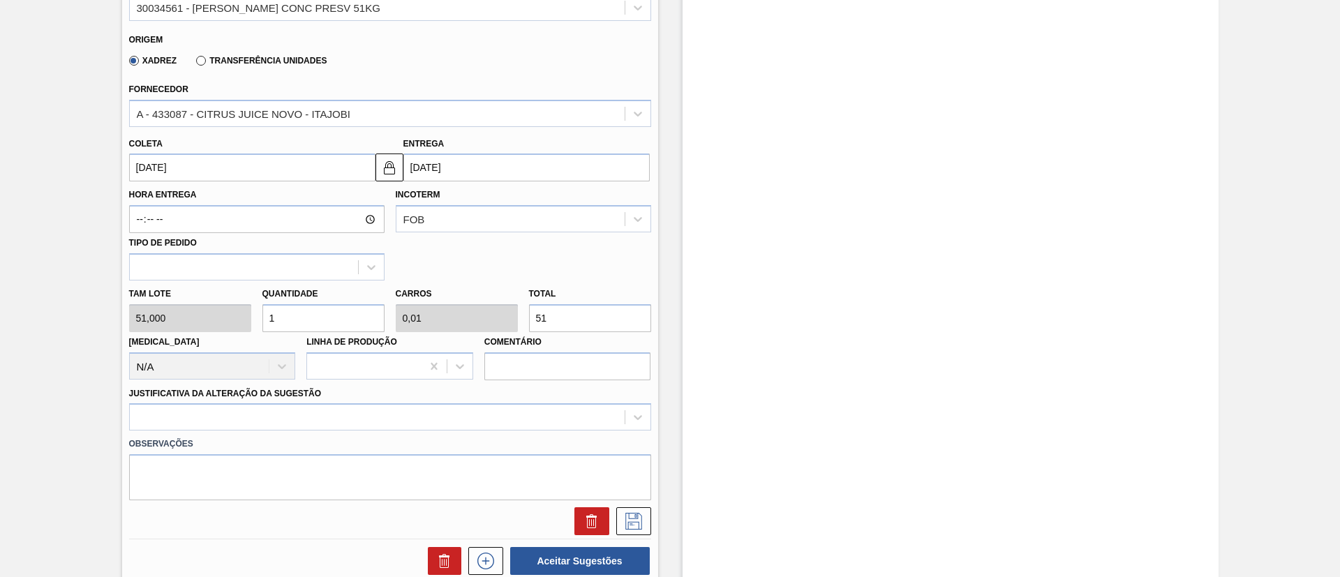
scroll to position [524, 0]
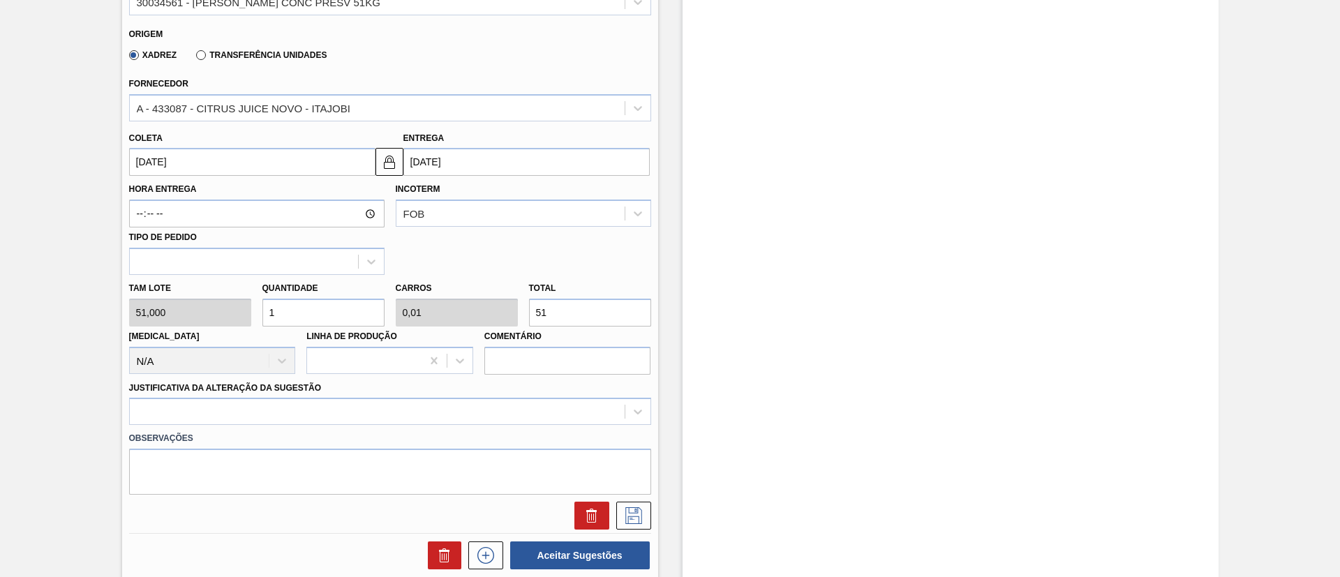
type input "10"
type input "0,1"
type input "510"
type input "100"
type input "1"
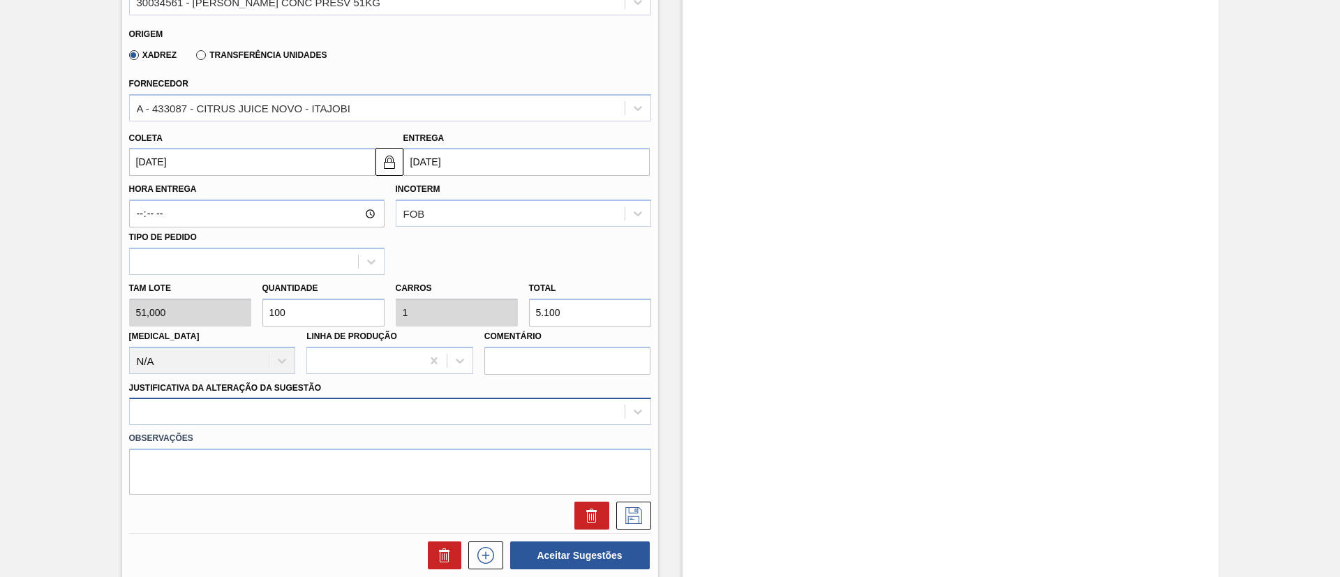
type input "5.100"
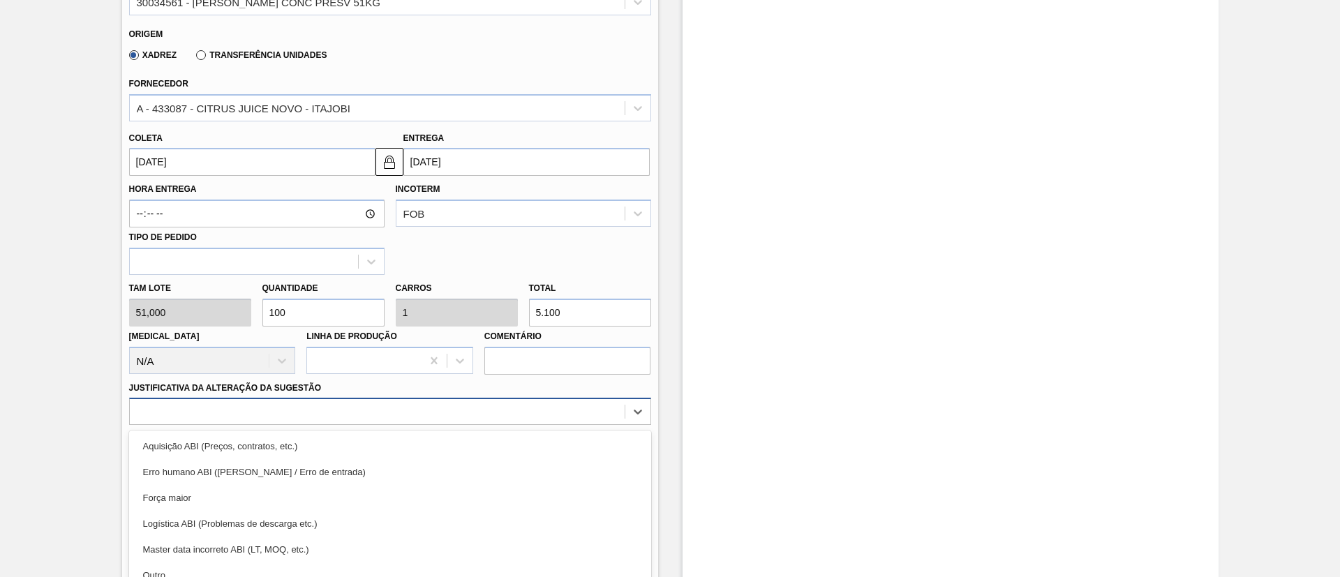
click at [387, 409] on div "option Erro humano ABI (Cálculo / Erro de entrada) focused, 2 of 18. 18 results…" at bounding box center [390, 411] width 522 height 27
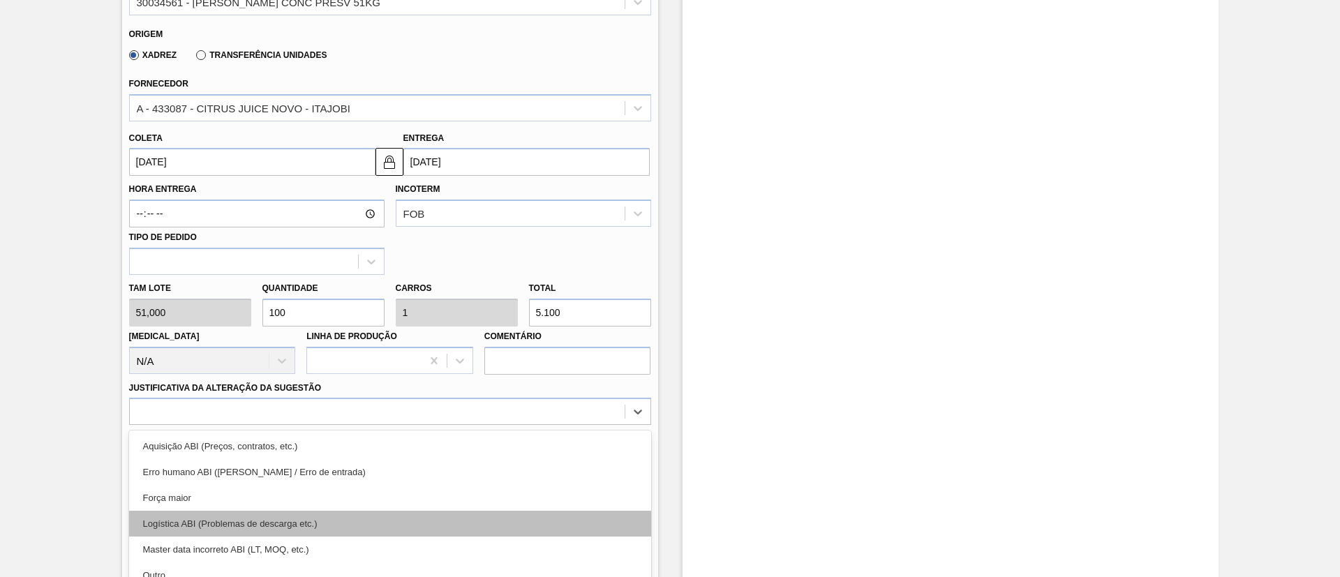
scroll to position [592, 0]
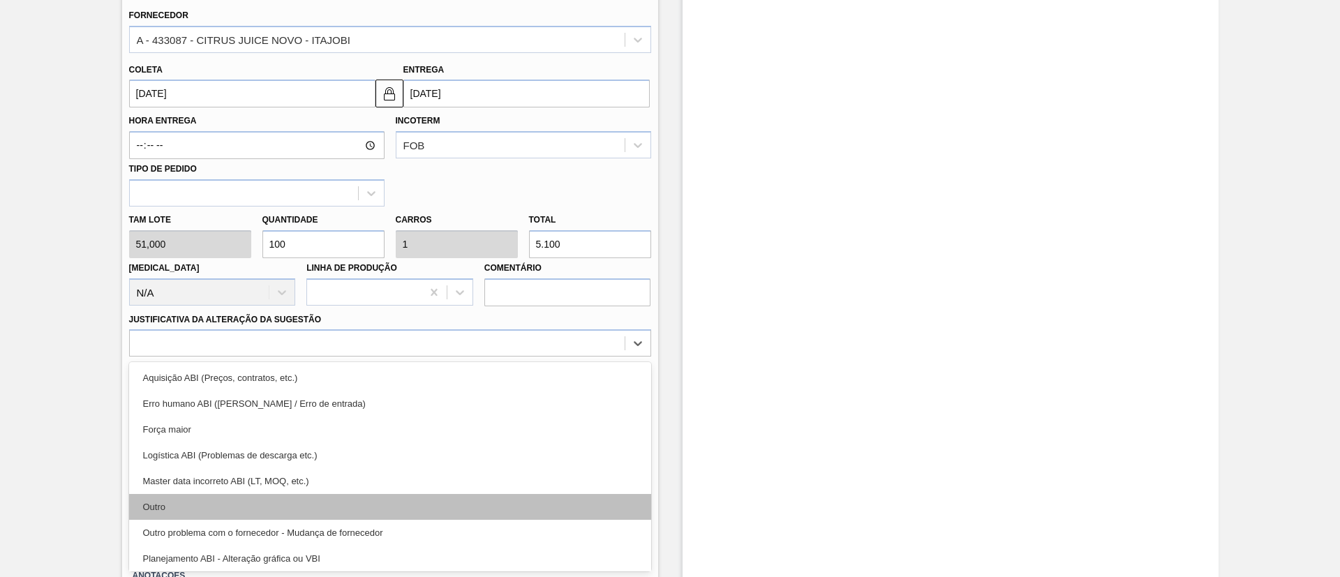
click at [262, 503] on div "Outro" at bounding box center [390, 507] width 522 height 26
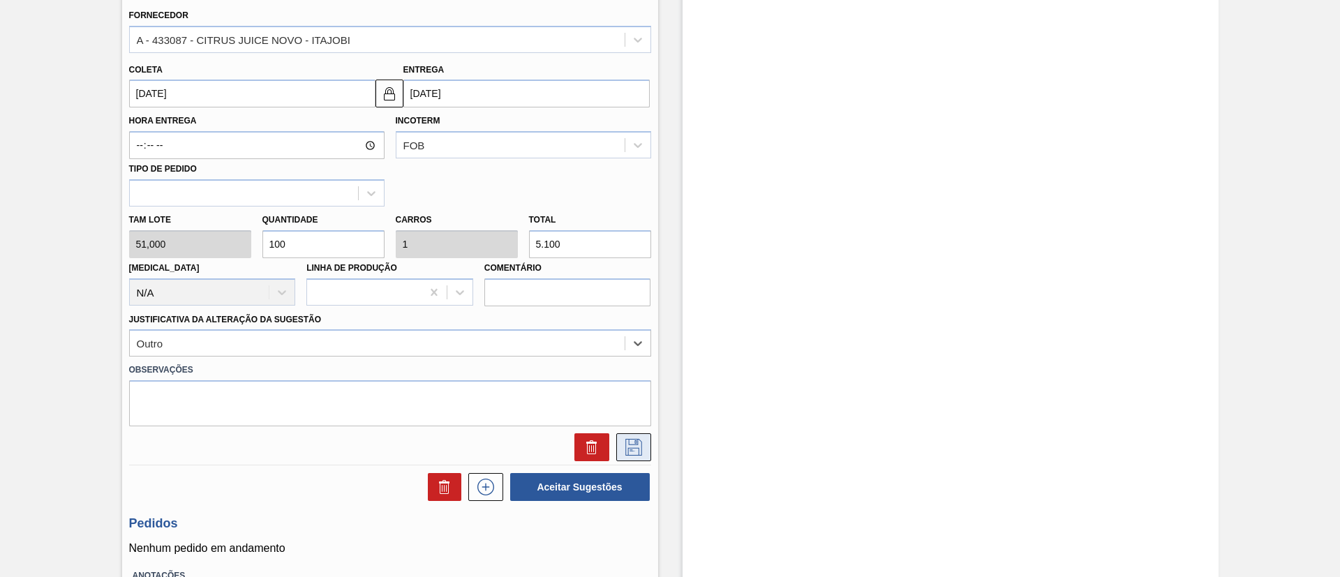
click at [633, 443] on icon at bounding box center [634, 447] width 22 height 17
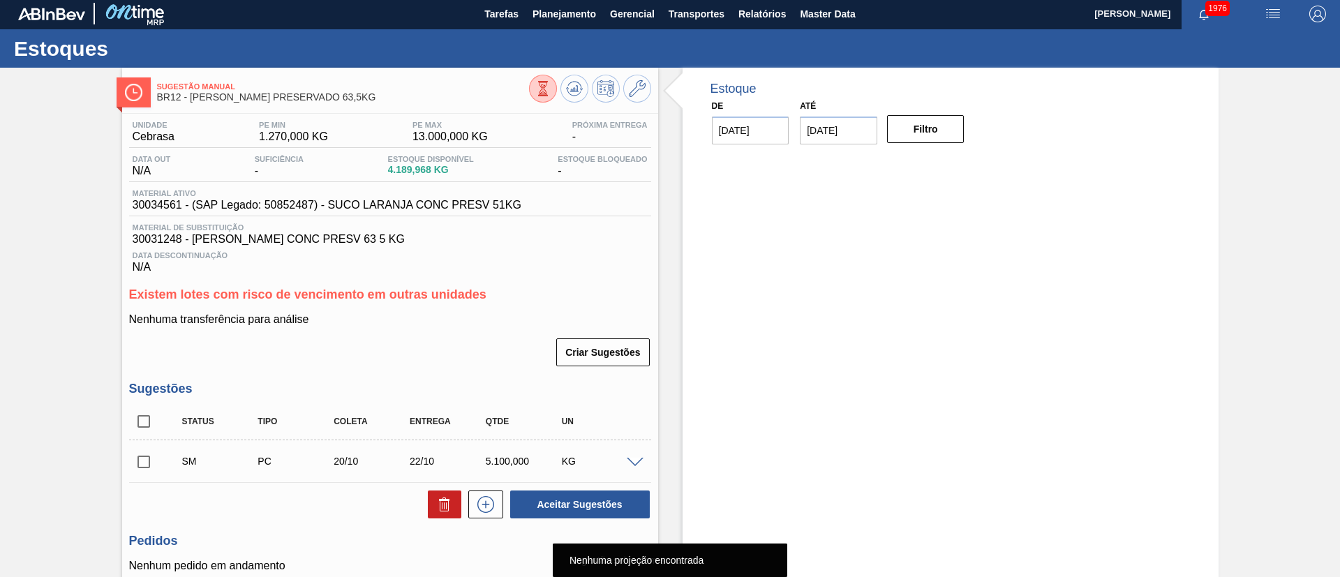
scroll to position [0, 0]
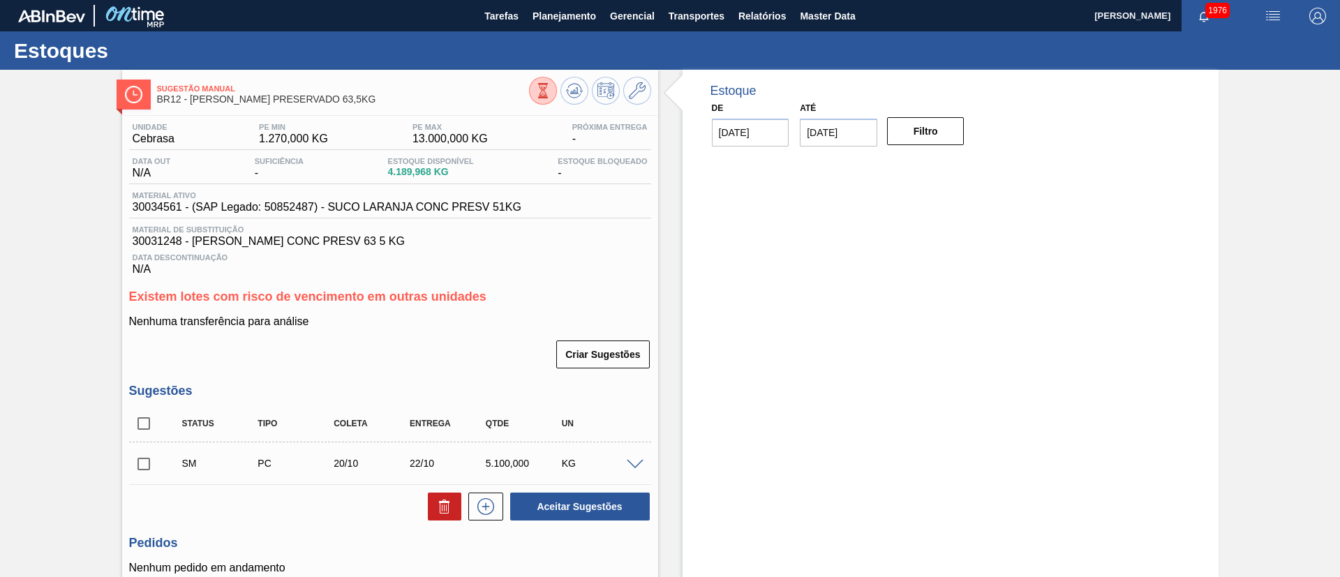
click at [141, 466] on input "checkbox" at bounding box center [143, 464] width 29 height 29
click at [603, 507] on button "Aceitar Sugestões" at bounding box center [580, 507] width 140 height 28
checkbox input "false"
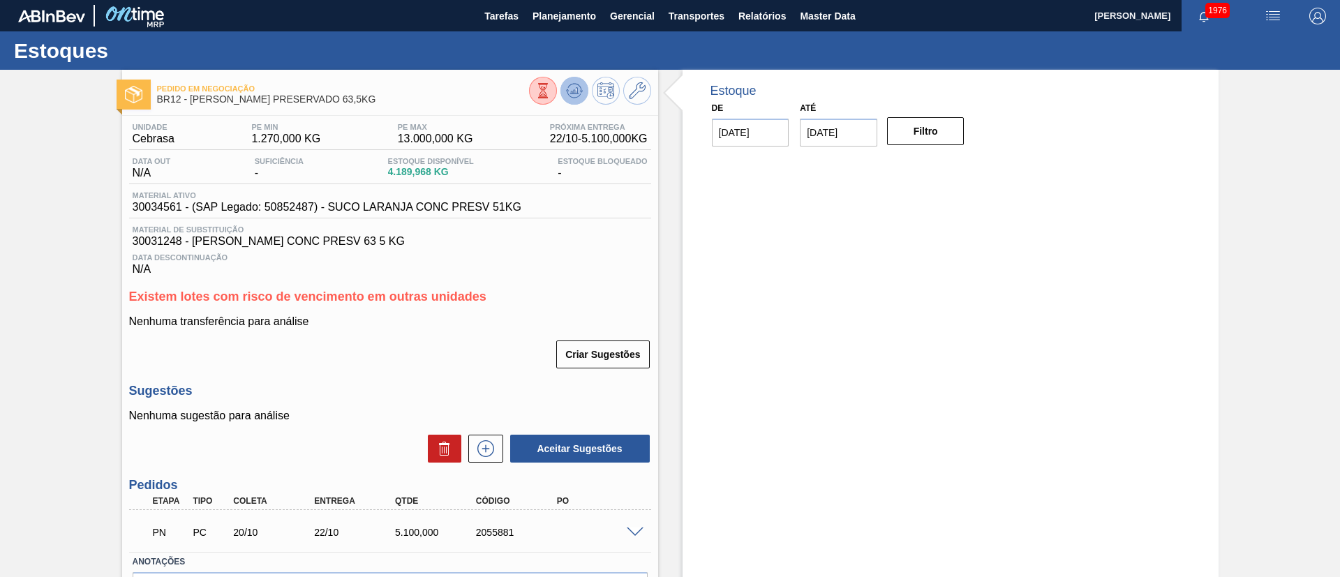
click at [577, 91] on icon at bounding box center [574, 90] width 17 height 17
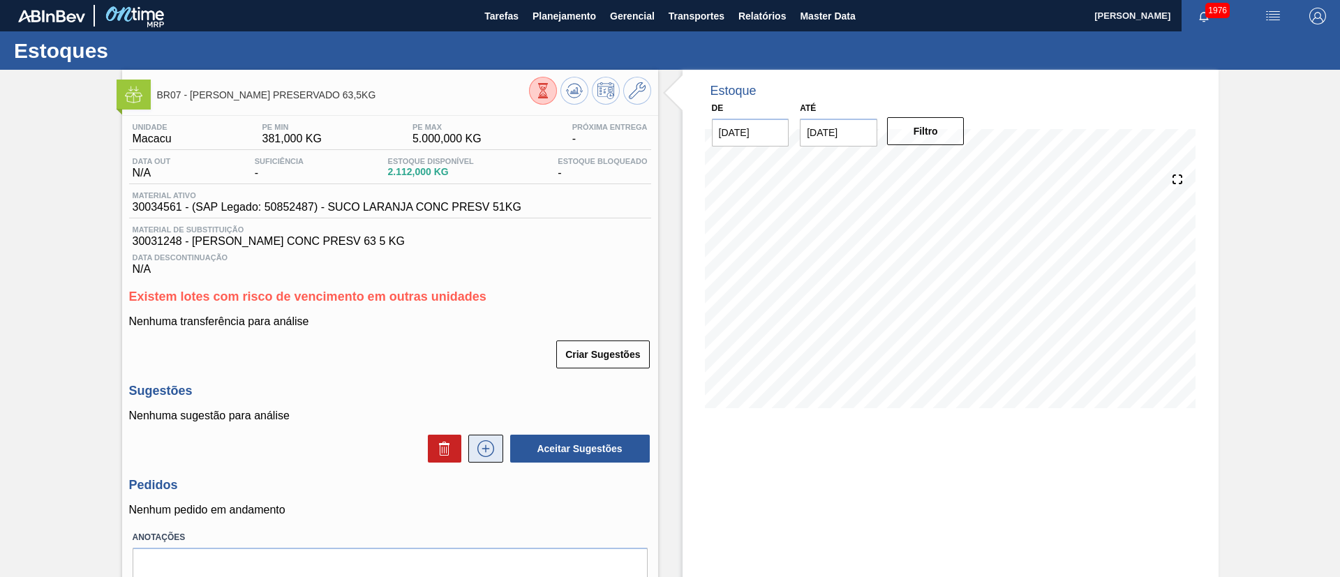
click at [486, 443] on icon at bounding box center [486, 448] width 22 height 17
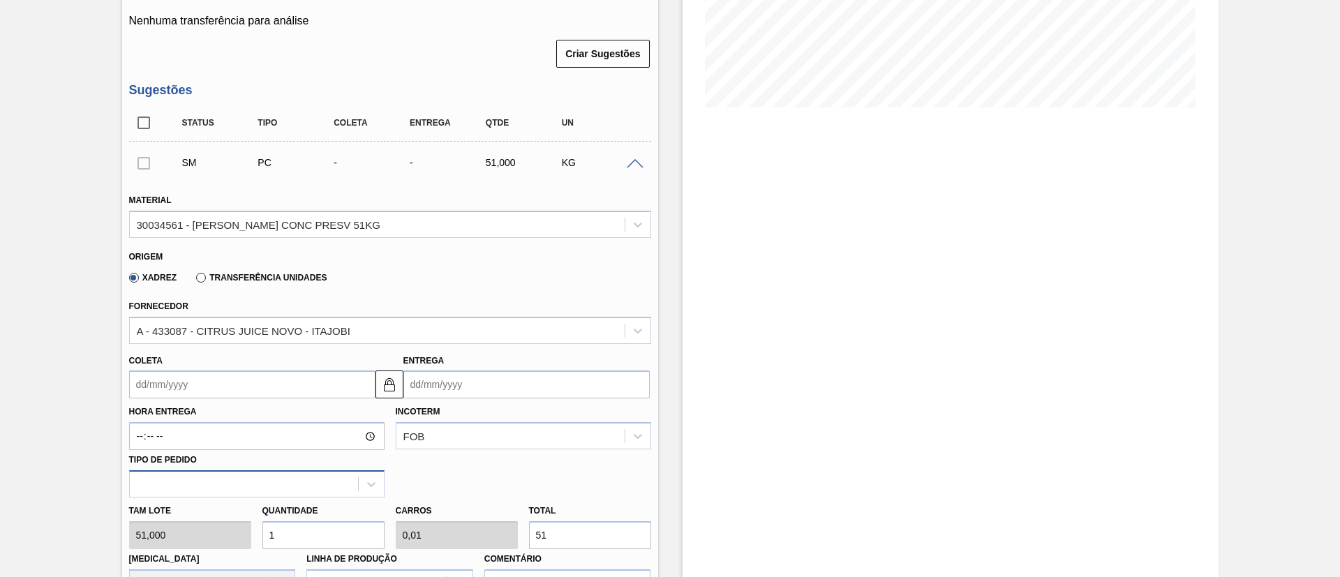
scroll to position [419, 0]
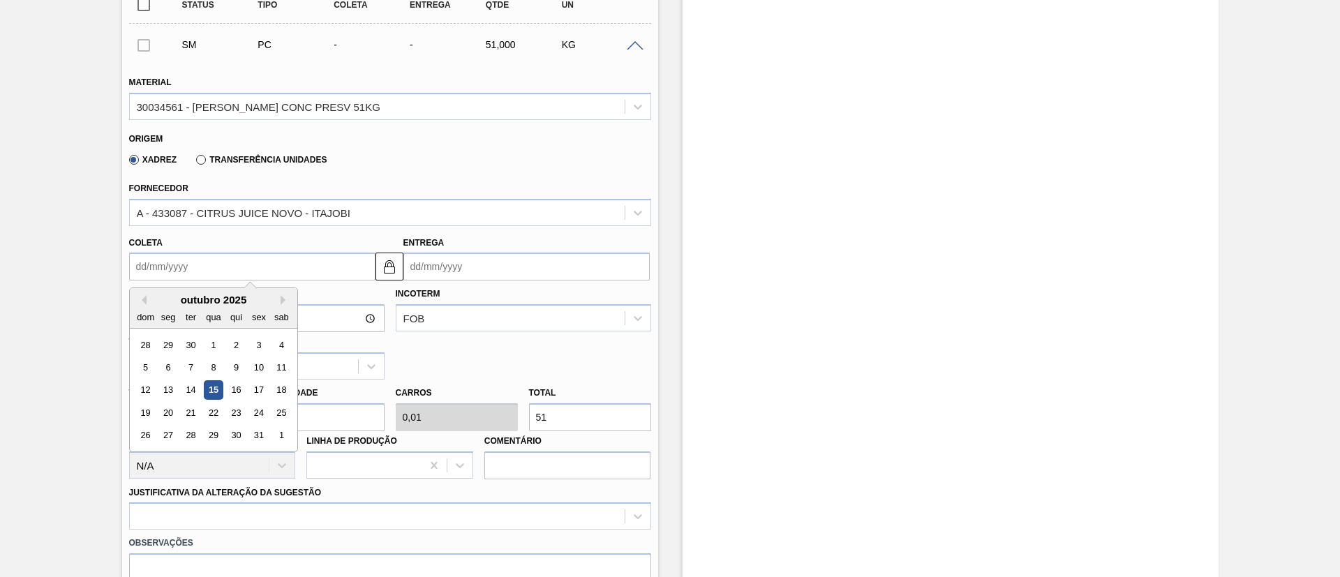
click at [186, 279] on input "Coleta" at bounding box center [252, 267] width 246 height 28
click at [260, 412] on div "24" at bounding box center [258, 412] width 19 height 19
type input "24/10/2025"
type input "26/10/2025"
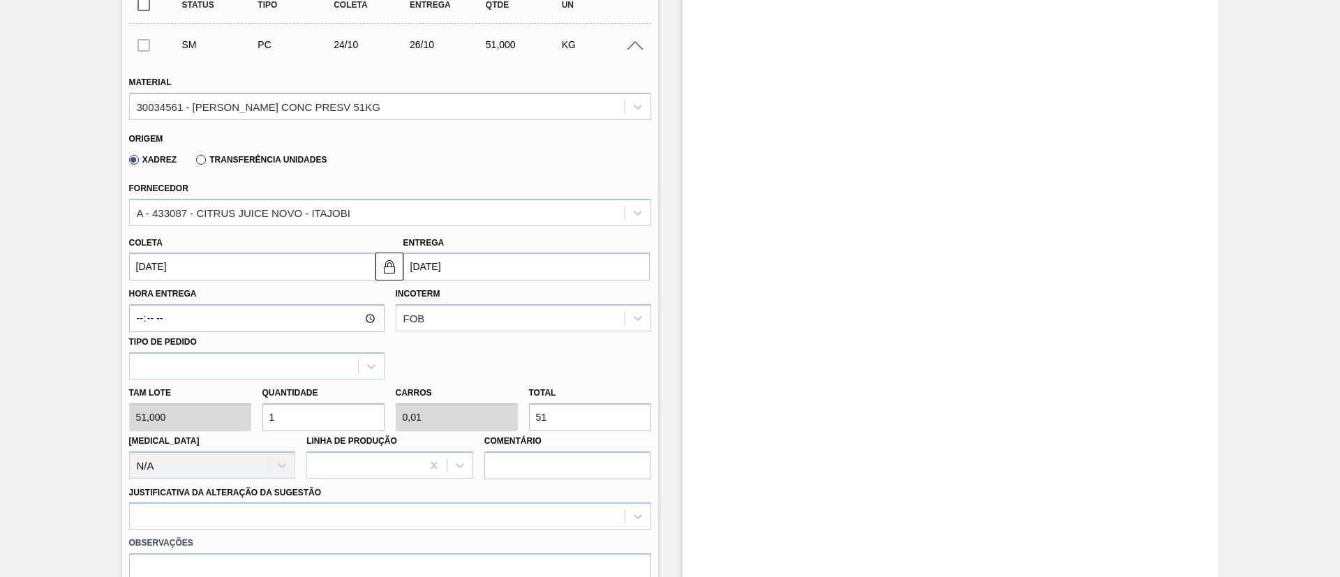
click at [494, 424] on div "Tam lote 51,000 Quantidade 1 Carros 0,01 Total 51 Doca N/A Linha de Produção Co…" at bounding box center [390, 430] width 533 height 100
type input "0,039"
type input "0"
type input "2"
type input "0,49"
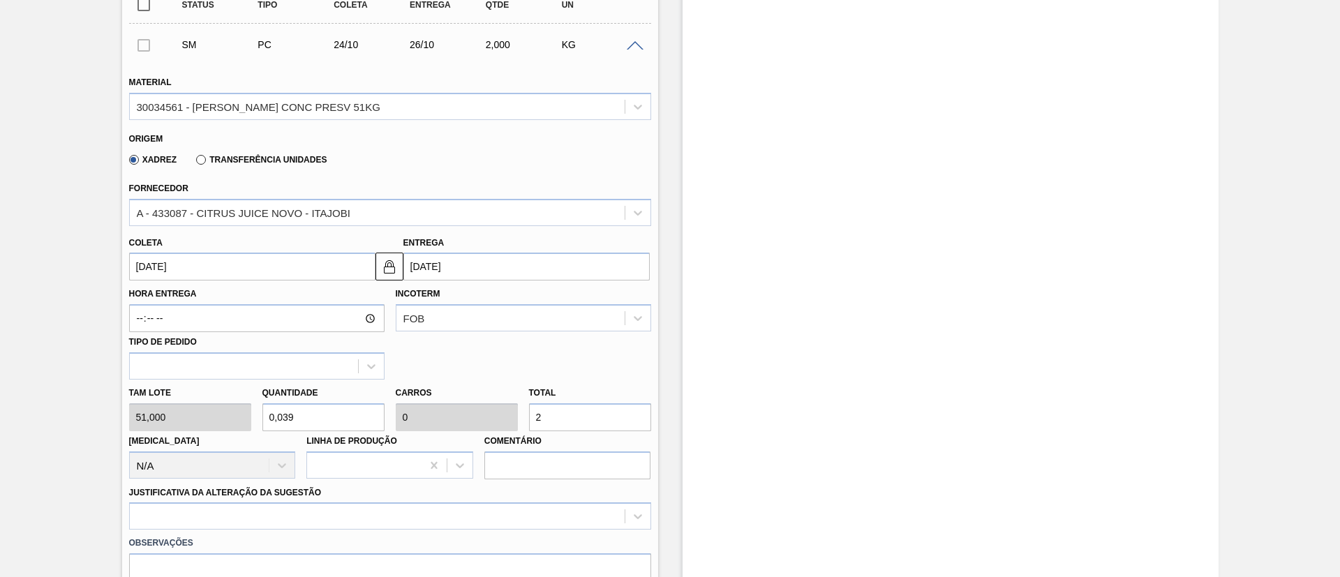
type input "0,005"
type input "25"
type input "5"
type input "0,05"
type input "255"
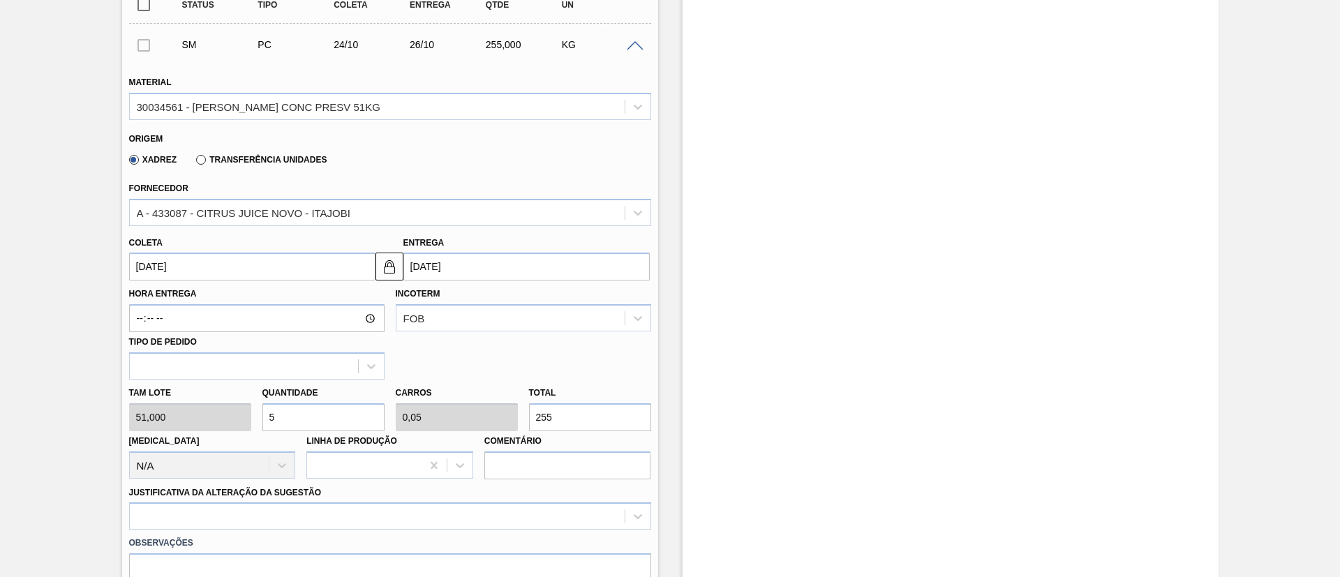
type input "50"
type input "0,5"
type input "2.550"
click at [316, 515] on div at bounding box center [390, 516] width 522 height 27
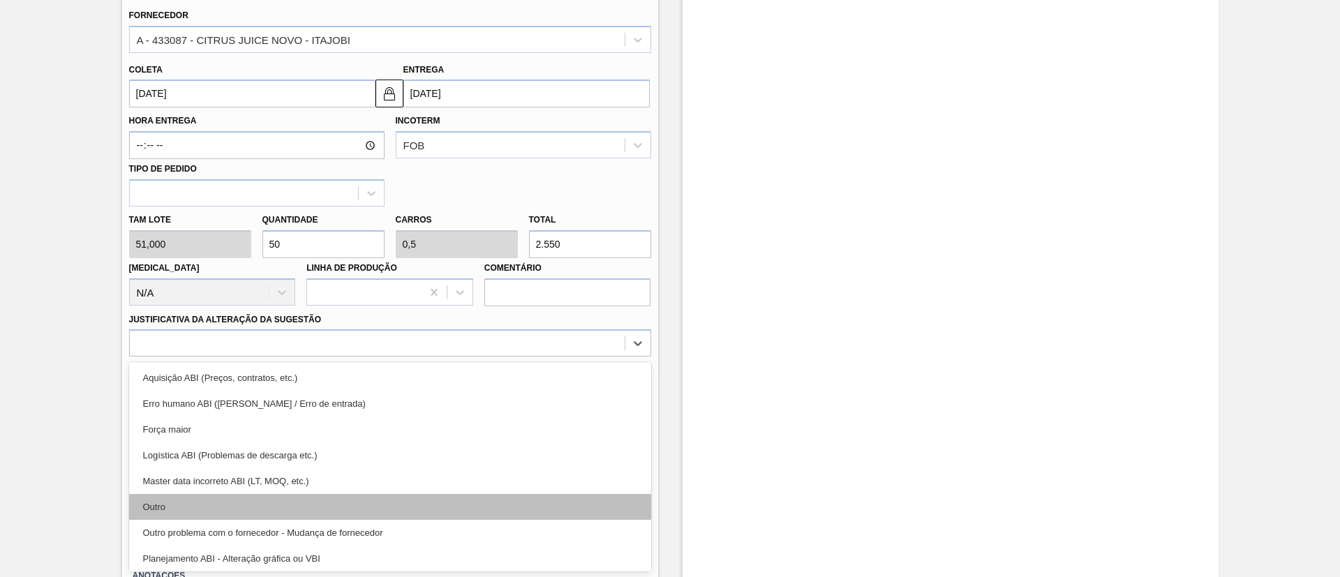
click at [248, 500] on div "Outro" at bounding box center [390, 507] width 522 height 26
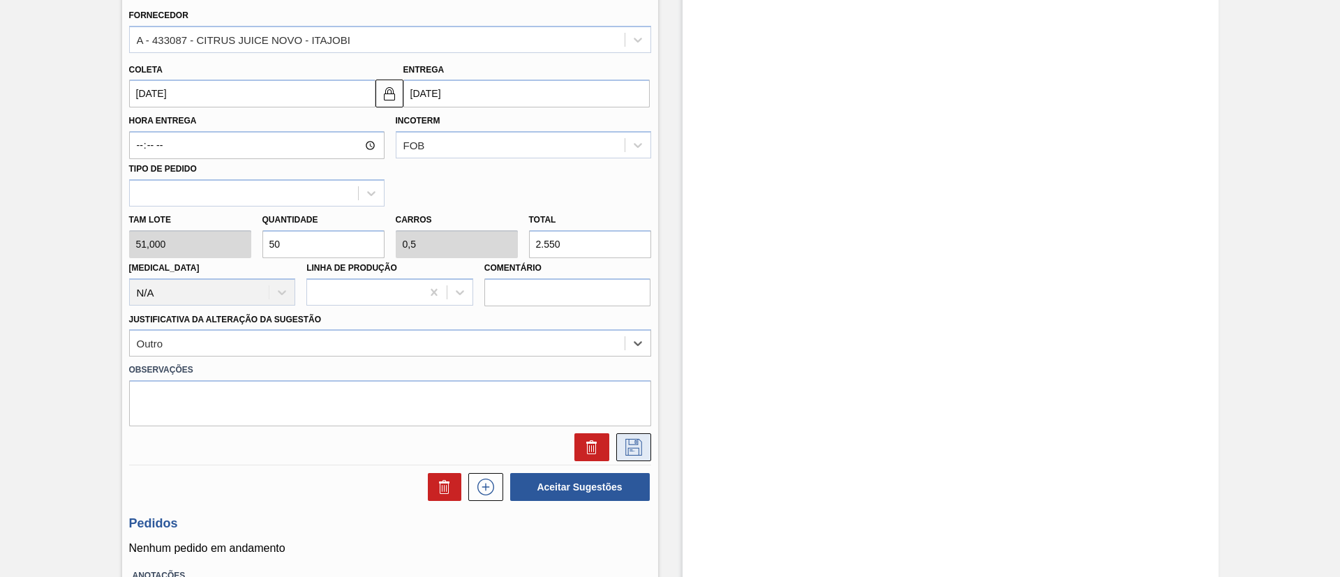
click at [624, 436] on button at bounding box center [633, 447] width 35 height 28
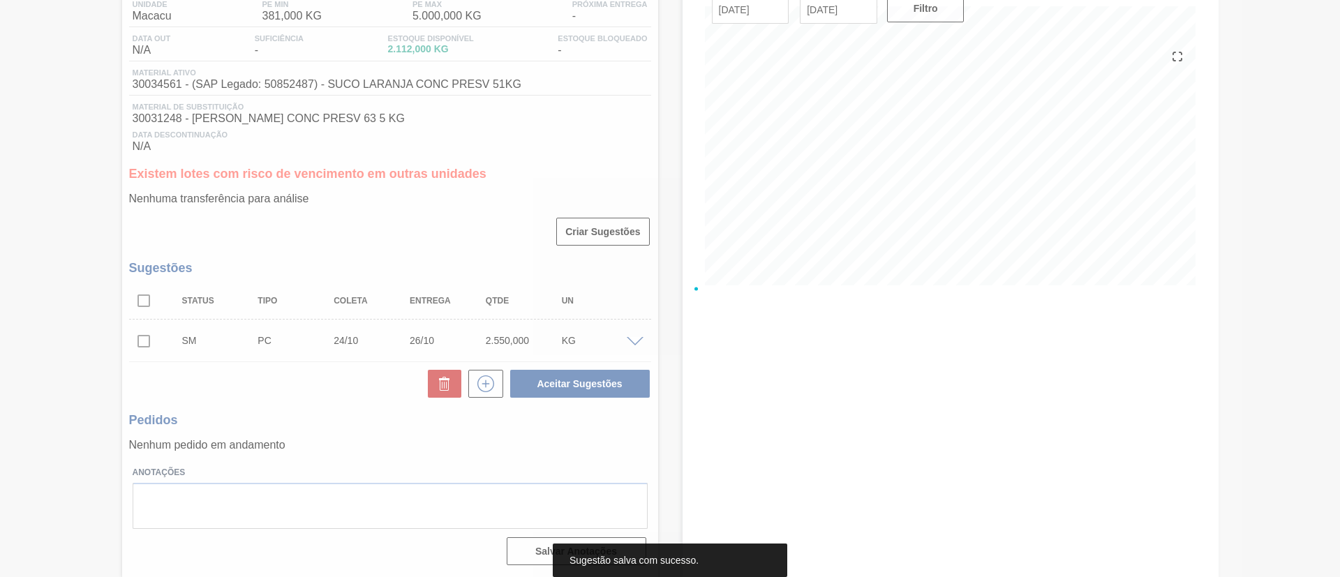
scroll to position [123, 0]
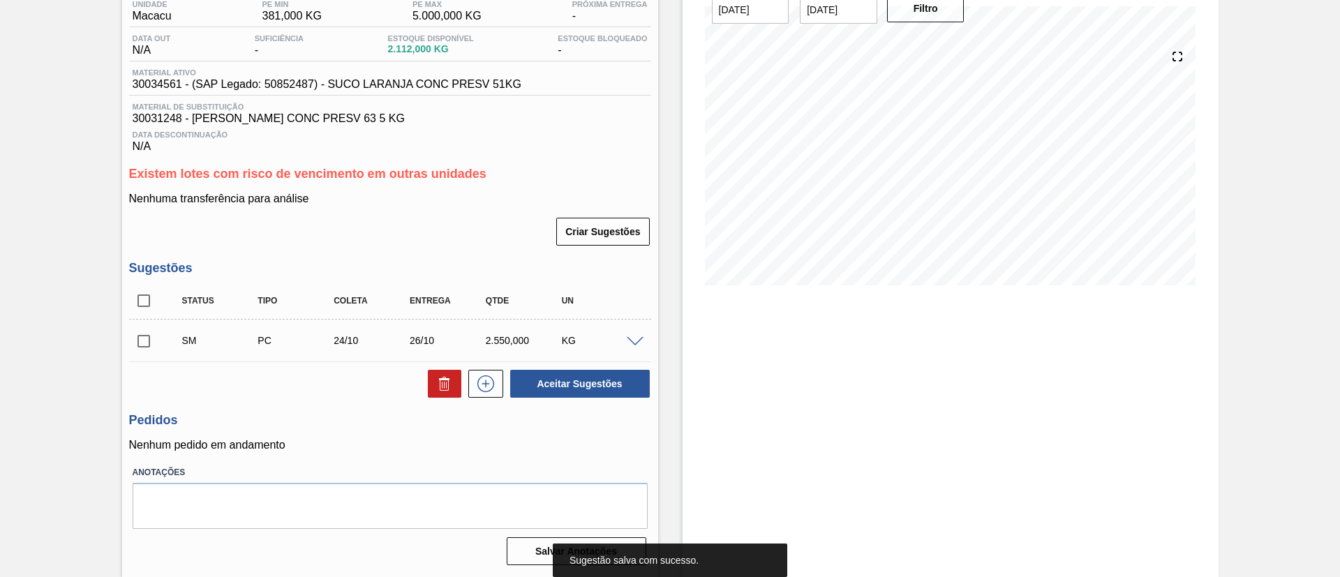
click at [142, 329] on input "checkbox" at bounding box center [143, 341] width 29 height 29
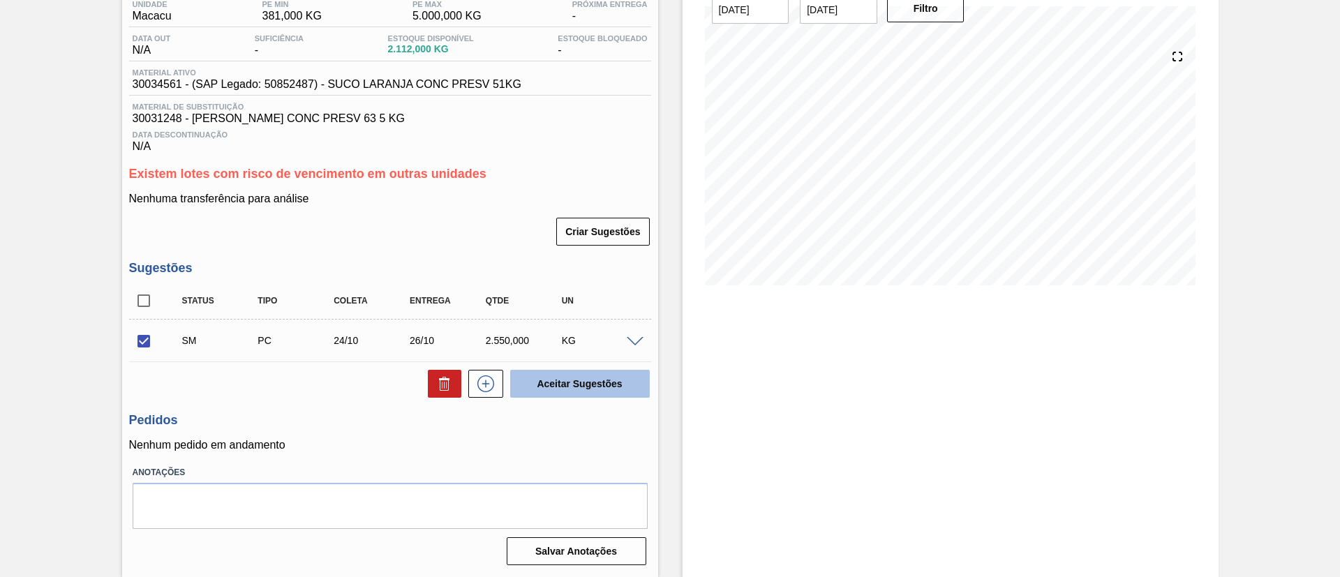
click at [554, 376] on button "Aceitar Sugestões" at bounding box center [580, 384] width 140 height 28
checkbox input "false"
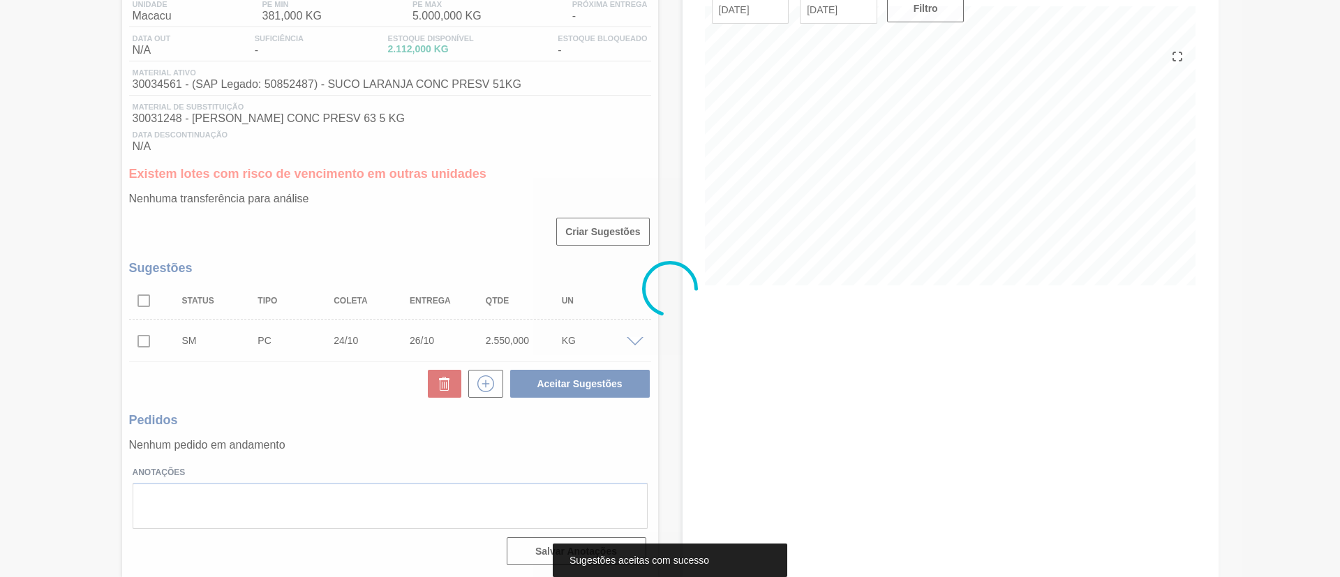
scroll to position [89, 0]
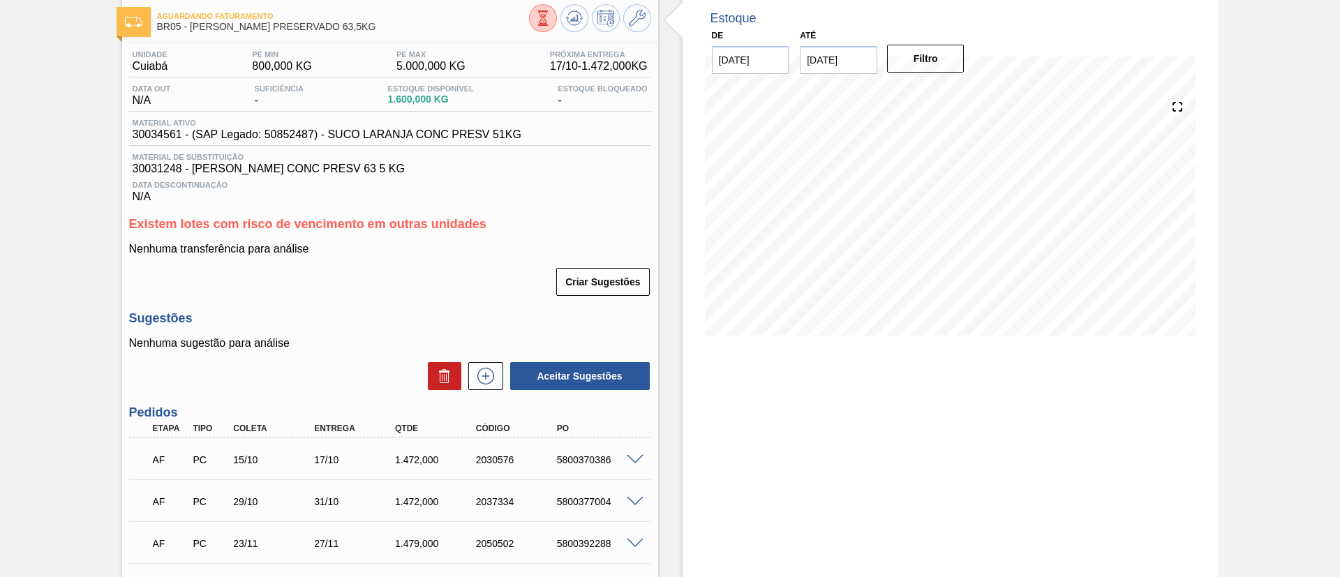
scroll to position [105, 0]
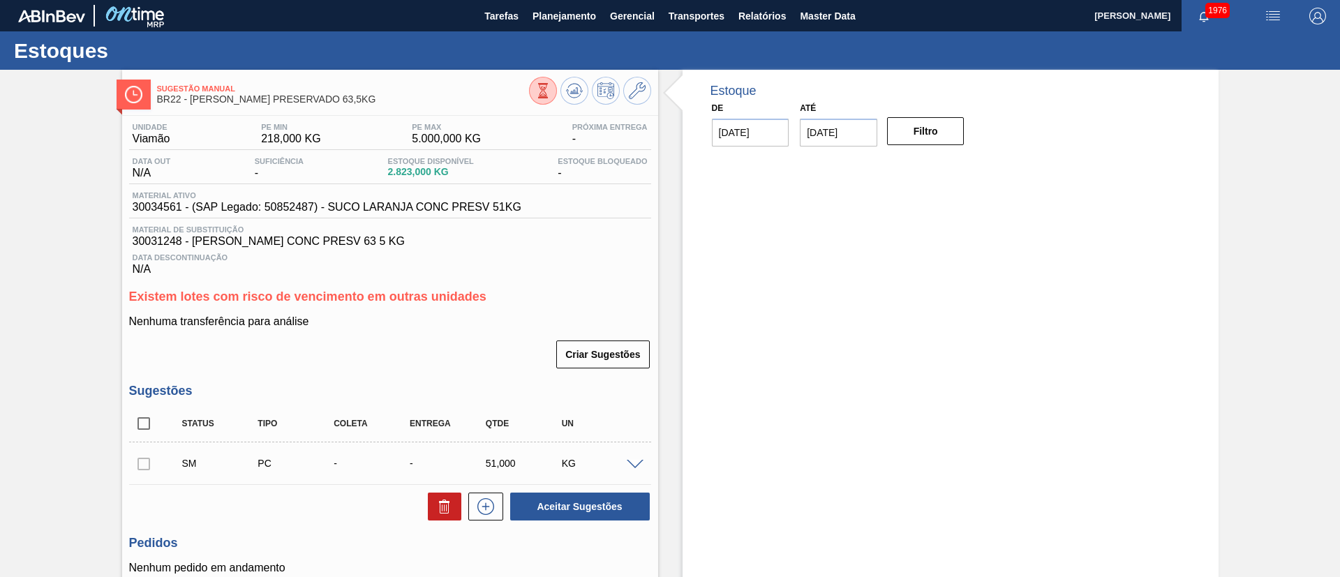
click at [632, 460] on span at bounding box center [635, 465] width 17 height 10
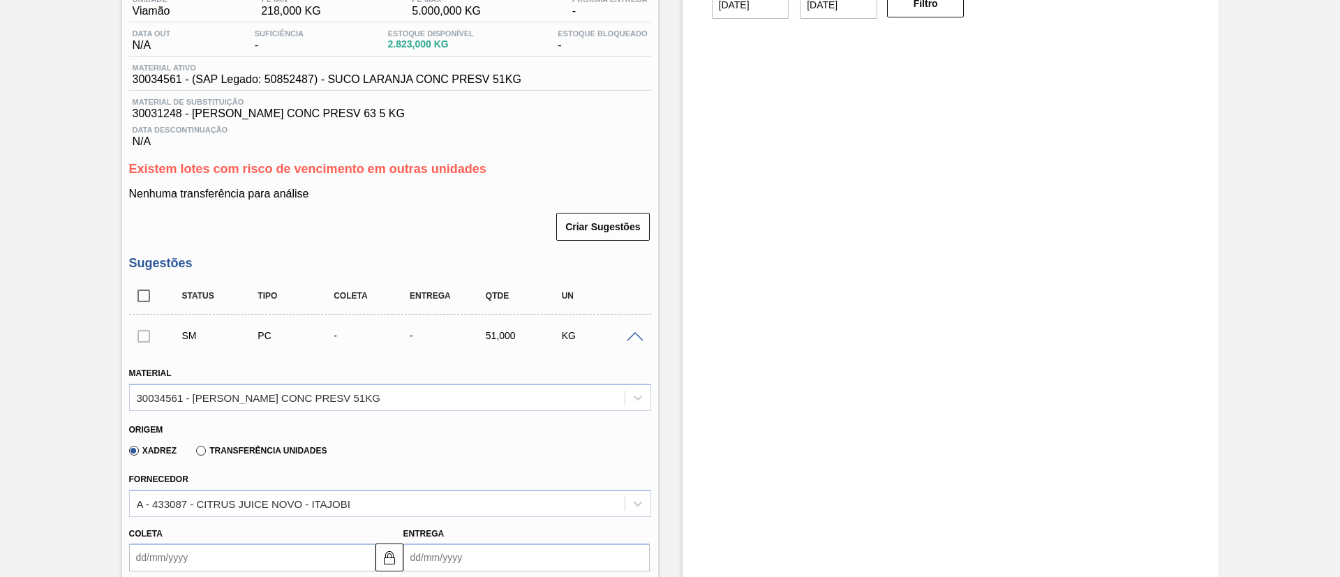
scroll to position [314, 0]
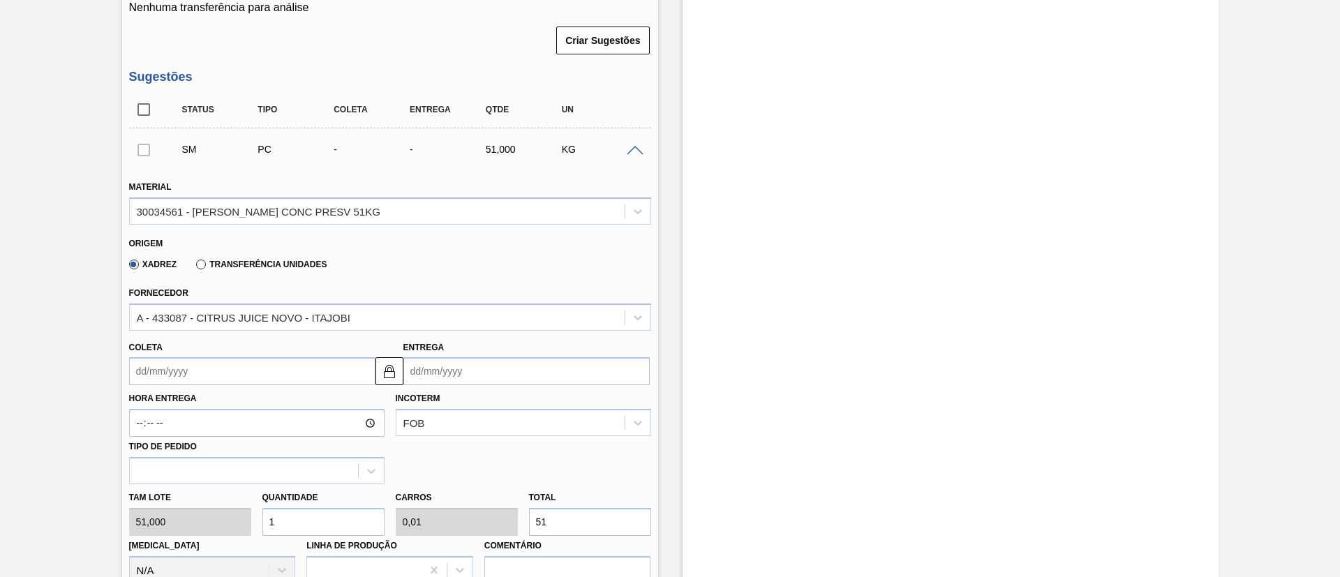
click at [230, 379] on input "Coleta" at bounding box center [252, 371] width 246 height 28
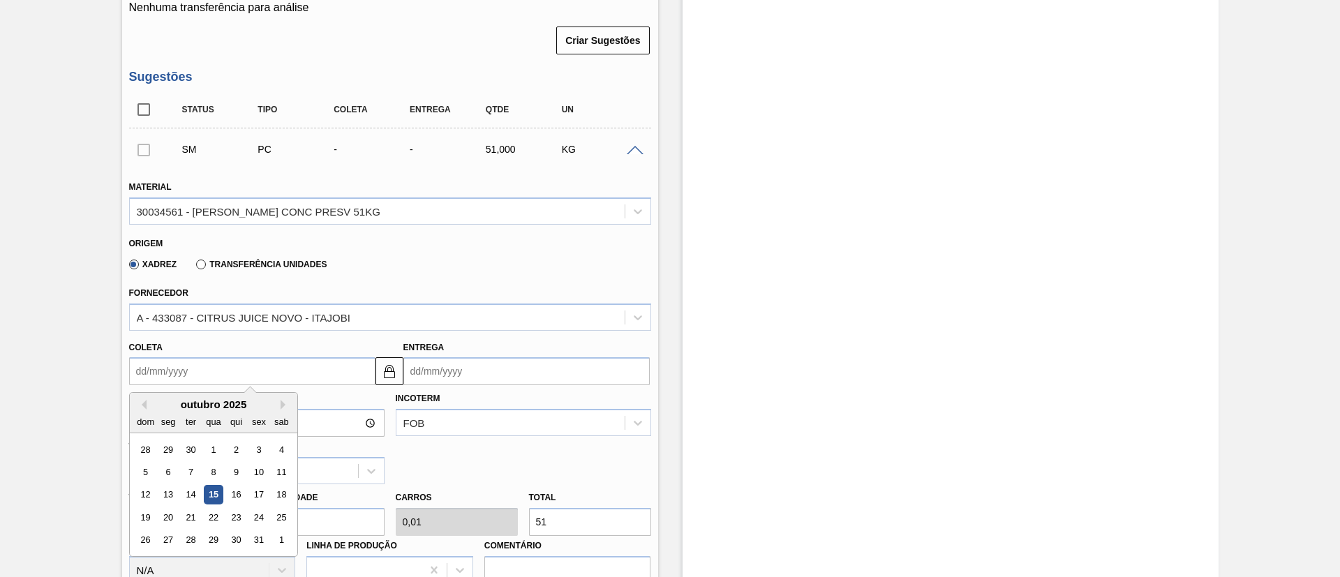
drag, startPoint x: 171, startPoint y: 517, endPoint x: 190, endPoint y: 514, distance: 19.0
click at [171, 517] on div "20" at bounding box center [167, 517] width 19 height 19
type input "20/10/2025"
type input "22/10/2025"
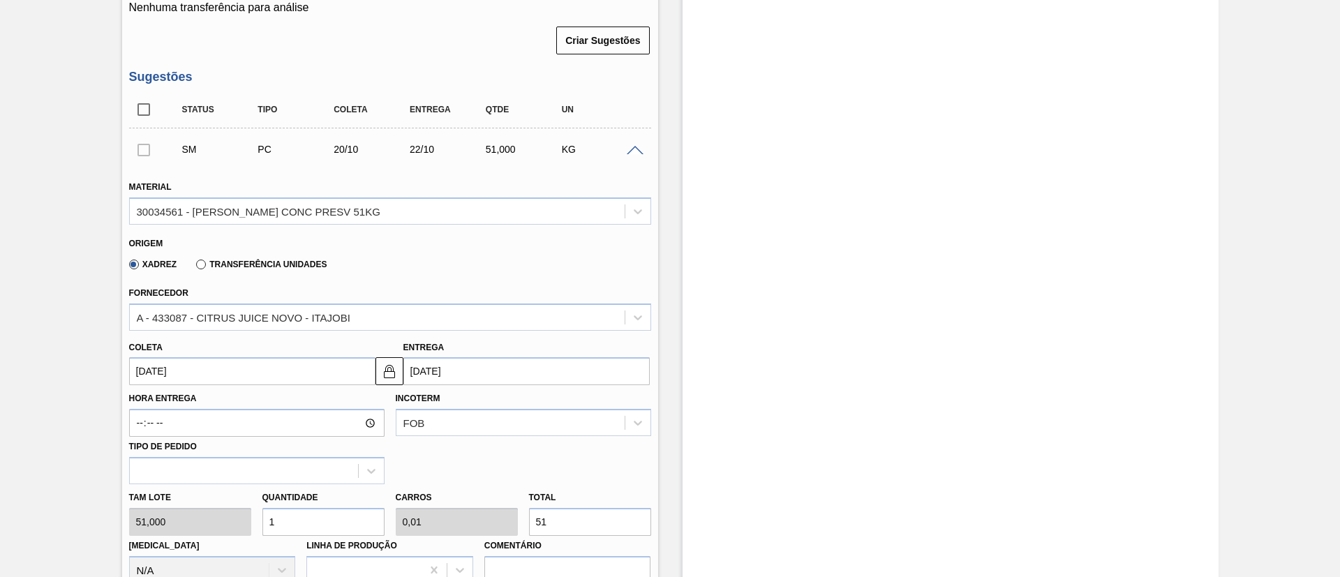
click at [477, 523] on div "Tam lote 51,000 Quantidade 1 Carros 0,01 Total 51 Doca N/A Linha de Produção Co…" at bounding box center [390, 534] width 533 height 100
type input "0,039"
type input "0"
type input "2"
type input "0,49"
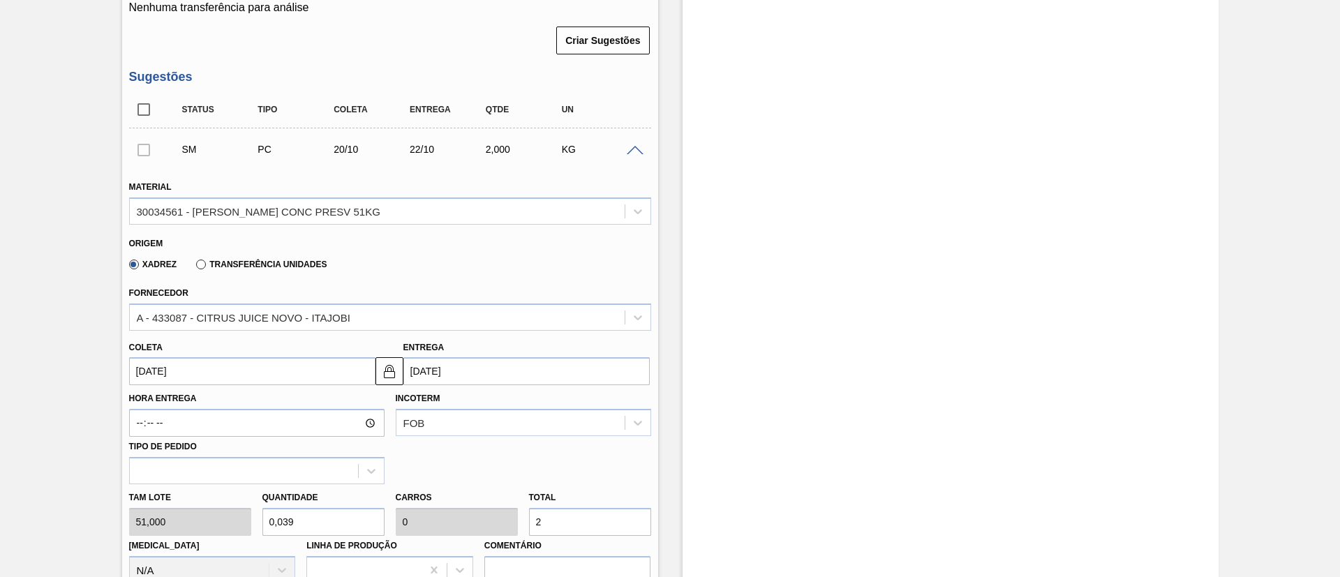
type input "0,005"
type input "25"
type input "5"
type input "0,05"
type input "255"
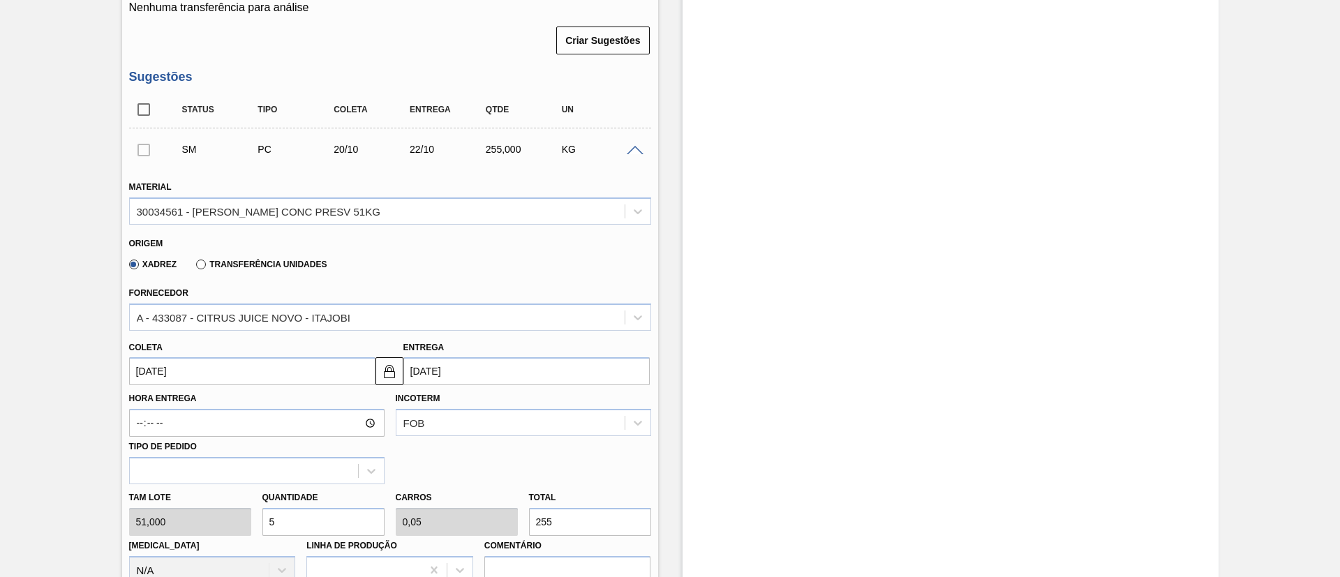
type input "50"
type input "0,5"
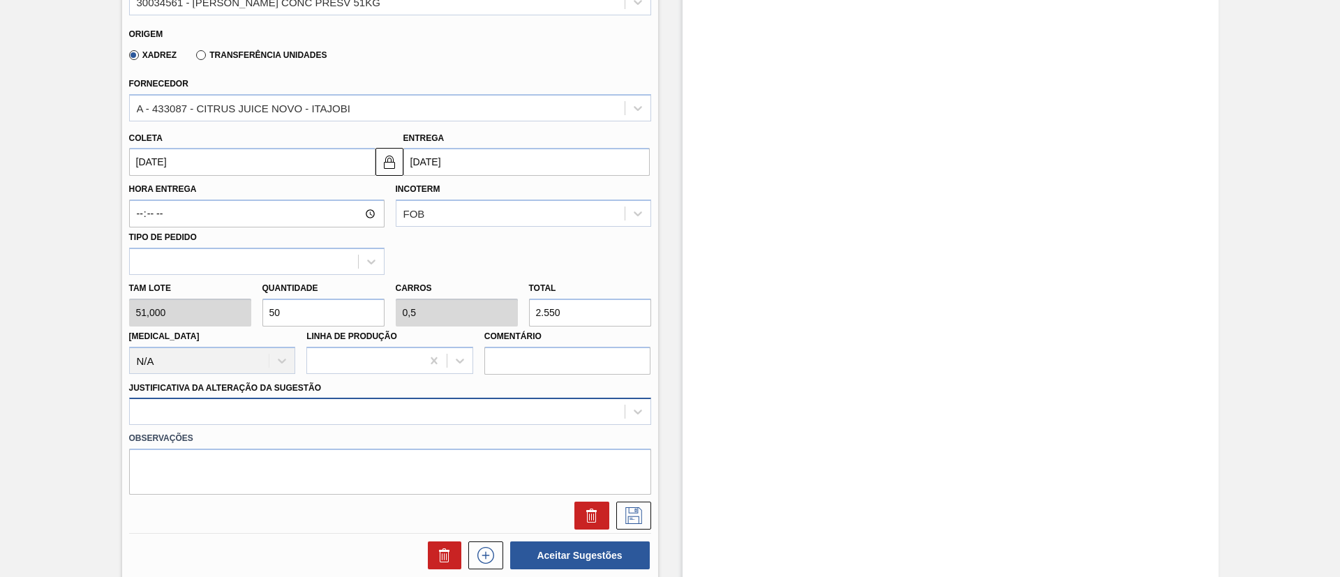
type input "2.550"
click at [351, 424] on div at bounding box center [390, 411] width 522 height 27
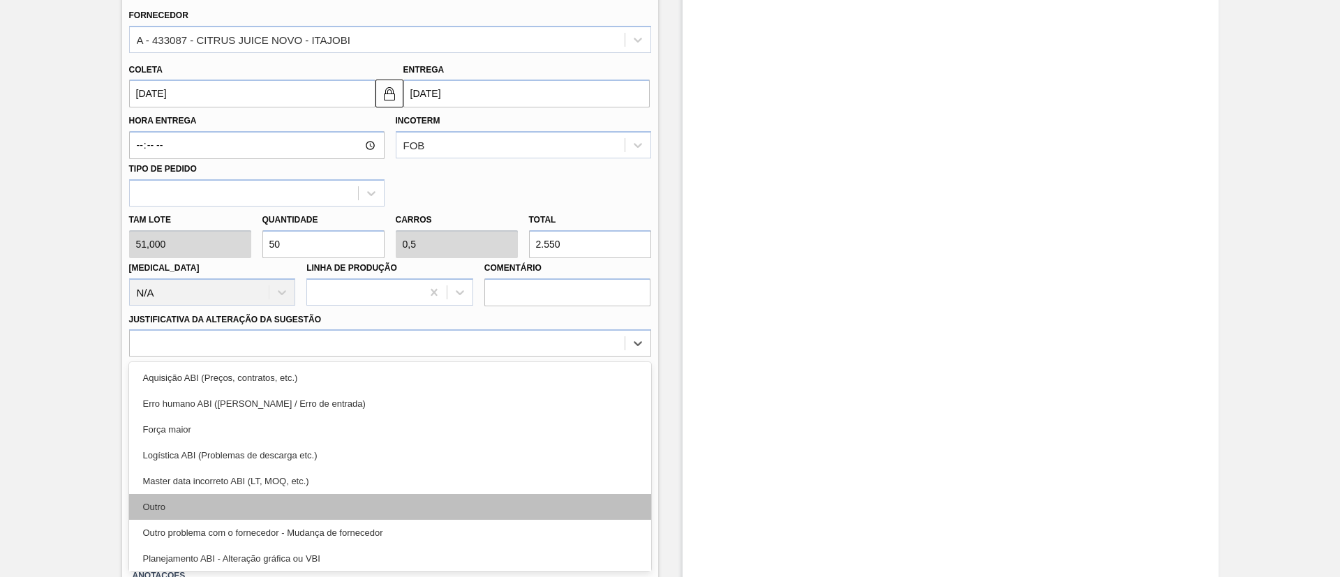
drag, startPoint x: 234, startPoint y: 520, endPoint x: 246, endPoint y: 496, distance: 26.5
click at [246, 496] on div "Aquisição ABI (Preços, contratos, etc.) Erro humano ABI (Cálculo / Erro de entr…" at bounding box center [390, 466] width 522 height 209
click at [246, 496] on div "Outro" at bounding box center [390, 507] width 522 height 26
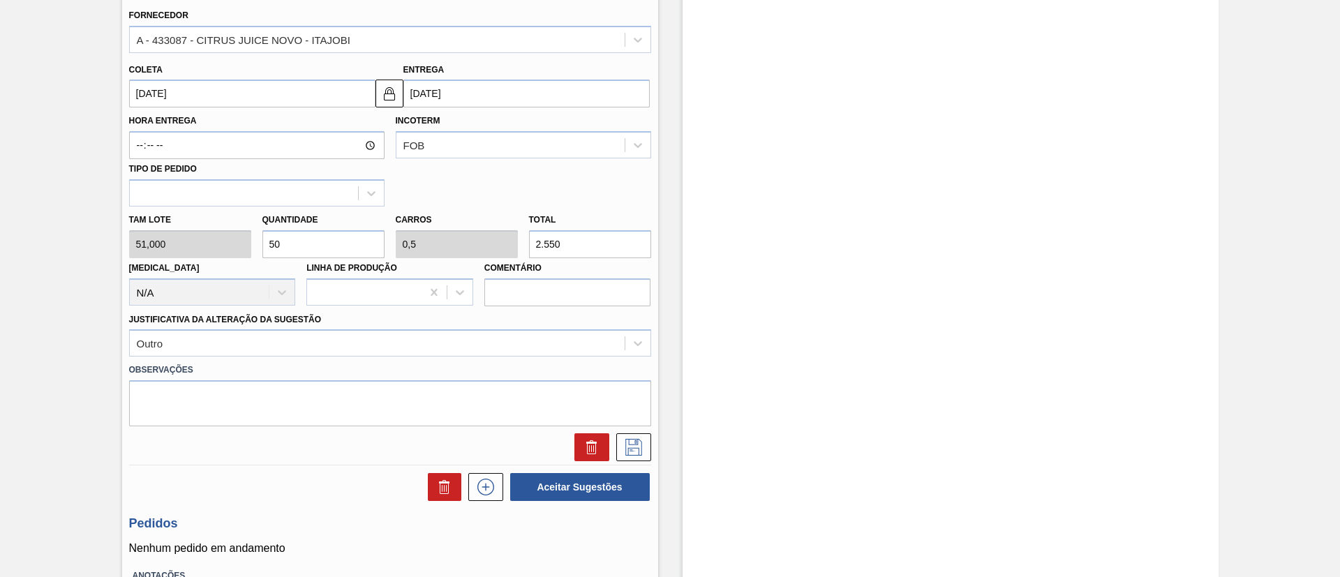
click at [638, 432] on div at bounding box center [390, 444] width 533 height 35
click at [618, 445] on button at bounding box center [633, 447] width 35 height 28
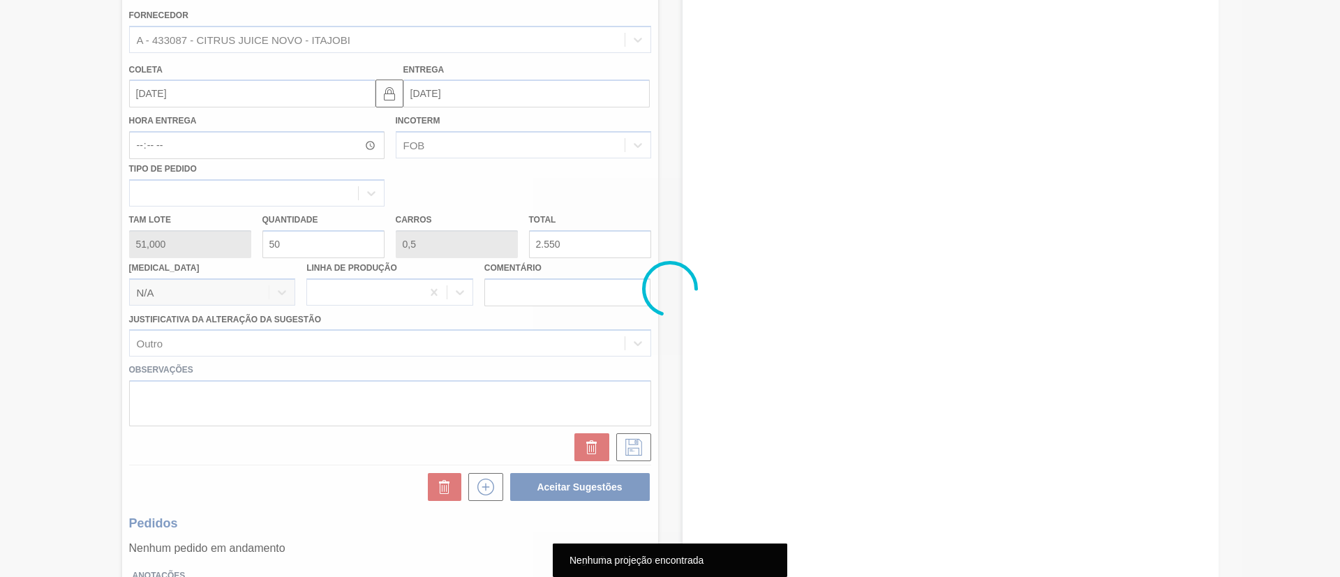
scroll to position [123, 0]
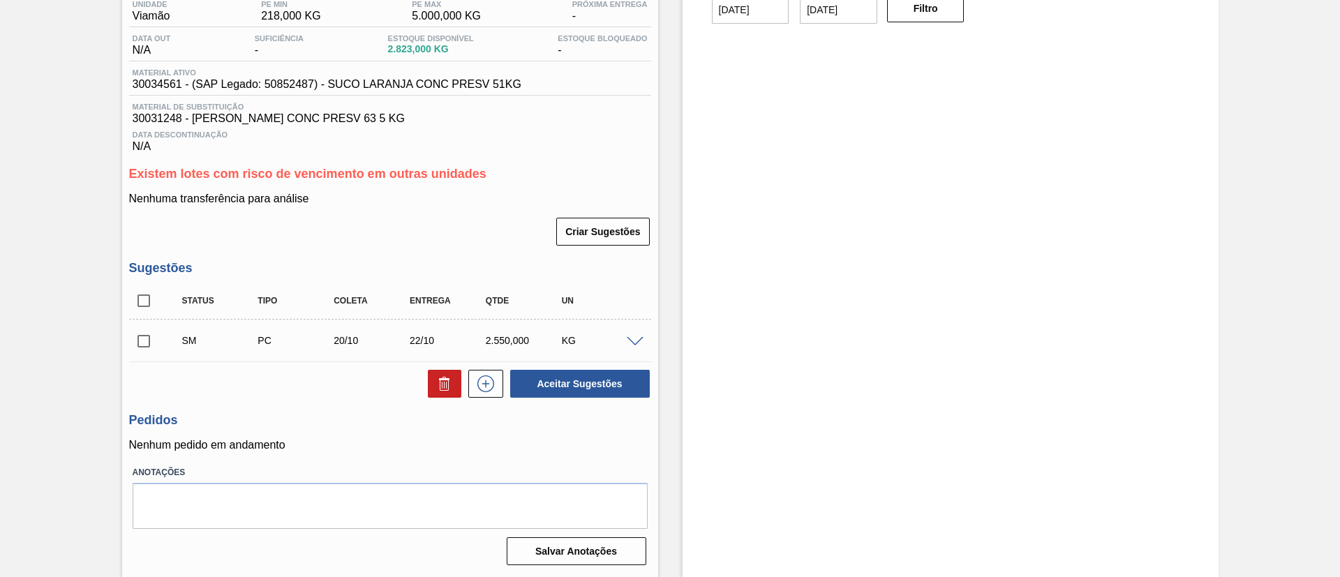
click at [153, 344] on input "checkbox" at bounding box center [143, 341] width 29 height 29
click at [582, 394] on button "Aceitar Sugestões" at bounding box center [580, 384] width 140 height 28
checkbox input "false"
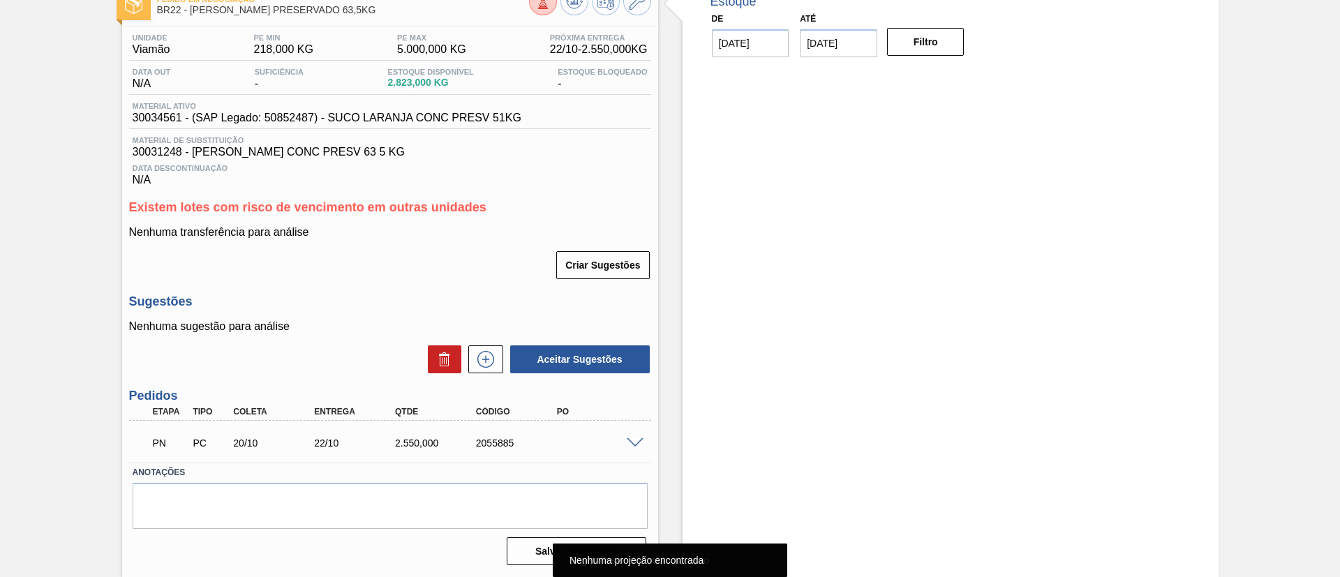
scroll to position [89, 0]
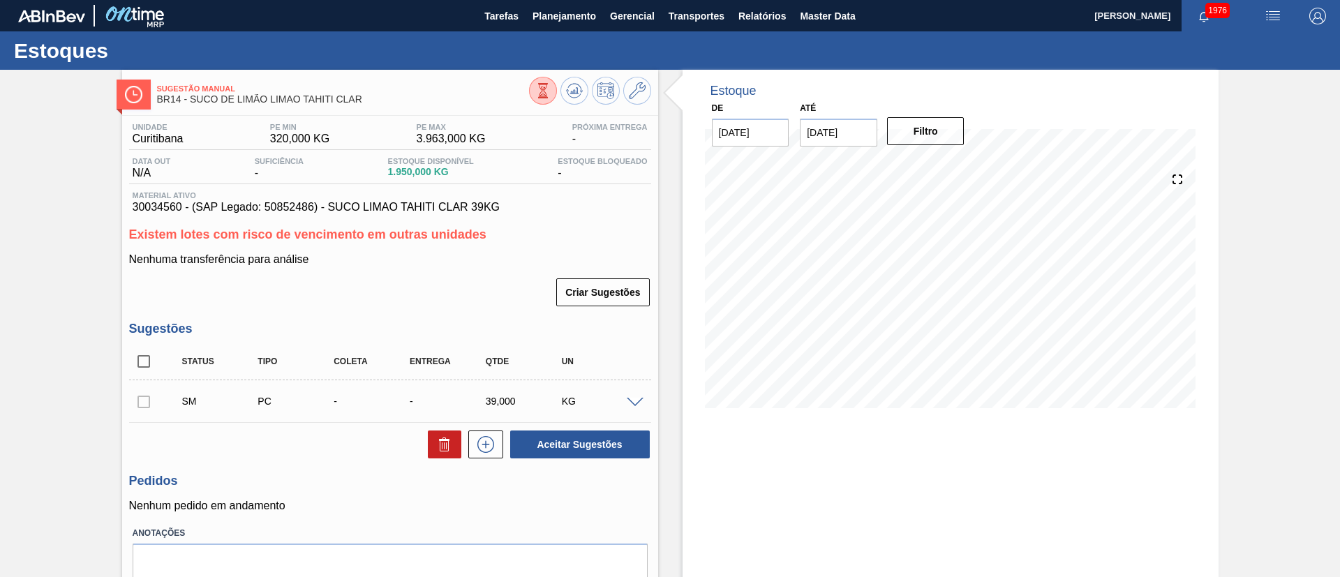
click at [629, 396] on div at bounding box center [637, 401] width 28 height 10
click at [635, 403] on span at bounding box center [635, 403] width 17 height 10
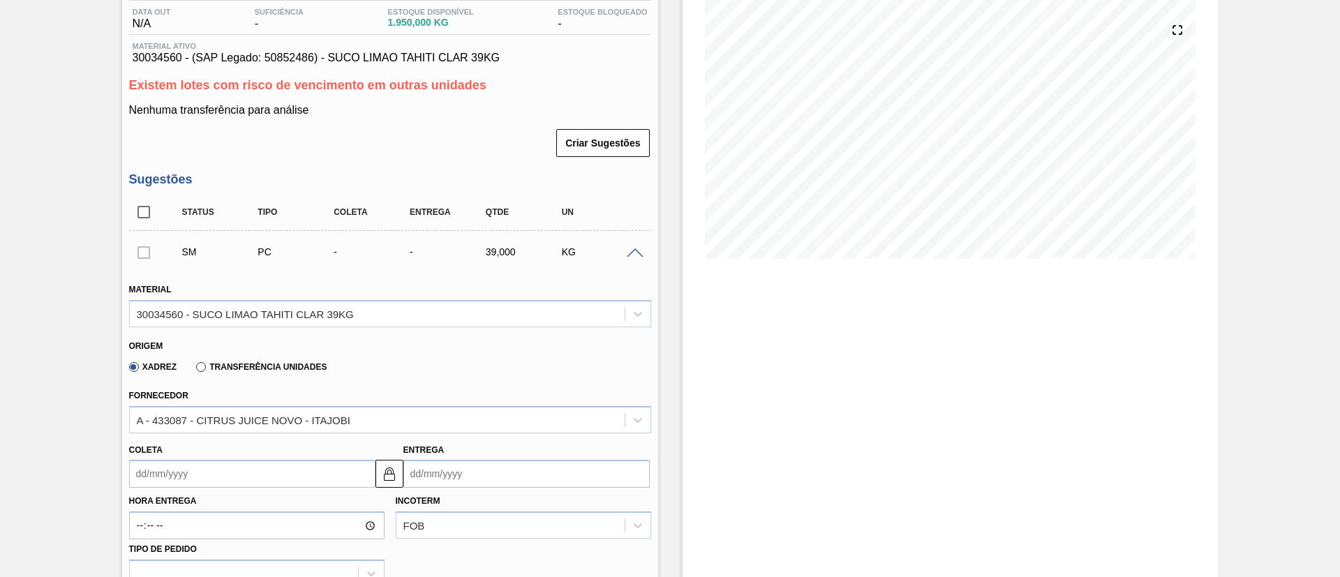
scroll to position [419, 0]
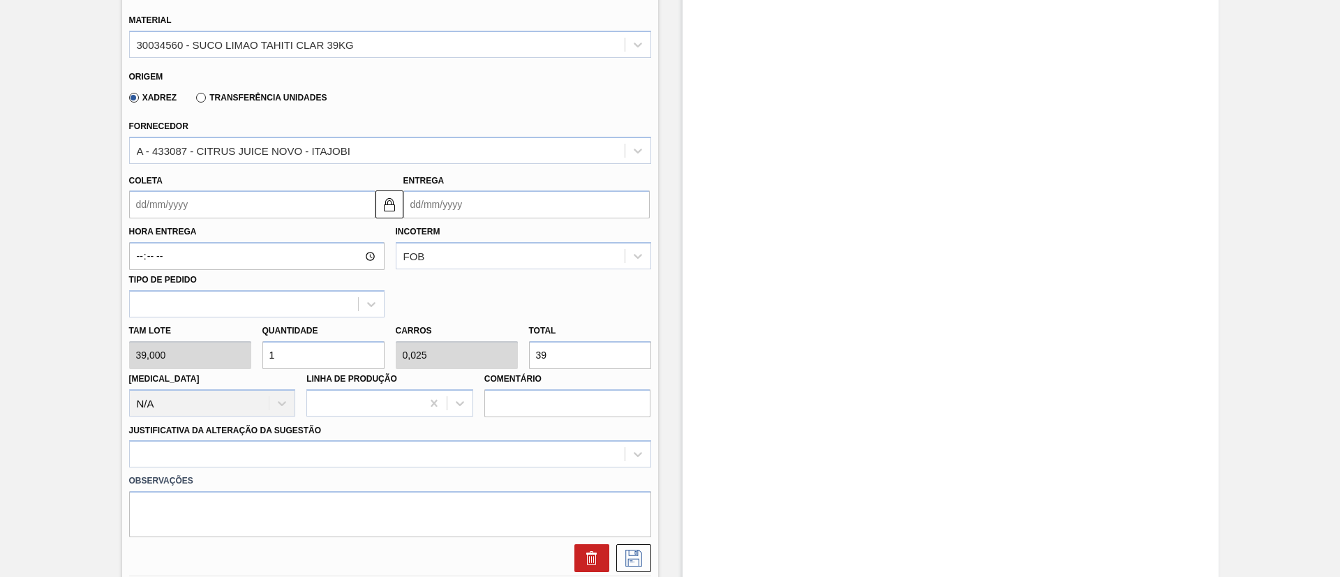
click at [205, 212] on input "Coleta" at bounding box center [252, 205] width 246 height 28
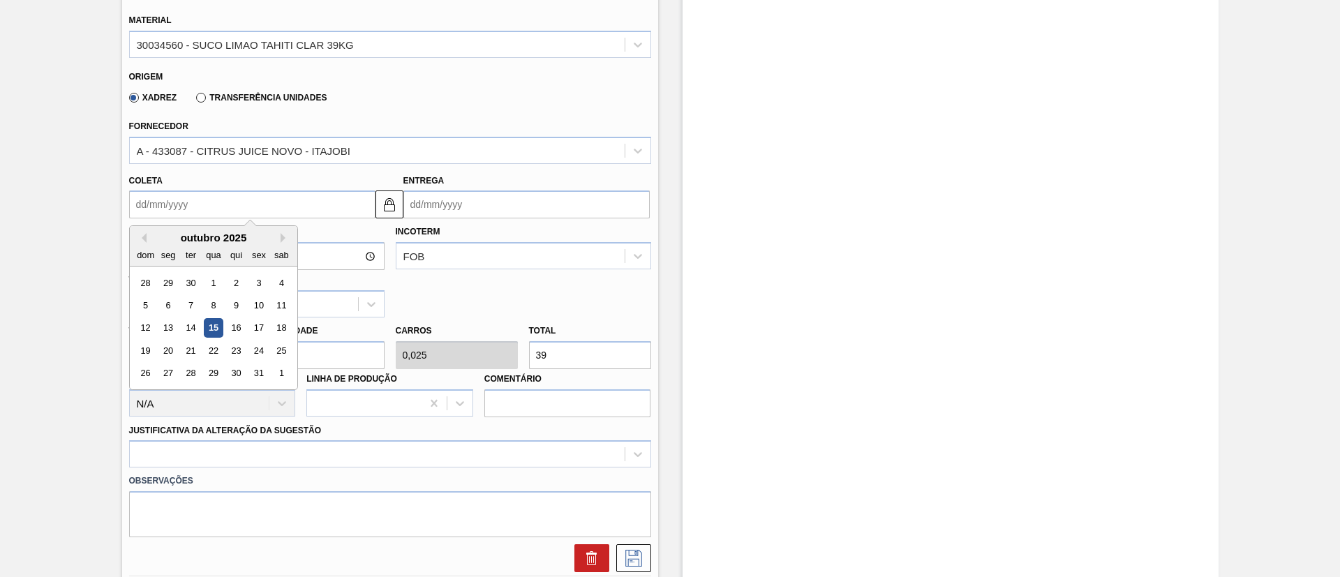
click at [156, 376] on div "26 27 28 29 30 31 1" at bounding box center [213, 373] width 158 height 22
click at [163, 375] on div "27" at bounding box center [167, 373] width 19 height 19
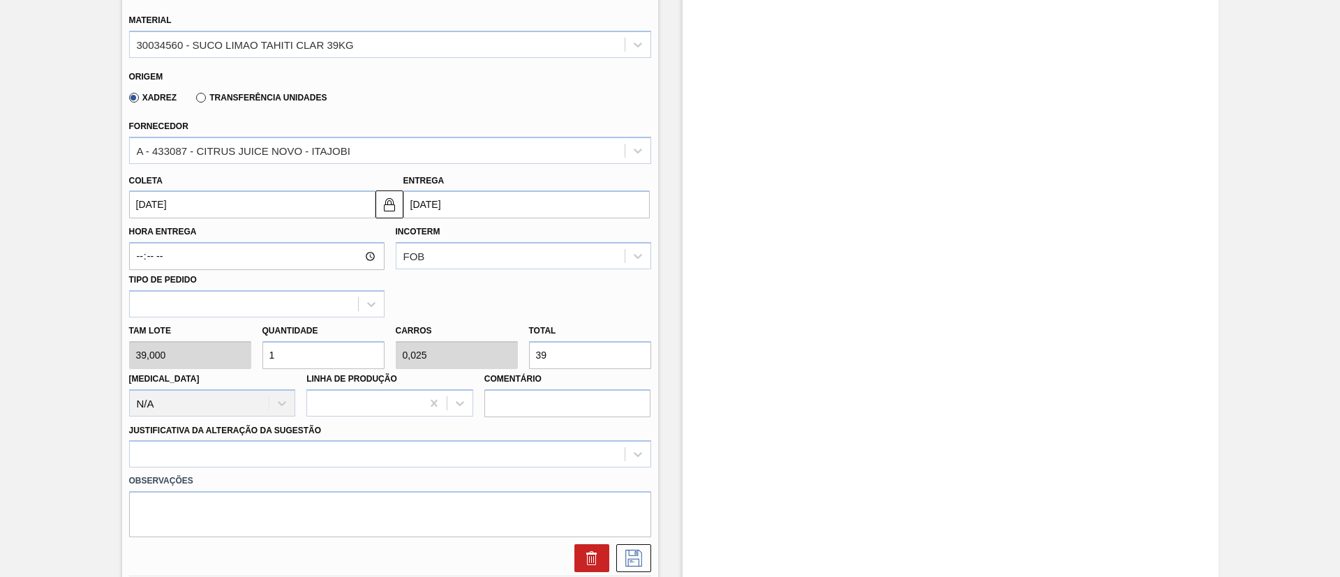
type input "[DATE]"
click at [487, 351] on div "Tam lote 39,000 Quantidade 1 Carros 0,025 Total 39 [MEDICAL_DATA] N/A Linha de …" at bounding box center [390, 368] width 533 height 100
type input "0,051"
type input "0,001"
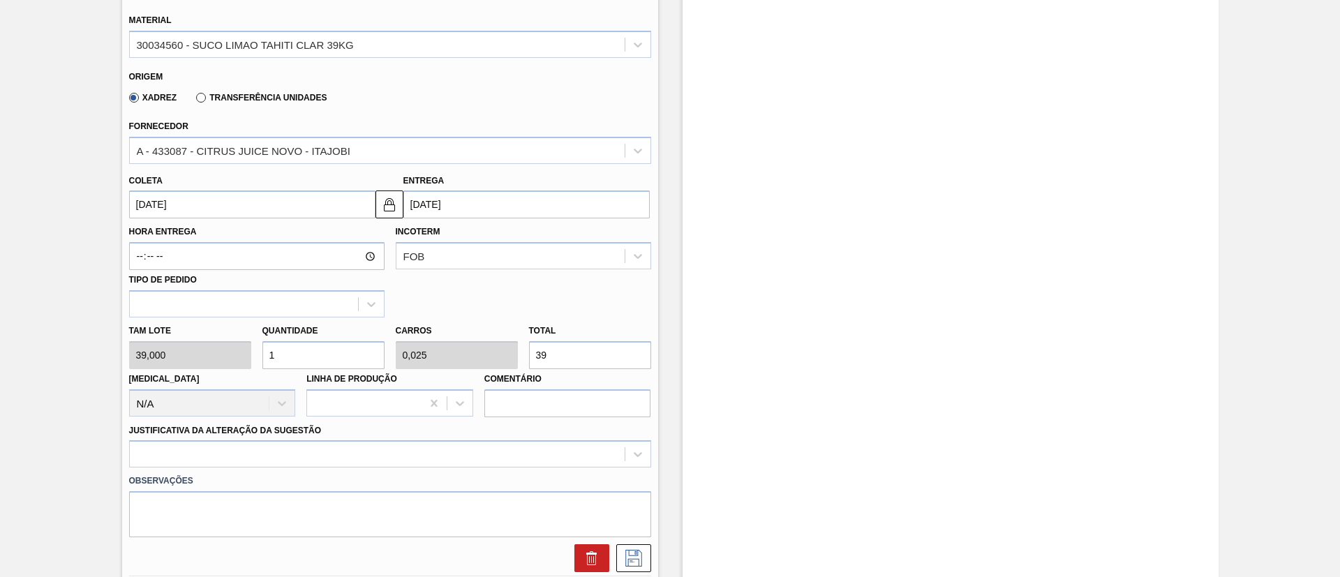
type input "2"
type input "0,615"
type input "0,015"
type input "24"
type input "0,051"
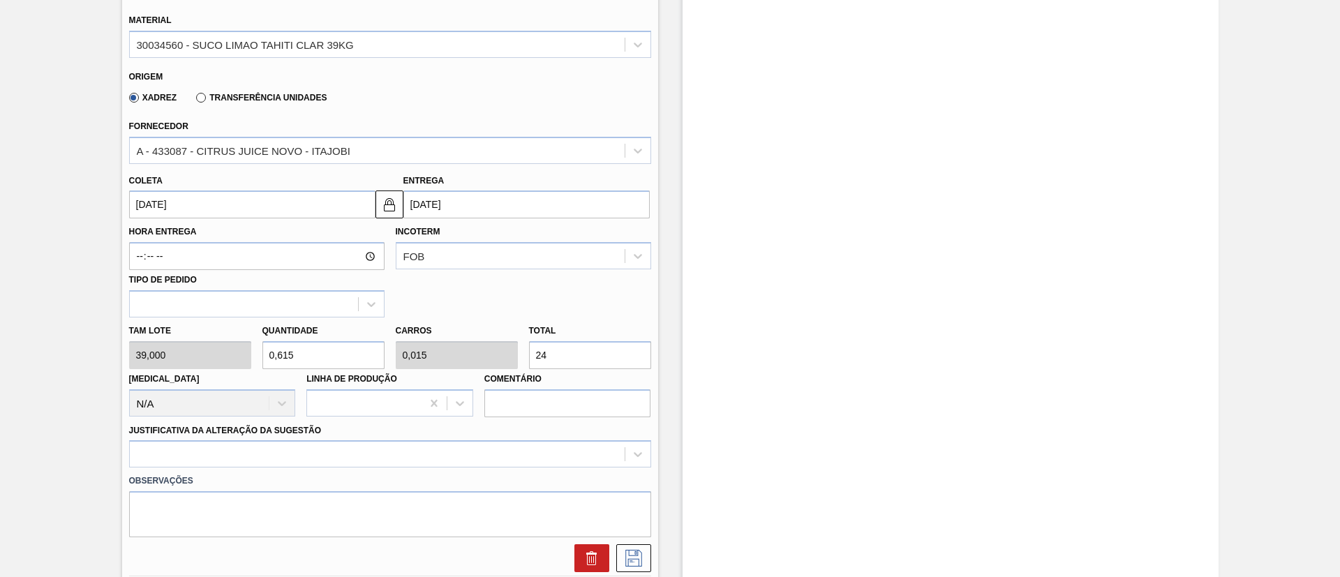
type input "0,001"
type input "2"
type input "0,59"
type input "0,015"
type input "23"
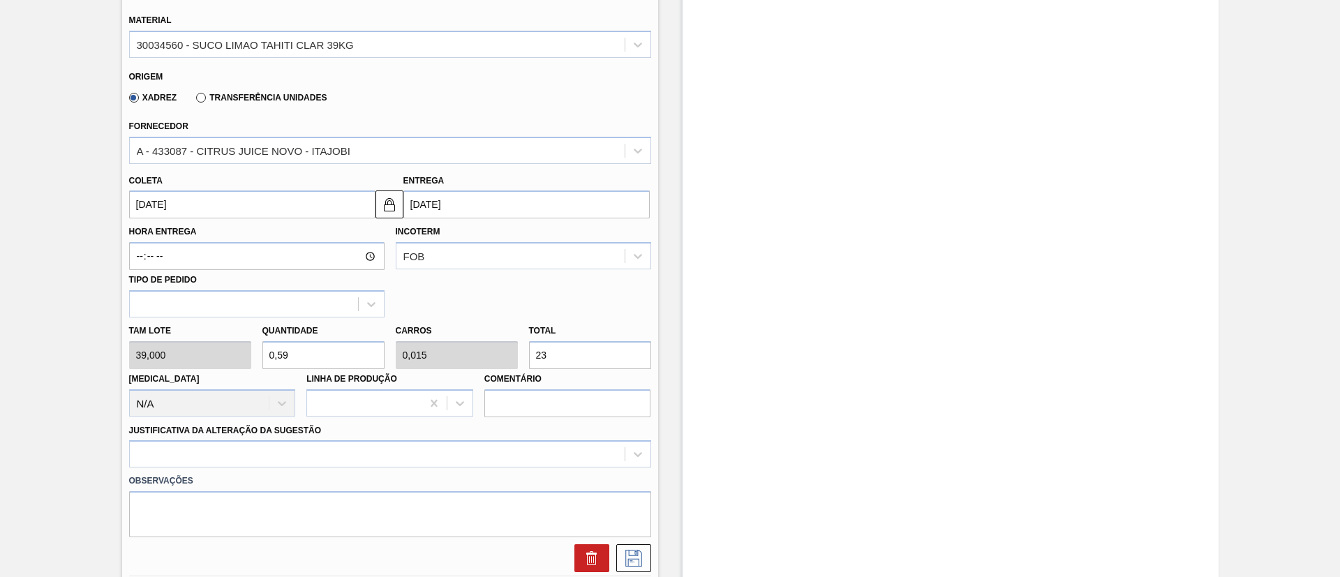
type input "6"
type input "0,15"
type input "234"
type input "60"
type input "1,5"
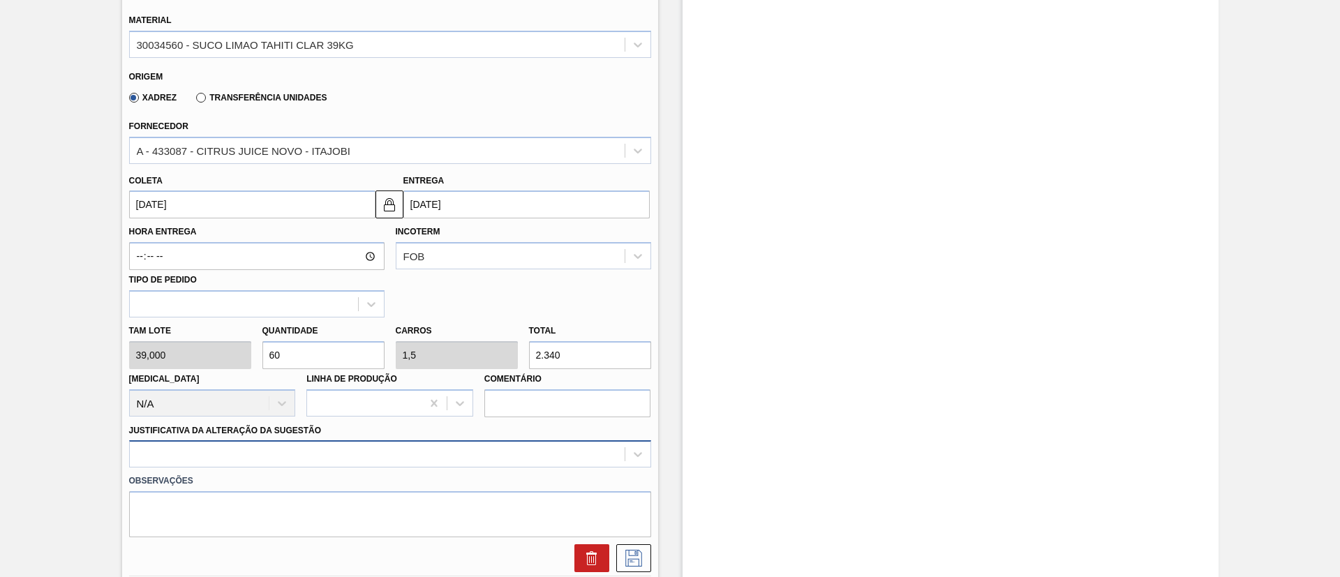
type input "2.340"
click at [316, 444] on div at bounding box center [390, 453] width 522 height 27
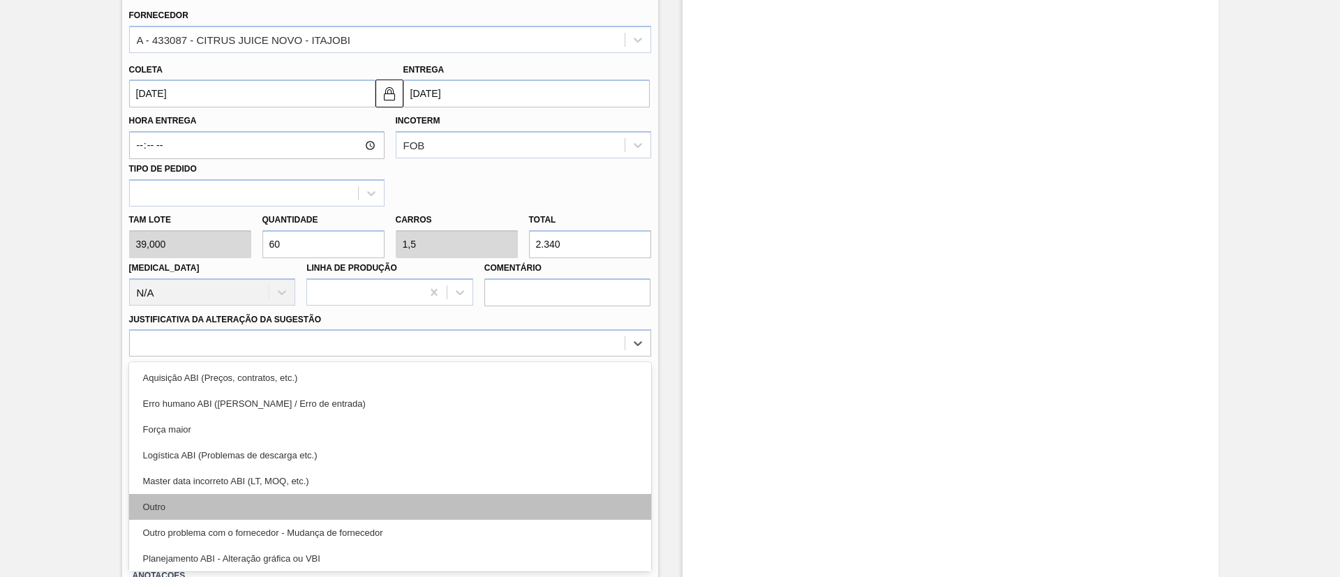
click at [269, 500] on div "Outro" at bounding box center [390, 507] width 522 height 26
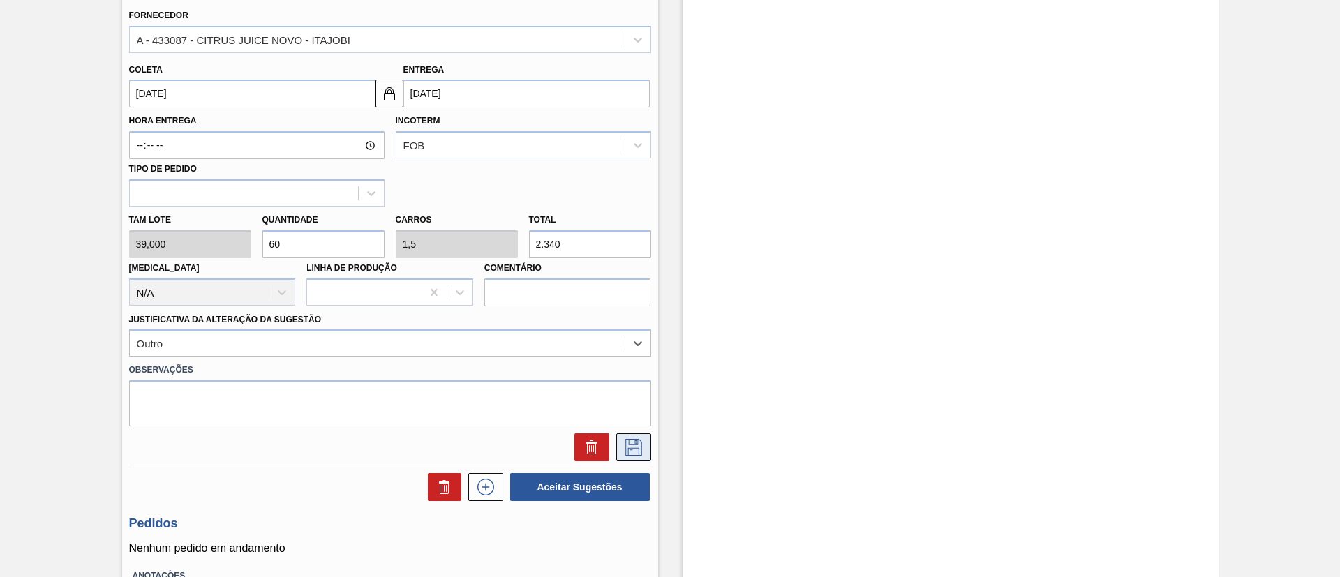
click at [641, 449] on icon at bounding box center [634, 447] width 22 height 17
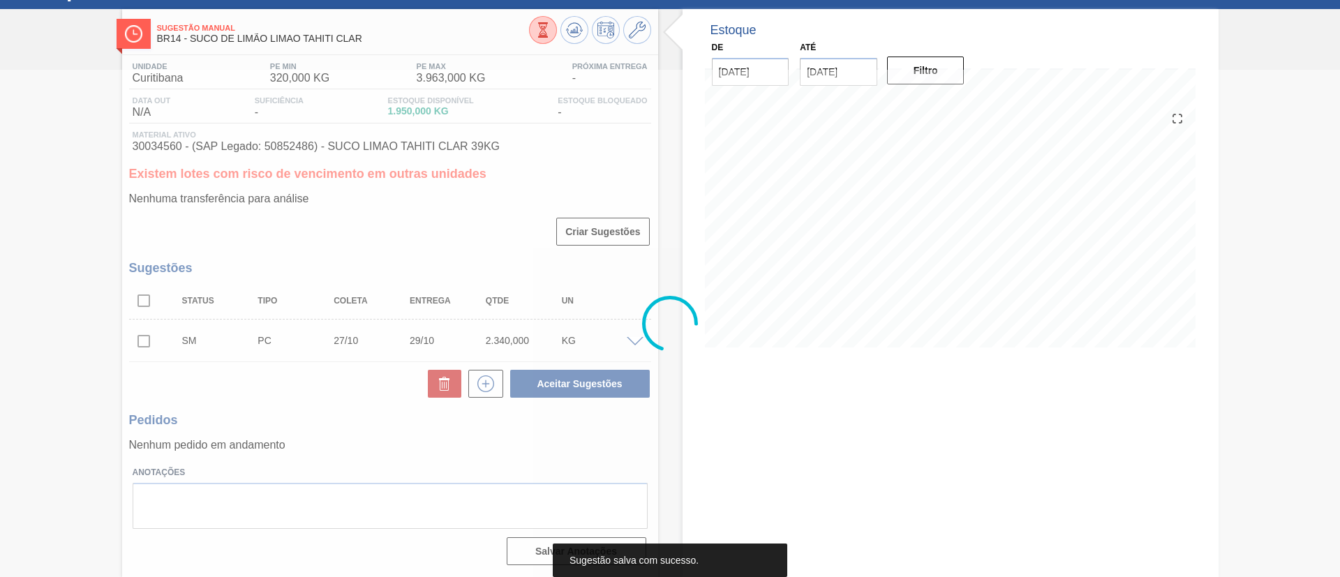
scroll to position [61, 0]
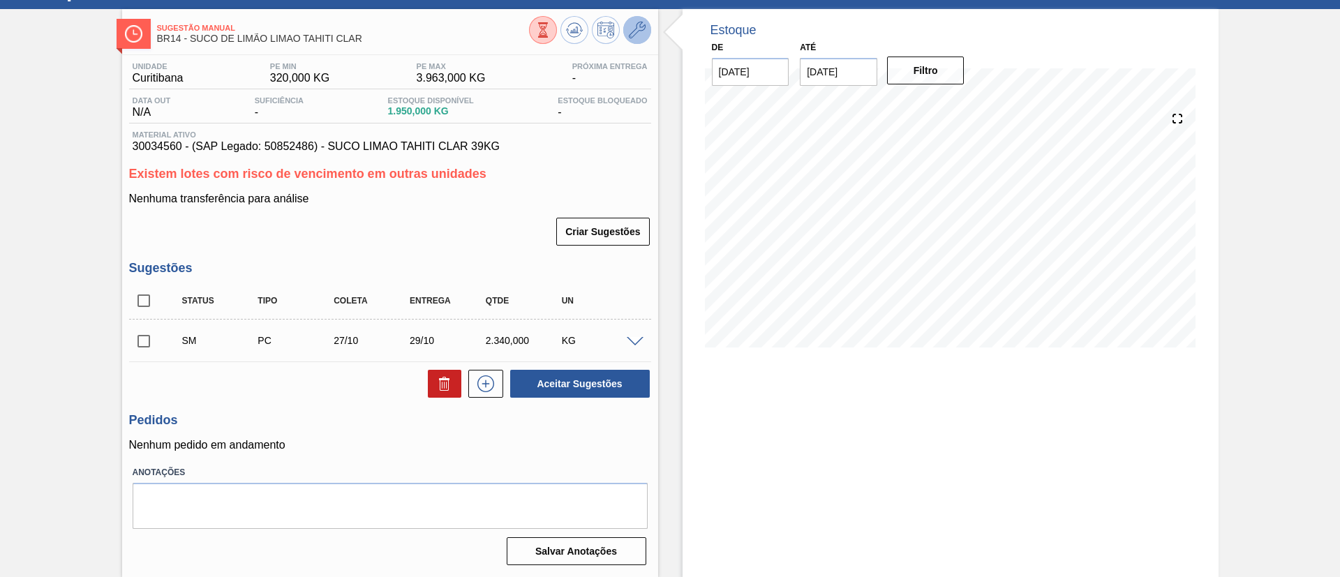
click at [639, 38] on icon at bounding box center [637, 30] width 17 height 17
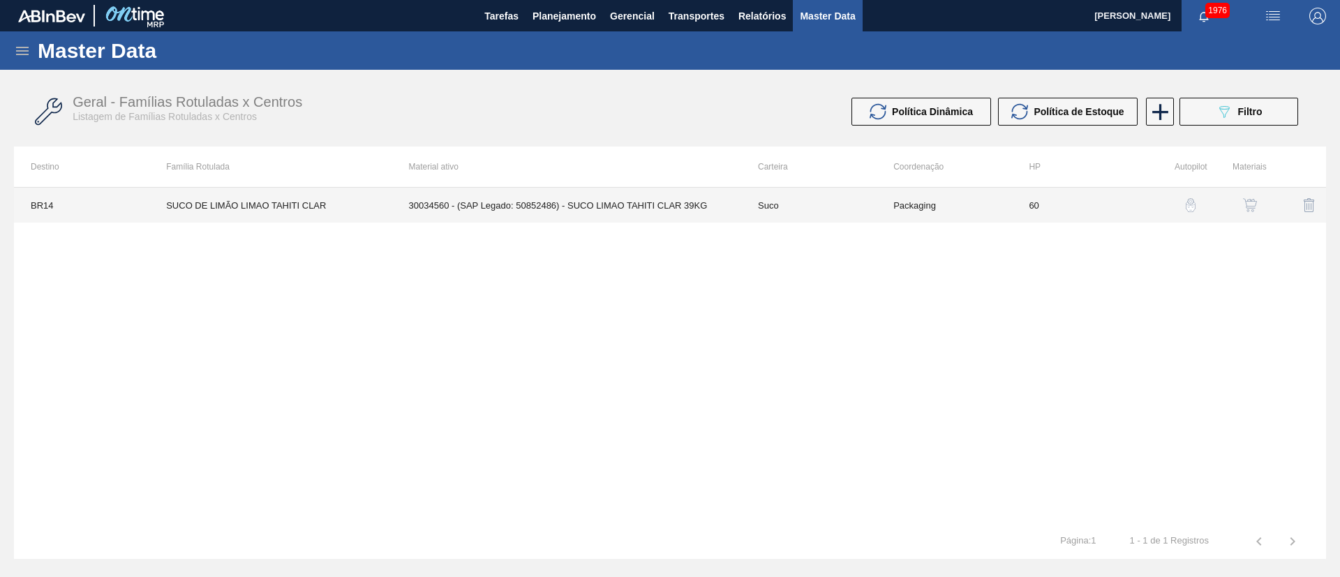
click at [479, 207] on td "30034560 - (SAP Legado: 50852486) - SUCO LIMAO TAHITI CLAR 39KG" at bounding box center [566, 205] width 349 height 35
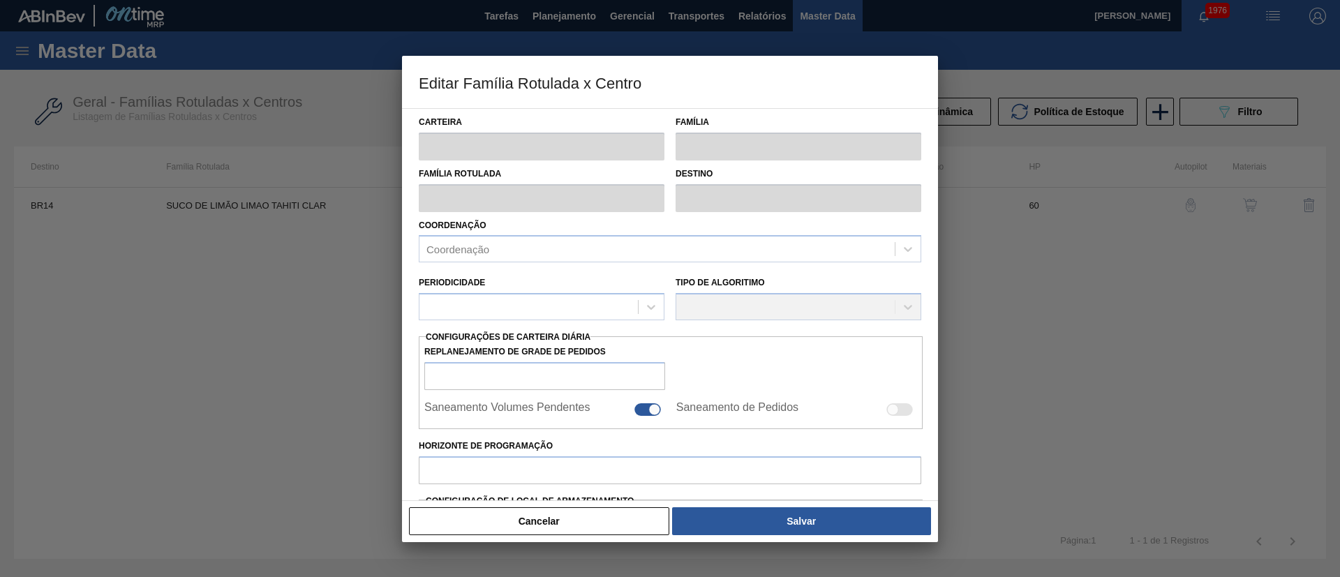
type input "Suco"
type input "SUCO DE LIMÃO LIMAO TAHITI CLAR"
type input "BR14 - [GEOGRAPHIC_DATA]"
type input "60"
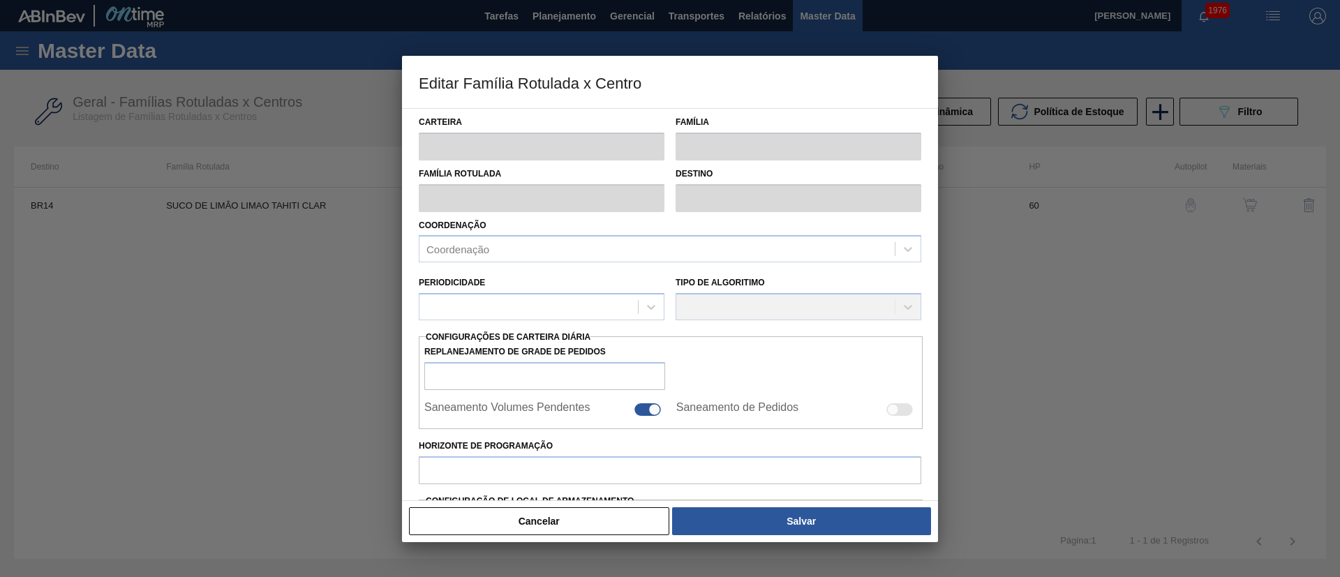
type input "320"
type input "3.963"
type input "49"
type input "2.105,069"
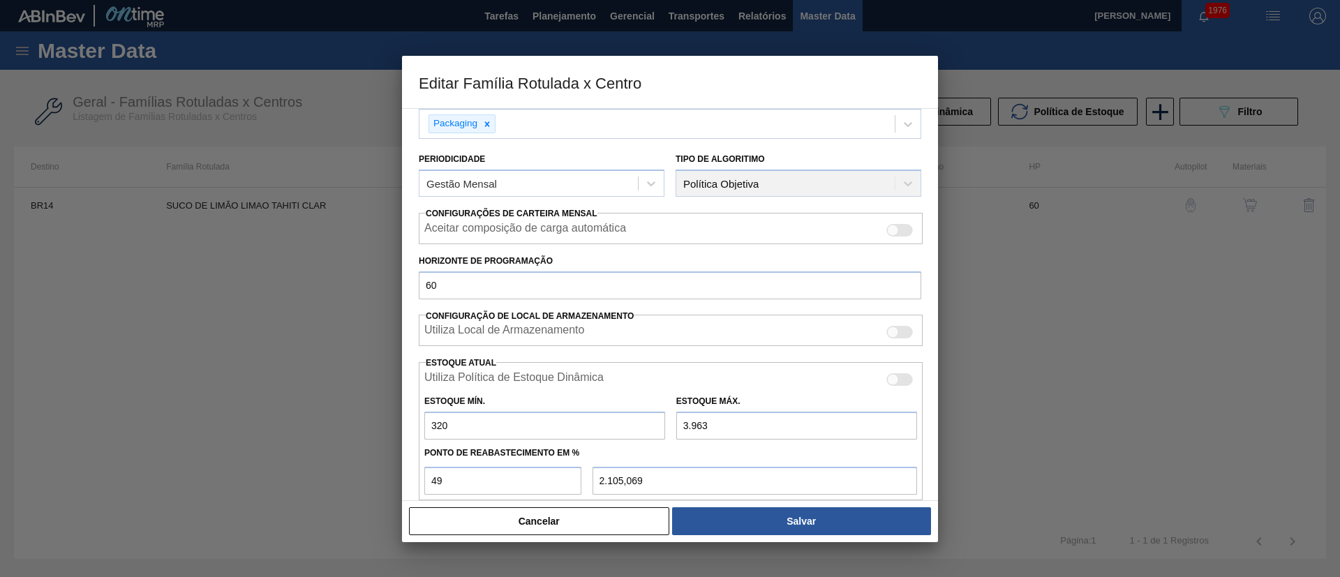
scroll to position [249, 0]
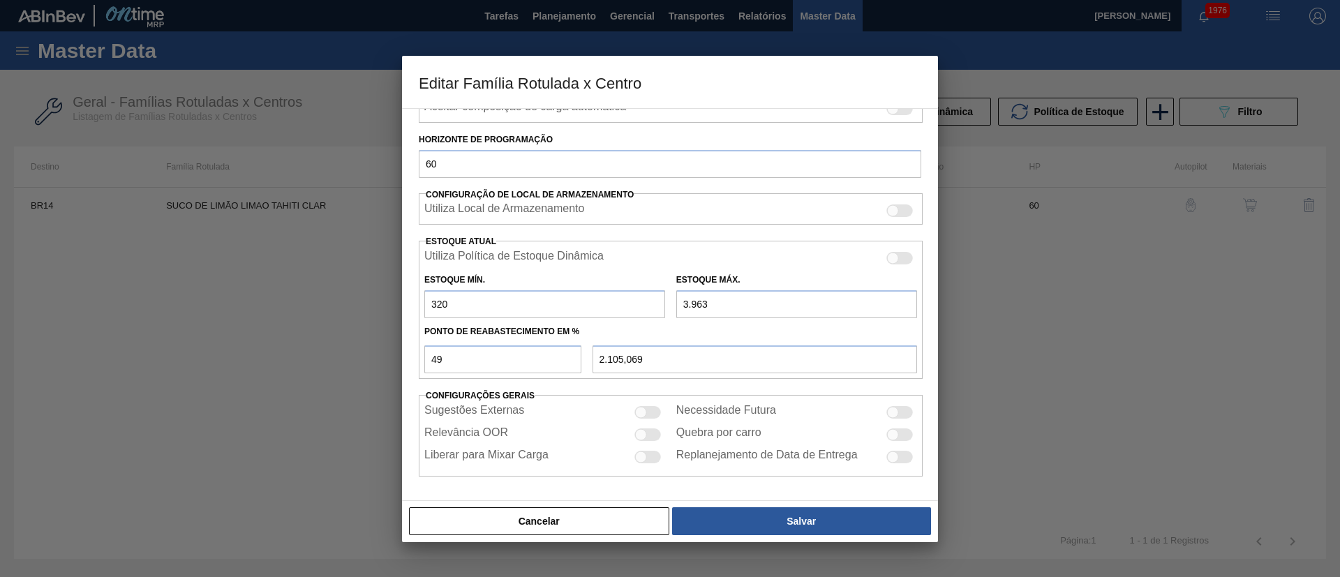
drag, startPoint x: 735, startPoint y: 301, endPoint x: 646, endPoint y: 307, distance: 89.6
click at [646, 307] on div "Estoque Mín. 320 Estoque Máx. 3.963" at bounding box center [671, 293] width 504 height 52
click at [685, 304] on input "3.963" at bounding box center [796, 304] width 241 height 28
type input "963"
type input "635,070"
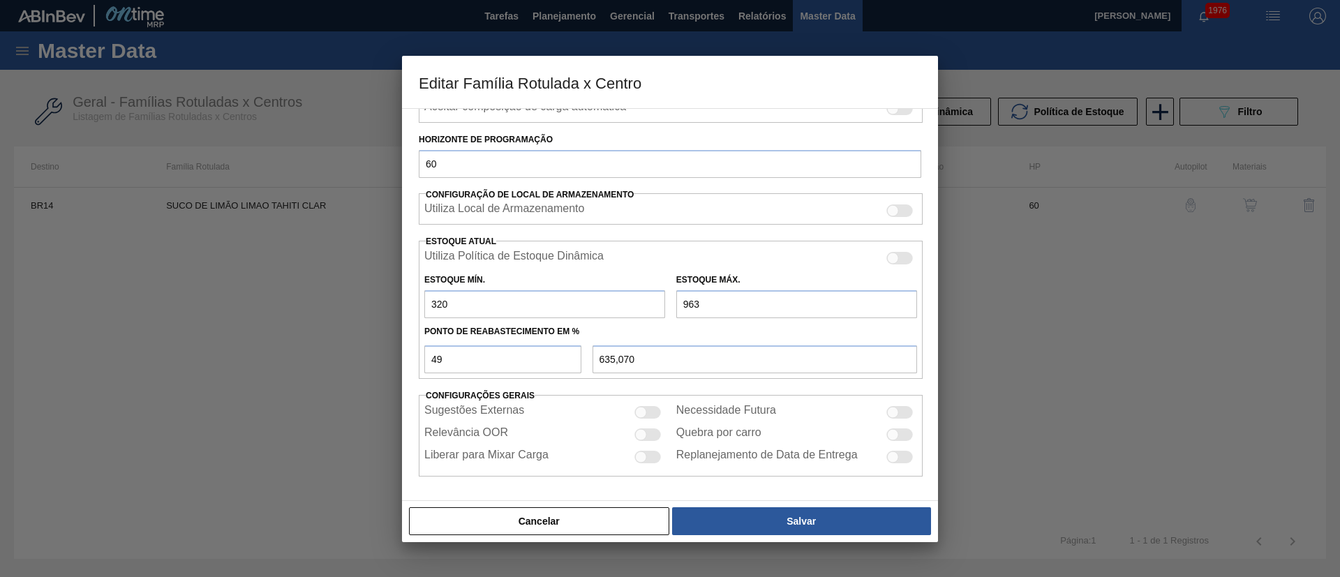
type input "4.963"
type input "2.595,070"
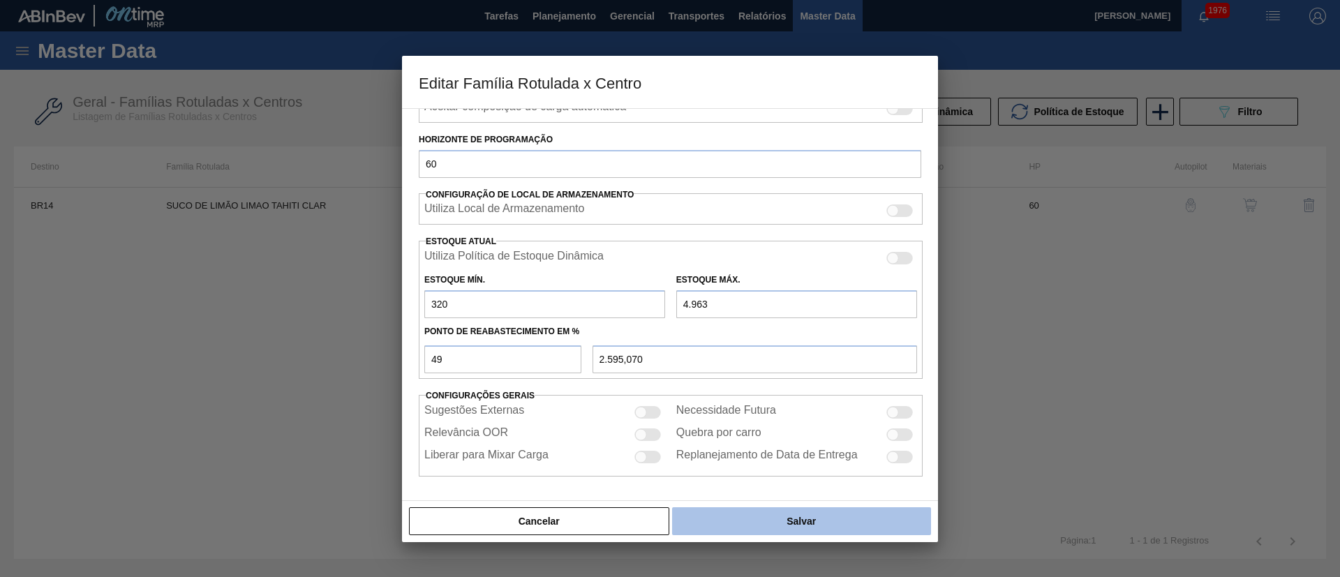
type input "4.963"
click at [845, 516] on button "Salvar" at bounding box center [801, 521] width 259 height 28
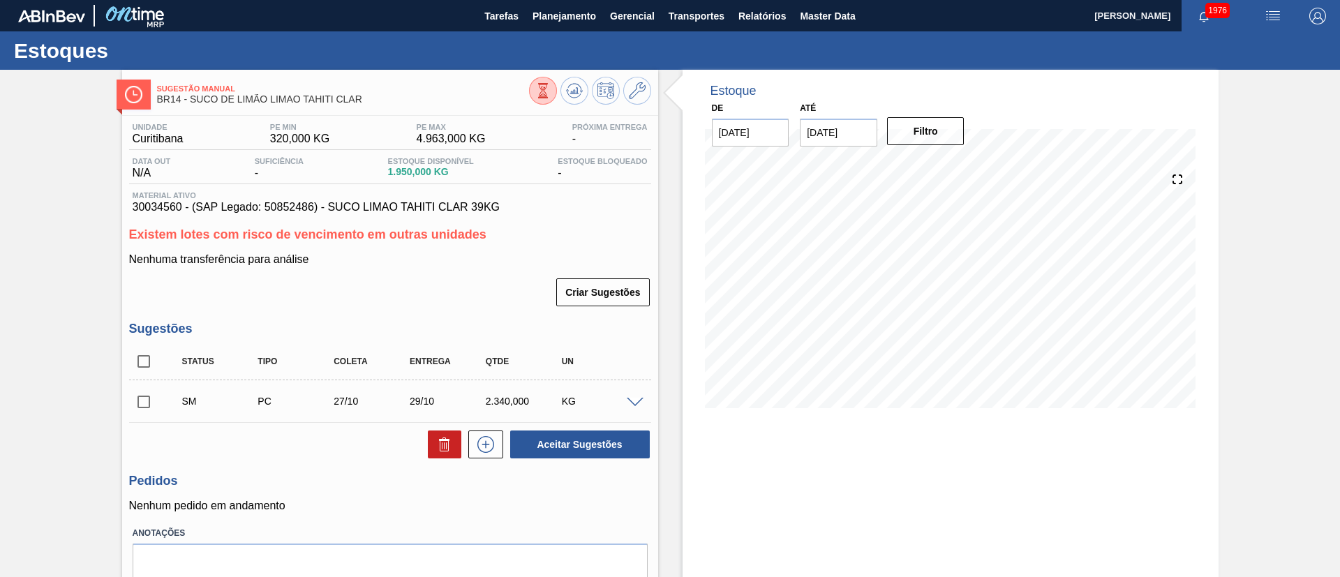
click at [137, 403] on input "checkbox" at bounding box center [143, 401] width 29 height 29
click at [586, 439] on button "Aceitar Sugestões" at bounding box center [580, 445] width 140 height 28
checkbox input "false"
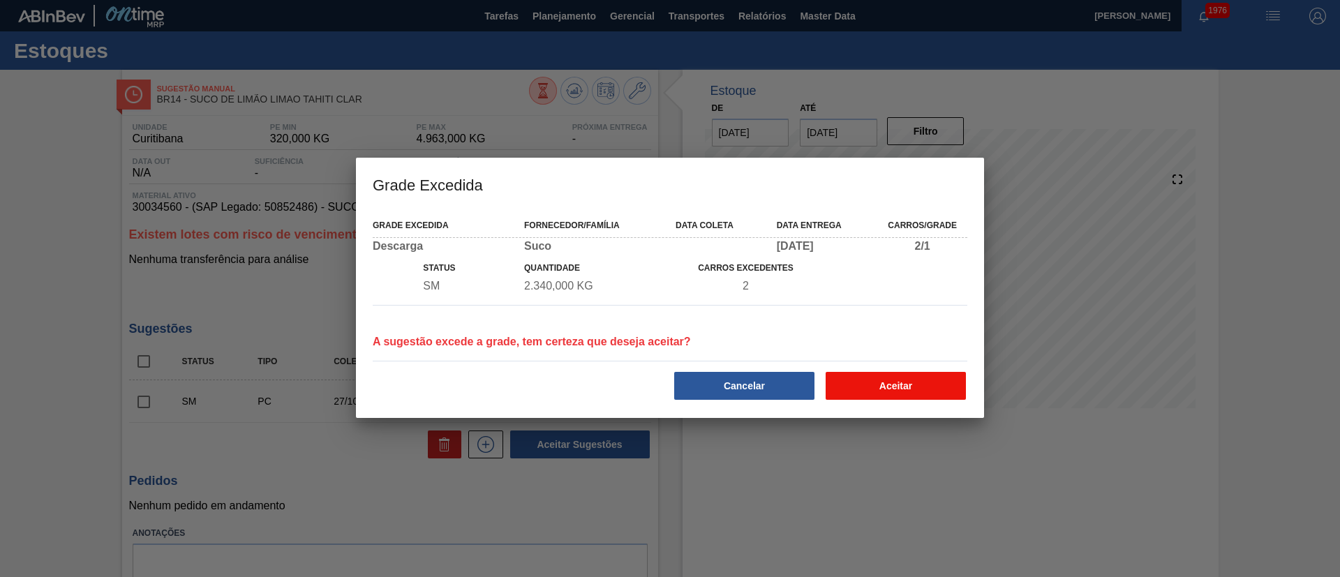
click at [871, 379] on button "Aceitar" at bounding box center [896, 386] width 140 height 28
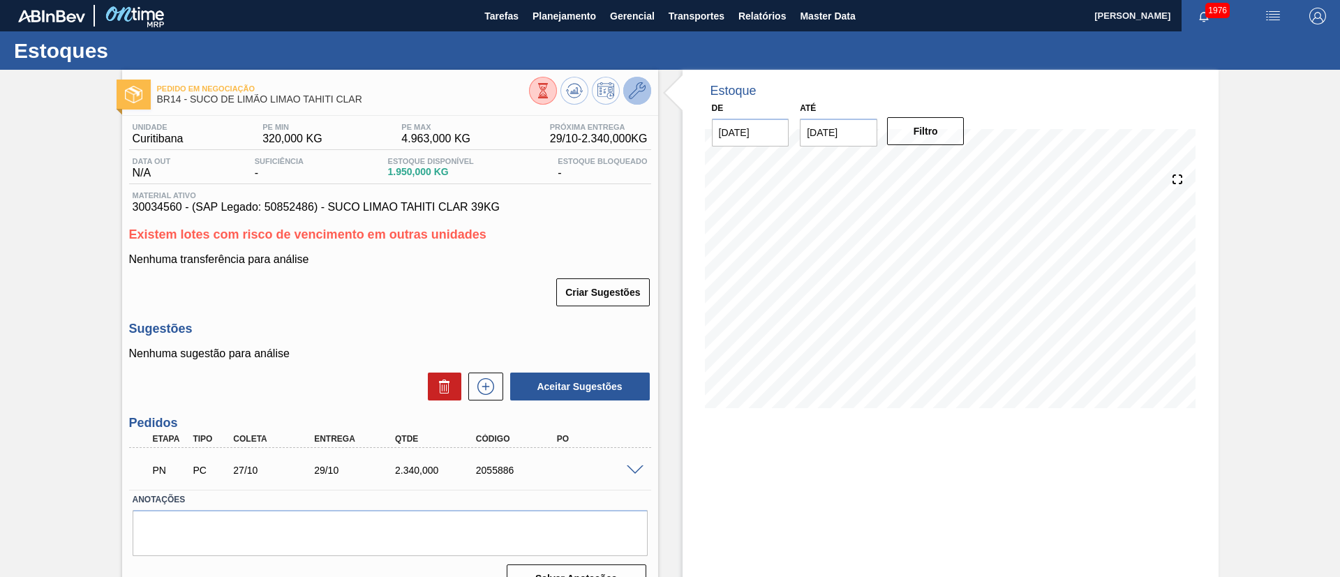
click at [638, 89] on icon at bounding box center [637, 90] width 17 height 17
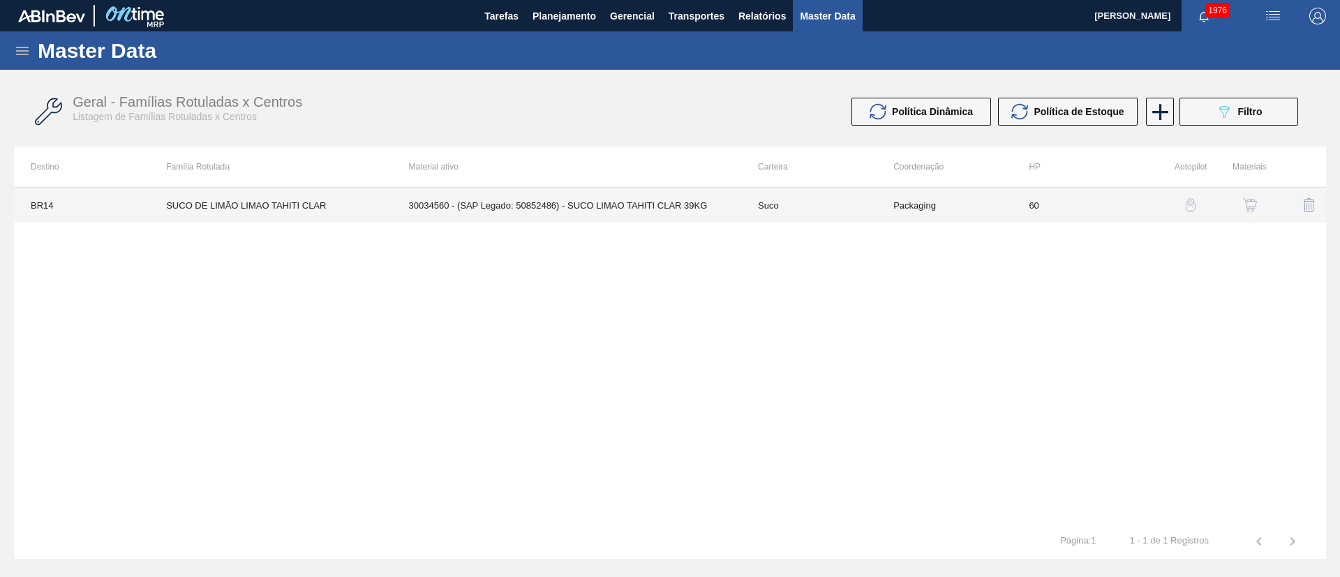
click at [679, 207] on td "30034560 - (SAP Legado: 50852486) - SUCO LIMAO TAHITI CLAR 39KG" at bounding box center [566, 205] width 349 height 35
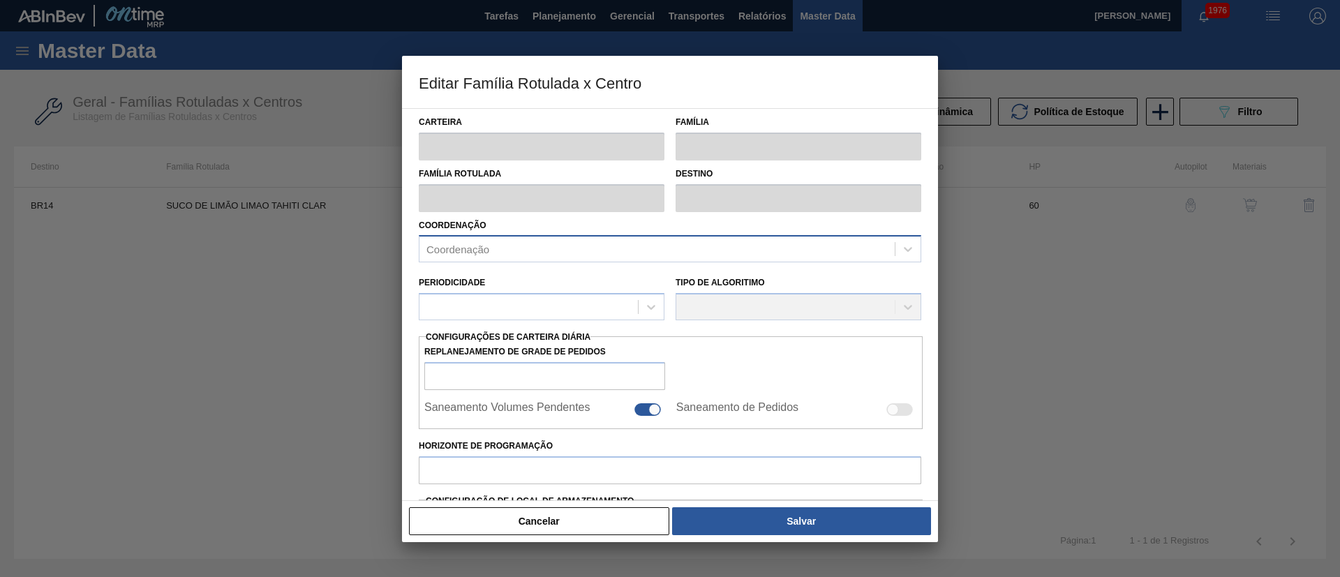
type input "Suco"
type input "SUCO DE LIMÃO LIMAO TAHITI CLAR"
type input "BR14 - [GEOGRAPHIC_DATA]"
type input "60"
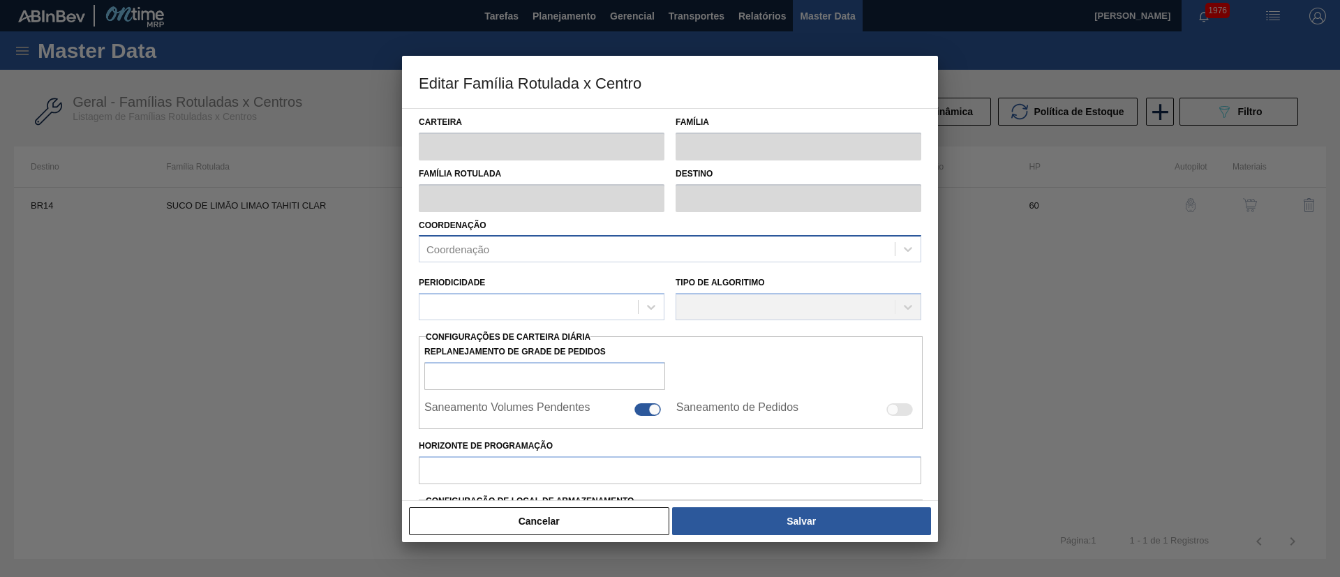
type input "320"
type input "4.963"
type input "49"
type input "2.595,070"
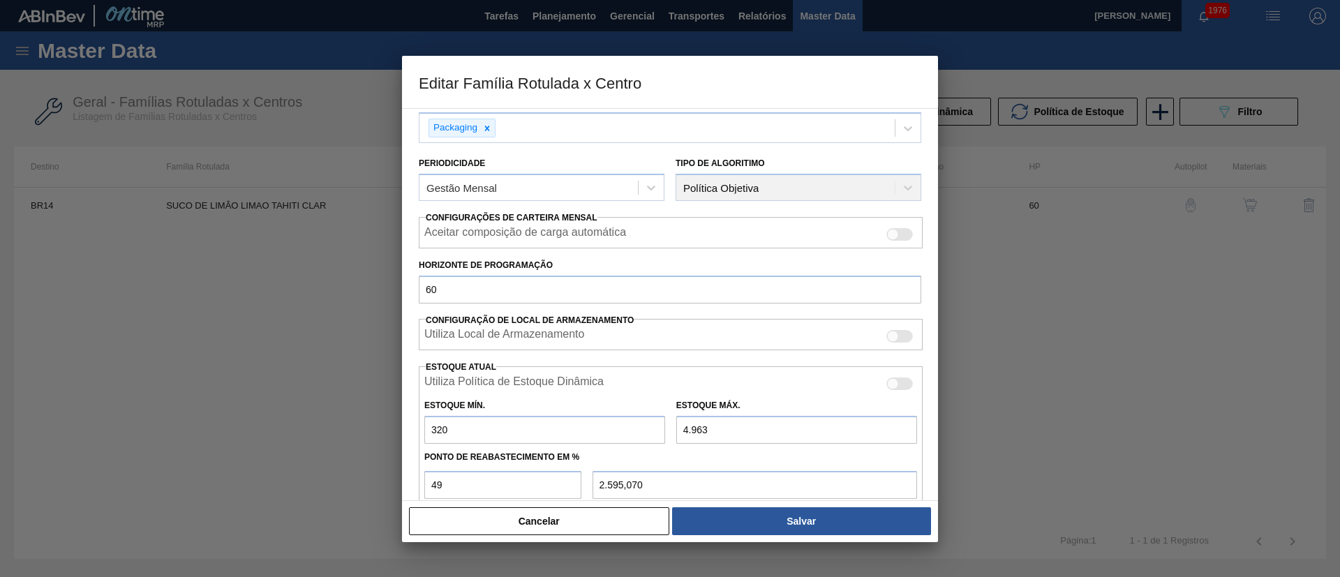
scroll to position [249, 0]
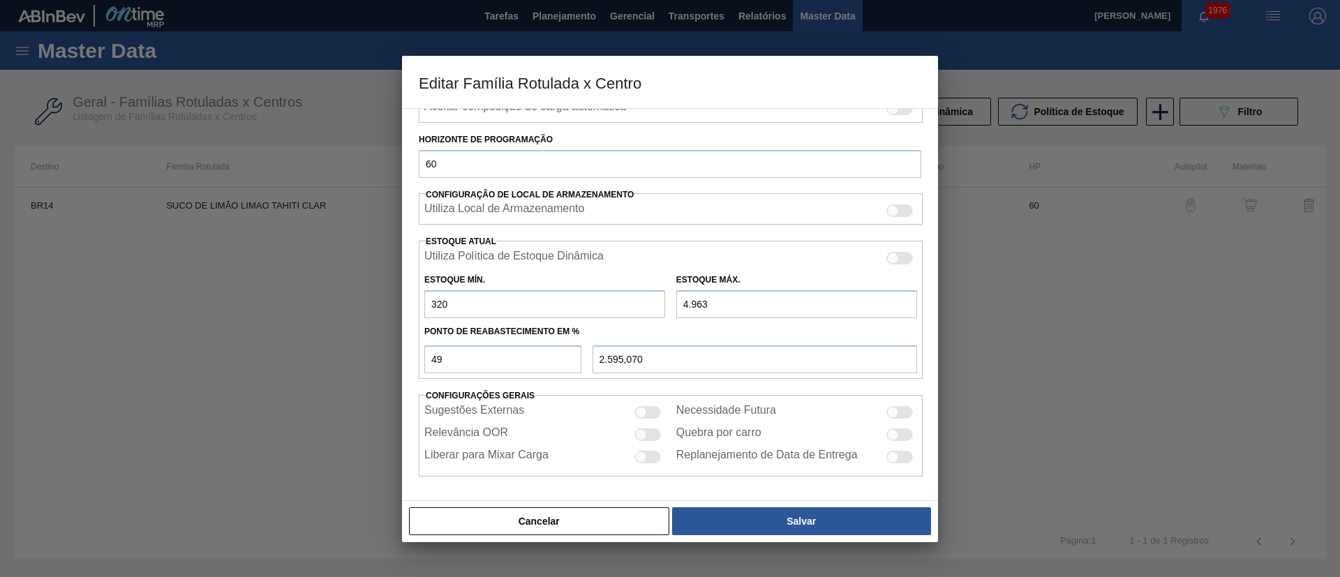
click at [688, 304] on input "4.963" at bounding box center [796, 304] width 241 height 28
type input "963"
type input "635,070"
type input "9.633"
type input "4.883,370"
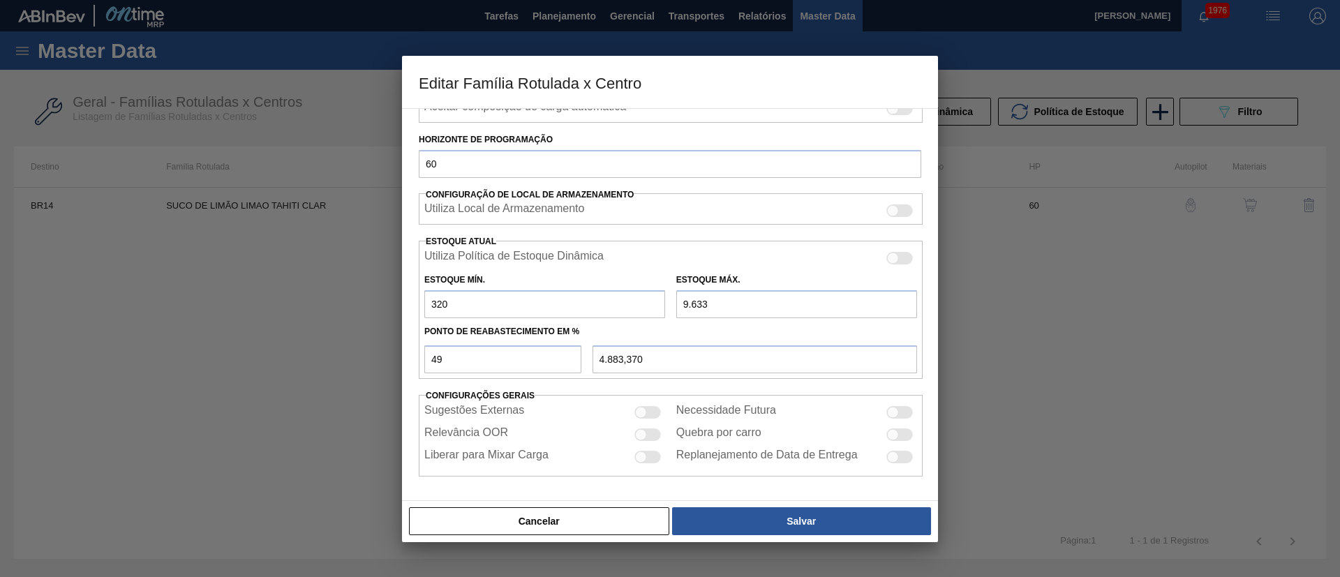
type input "963"
type input "635,070"
type input "3.963"
type input "2.105,070"
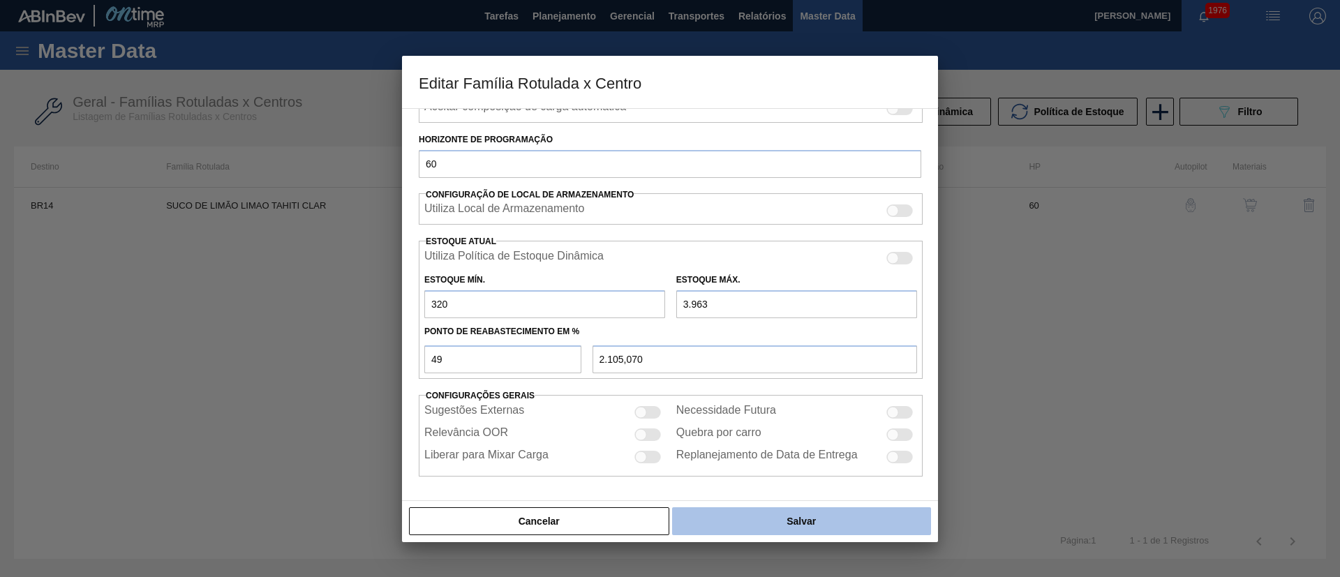
type input "3.963"
click at [766, 522] on button "Salvar" at bounding box center [801, 521] width 259 height 28
